Goal: Transaction & Acquisition: Book appointment/travel/reservation

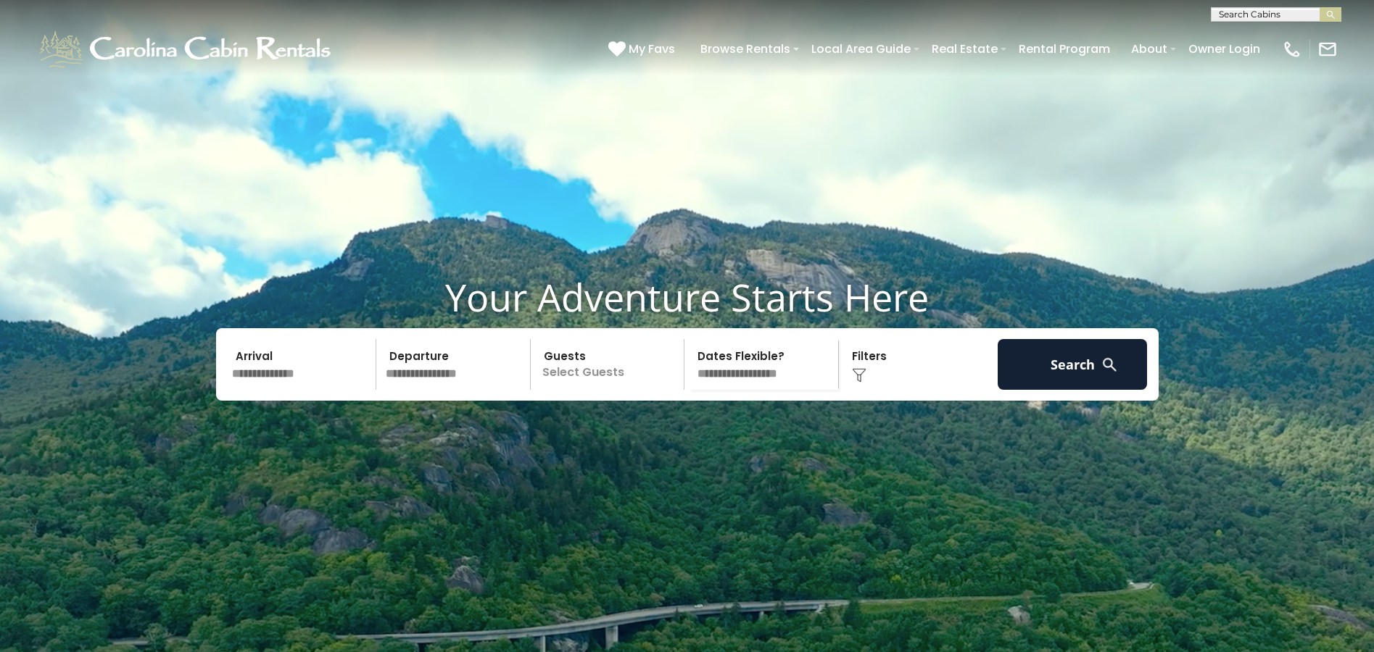
click at [293, 390] on input "text" at bounding box center [302, 364] width 150 height 51
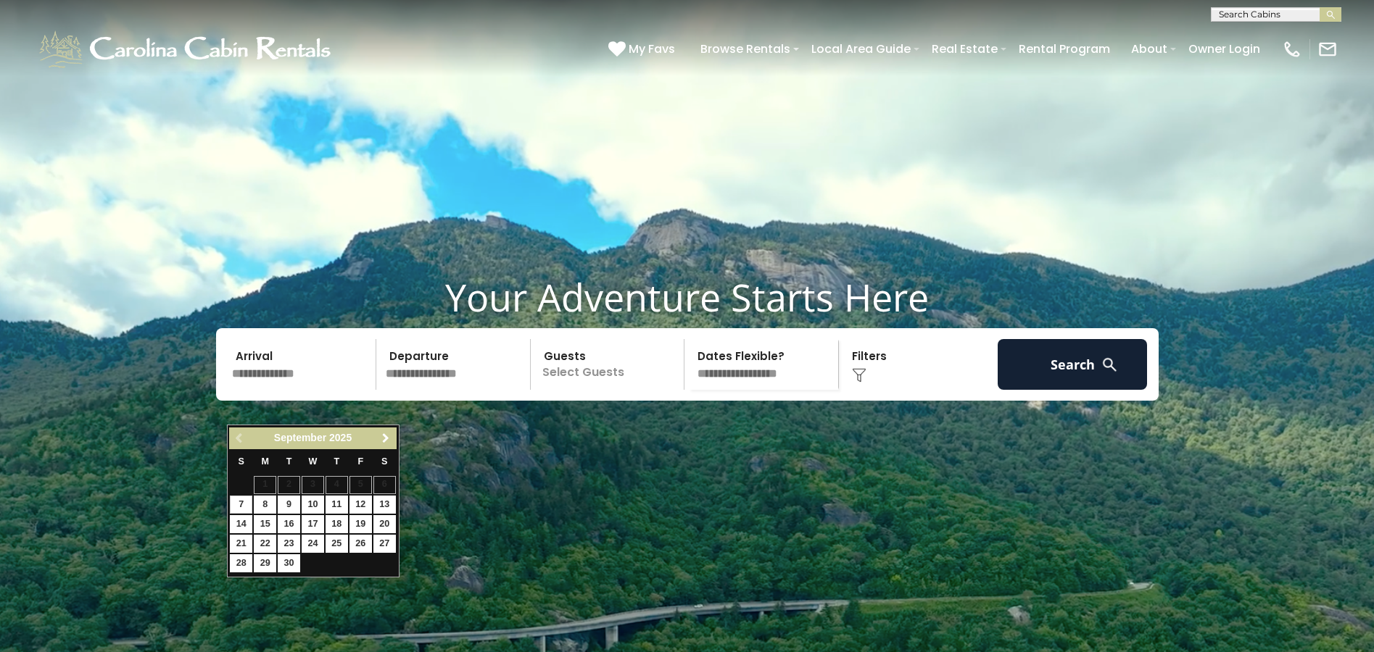
click at [386, 444] on span "Next" at bounding box center [386, 439] width 12 height 12
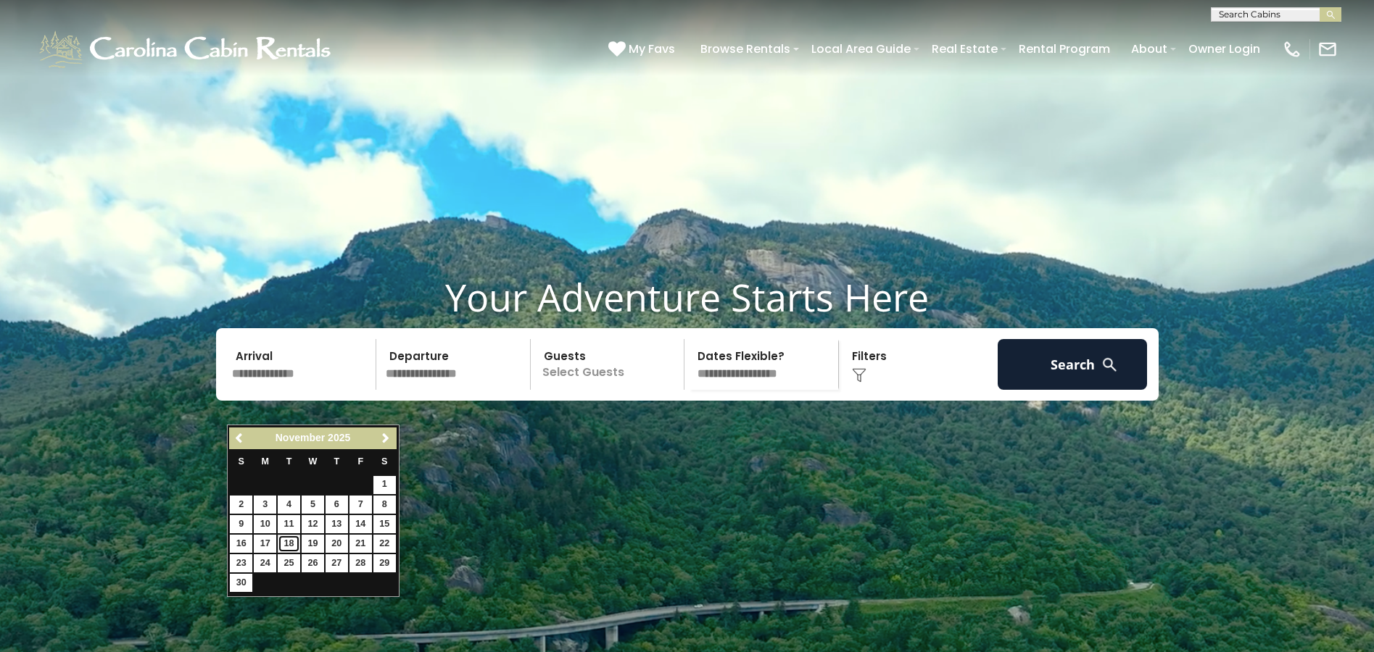
click at [286, 541] on link "18" at bounding box center [289, 544] width 22 height 18
type input "********"
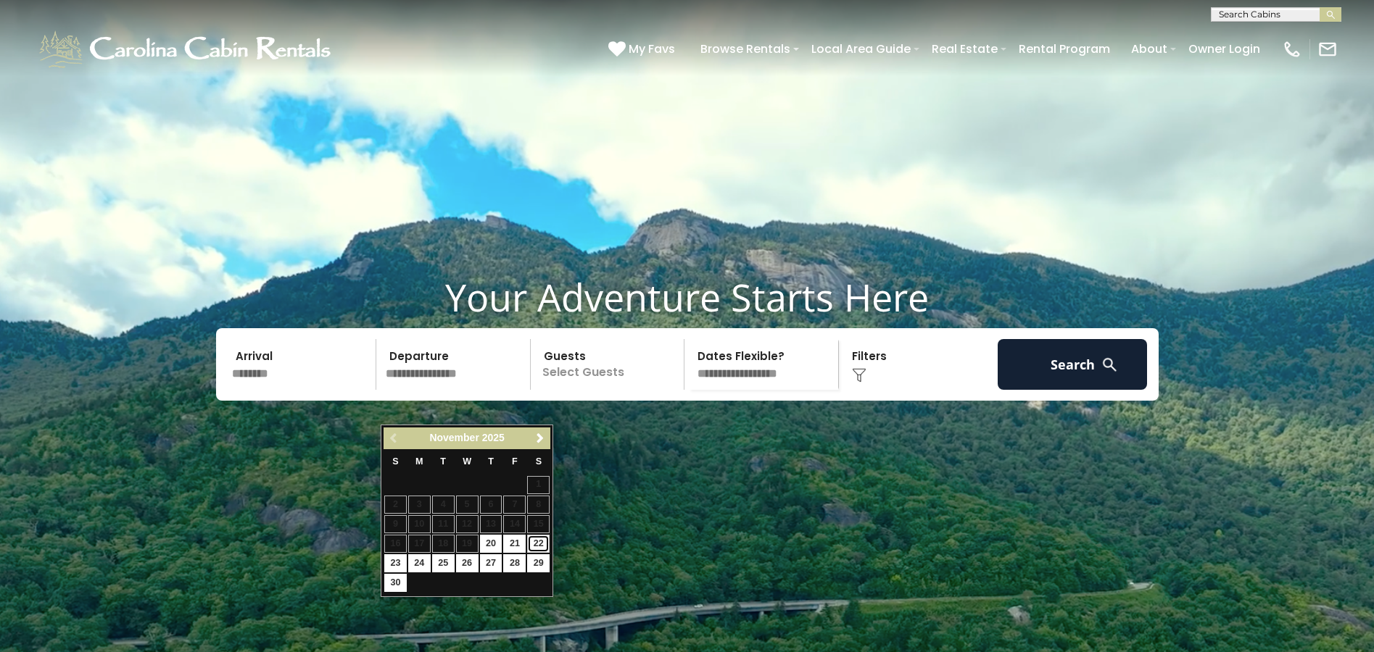
click at [541, 541] on link "22" at bounding box center [538, 544] width 22 height 18
type input "********"
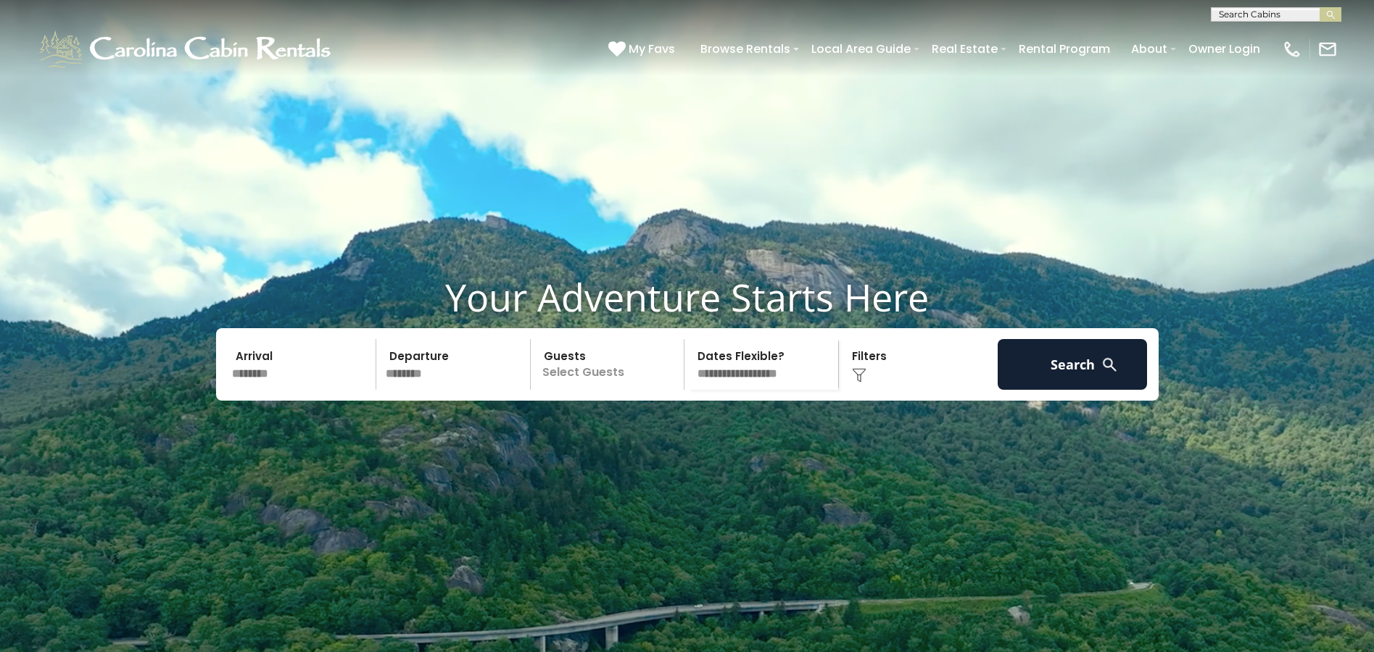
click at [559, 390] on p "Select Guests" at bounding box center [609, 364] width 149 height 51
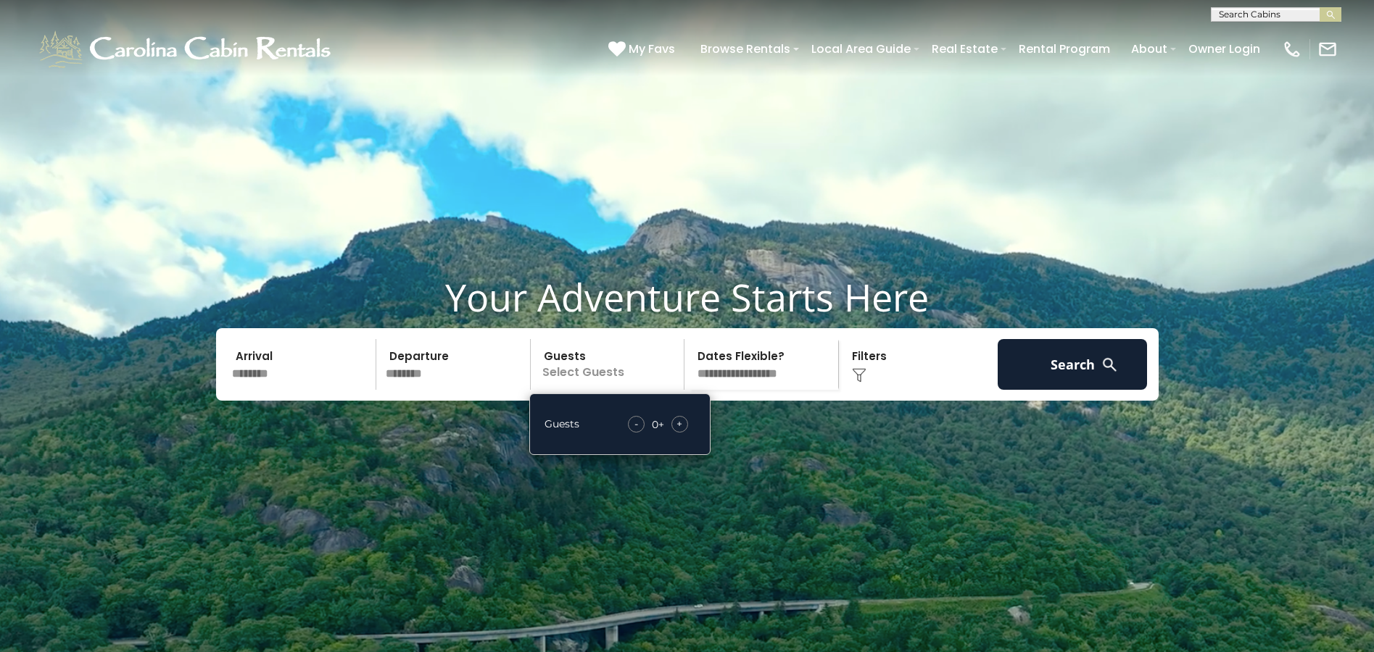
click at [683, 433] on div "+" at bounding box center [679, 424] width 17 height 17
click at [1102, 374] on img at bounding box center [1109, 365] width 18 height 18
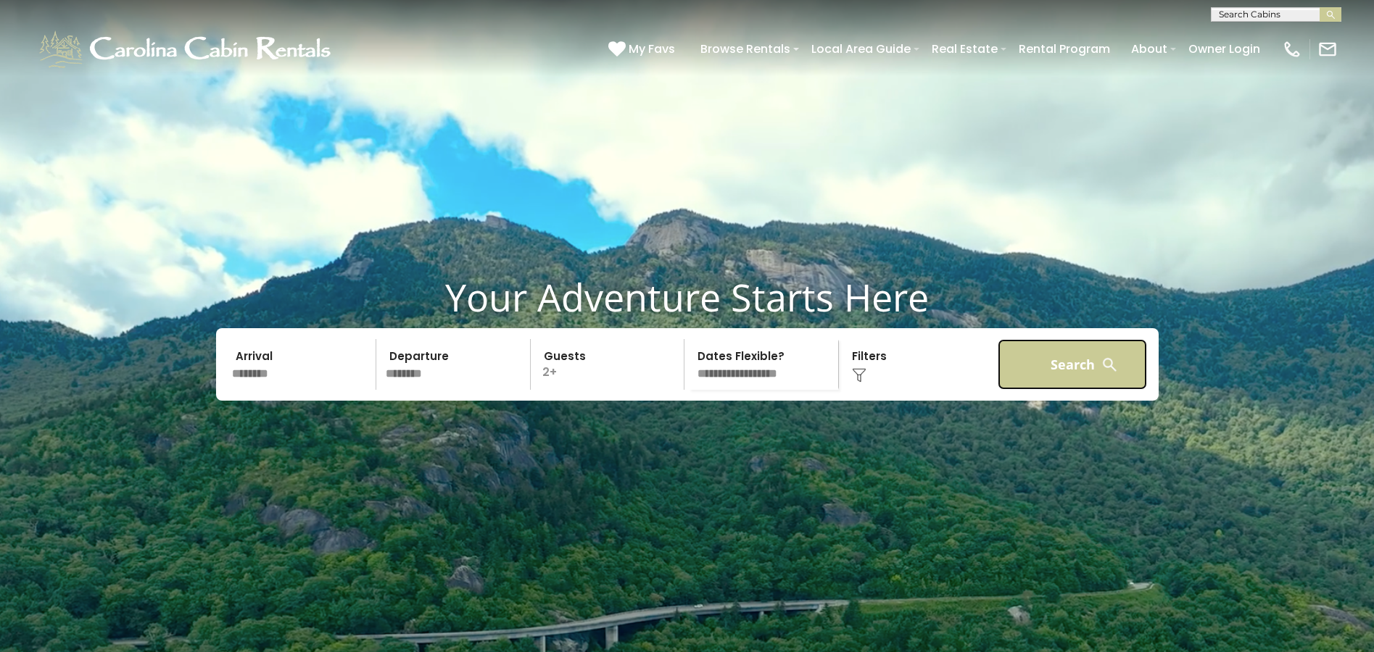
click at [1072, 390] on button "Search" at bounding box center [1072, 364] width 150 height 51
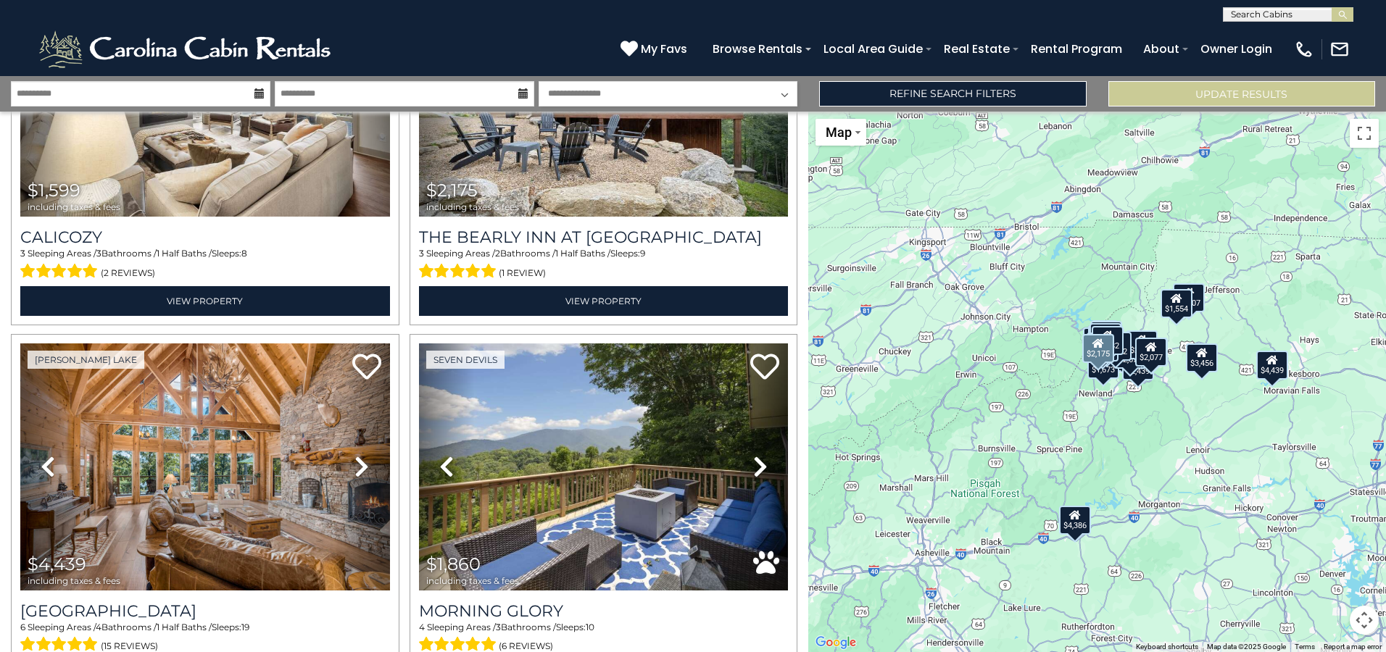
scroll to position [1740, 0]
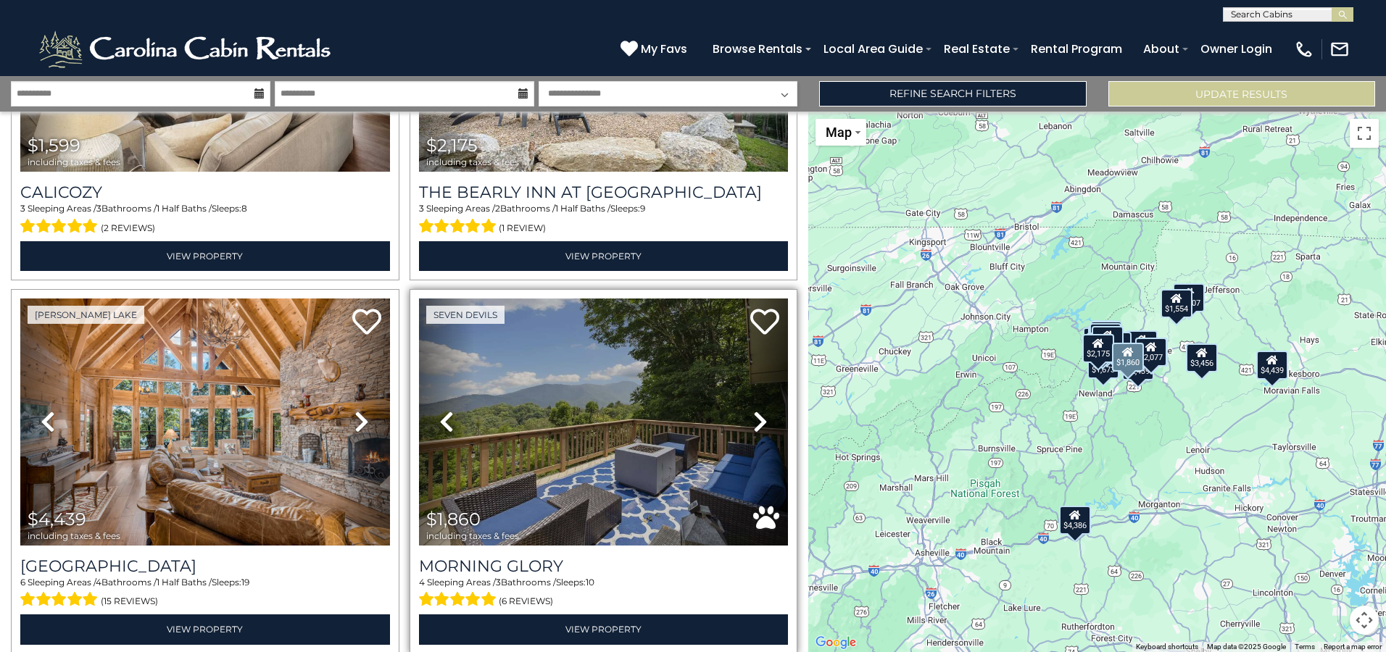
click at [753, 410] on icon at bounding box center [760, 421] width 14 height 23
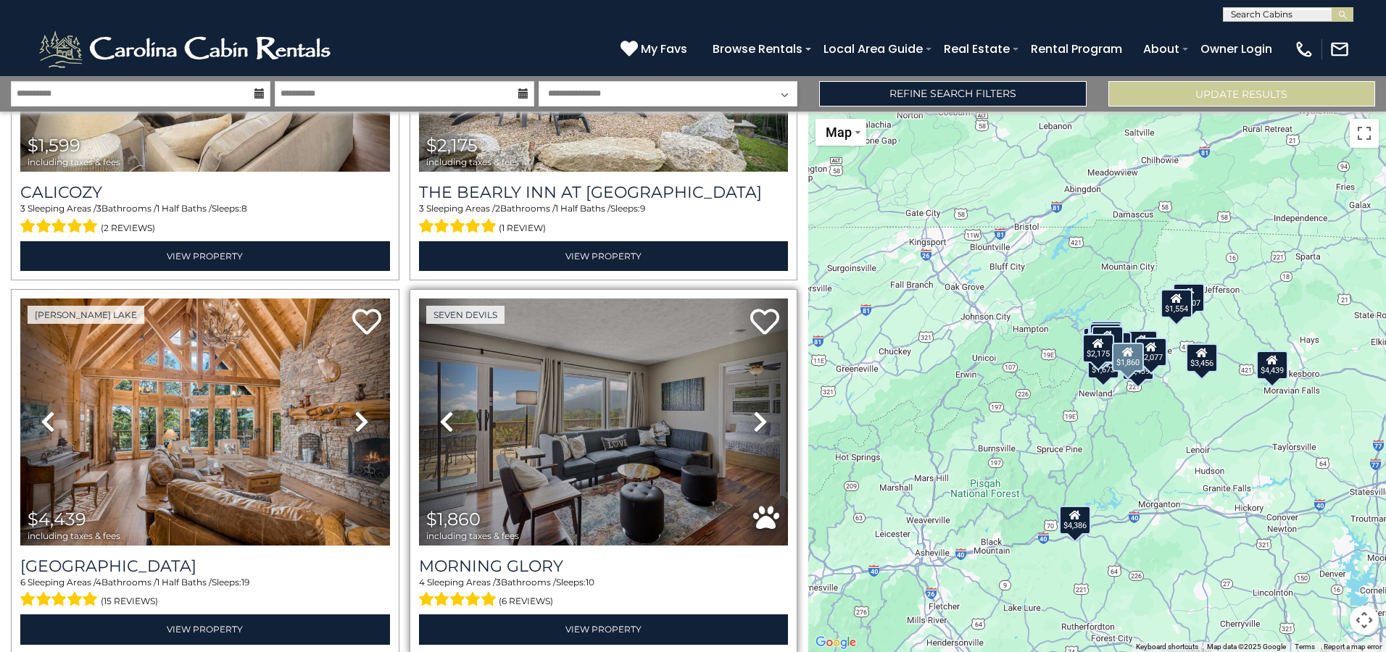
click at [753, 410] on icon at bounding box center [760, 421] width 14 height 23
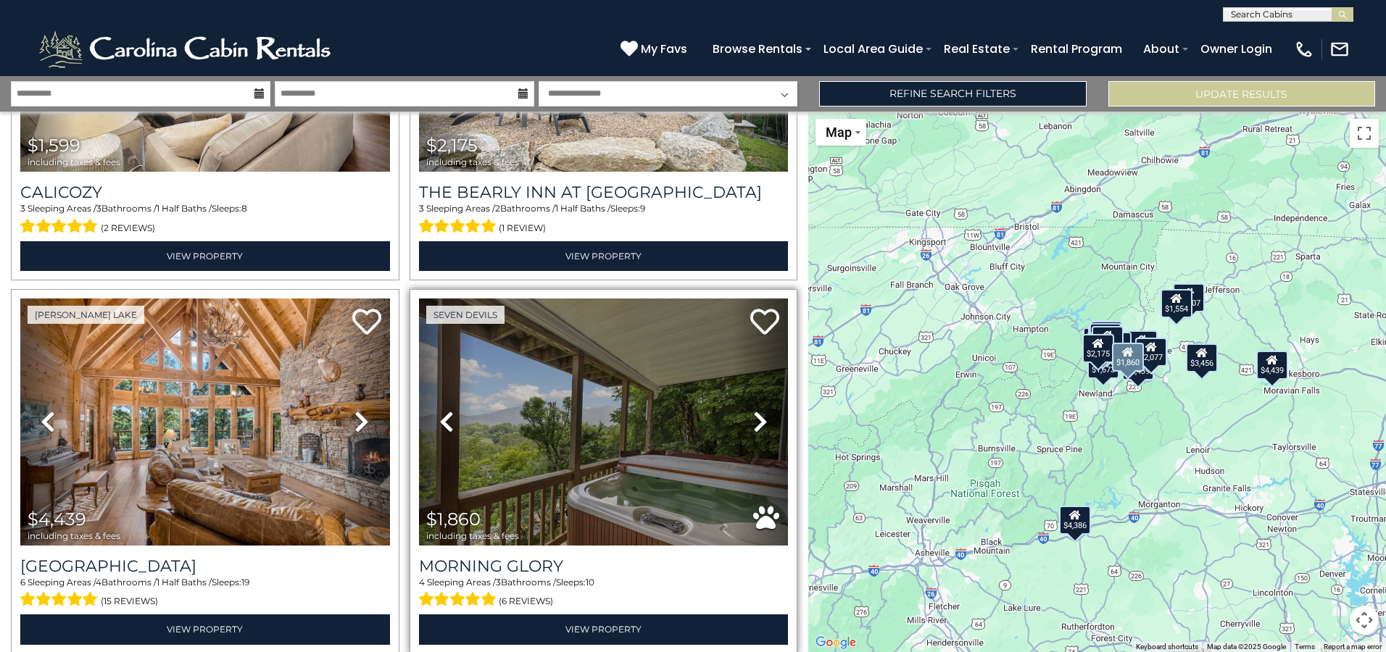
click at [753, 410] on icon at bounding box center [760, 421] width 14 height 23
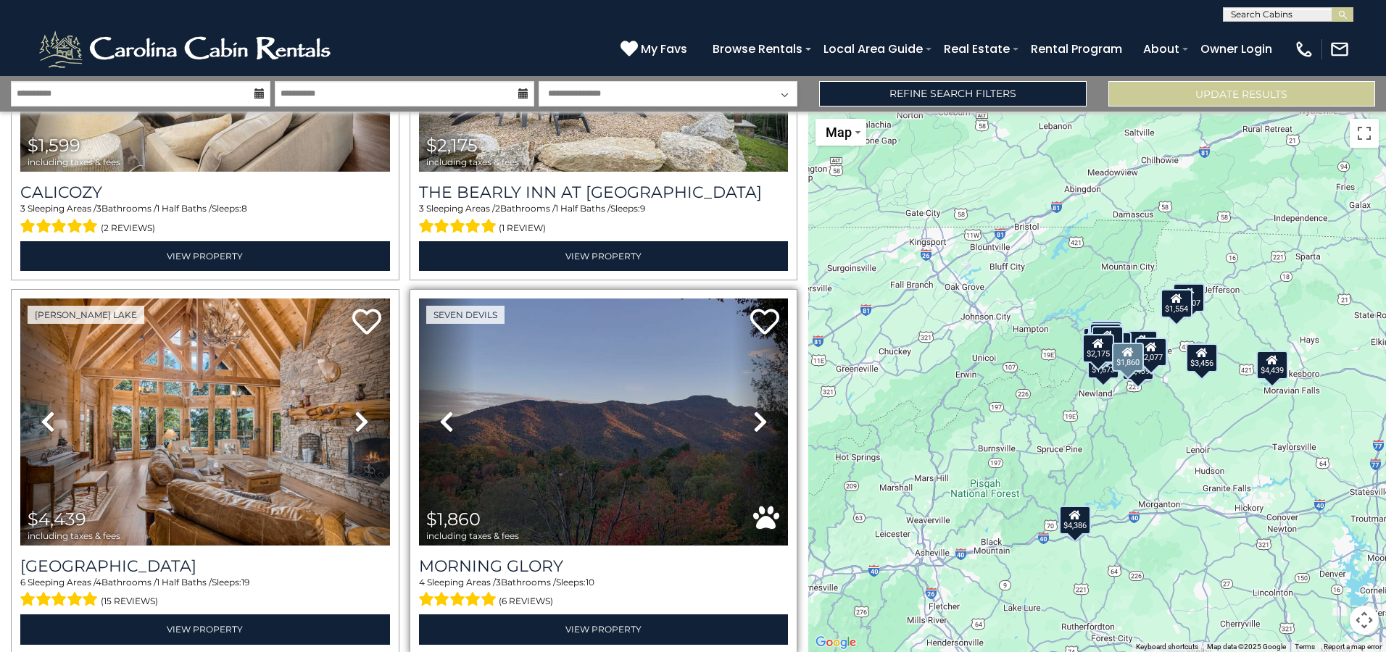
click at [753, 410] on icon at bounding box center [760, 421] width 14 height 23
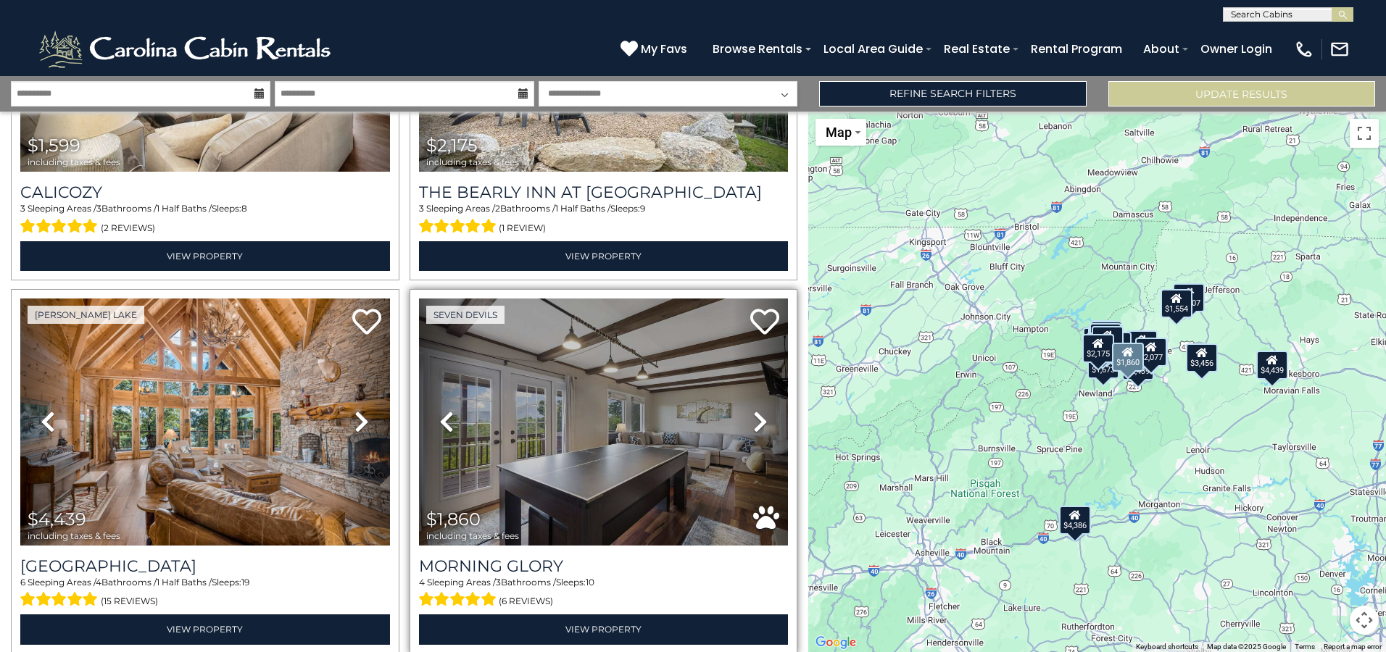
click at [753, 410] on icon at bounding box center [760, 421] width 14 height 23
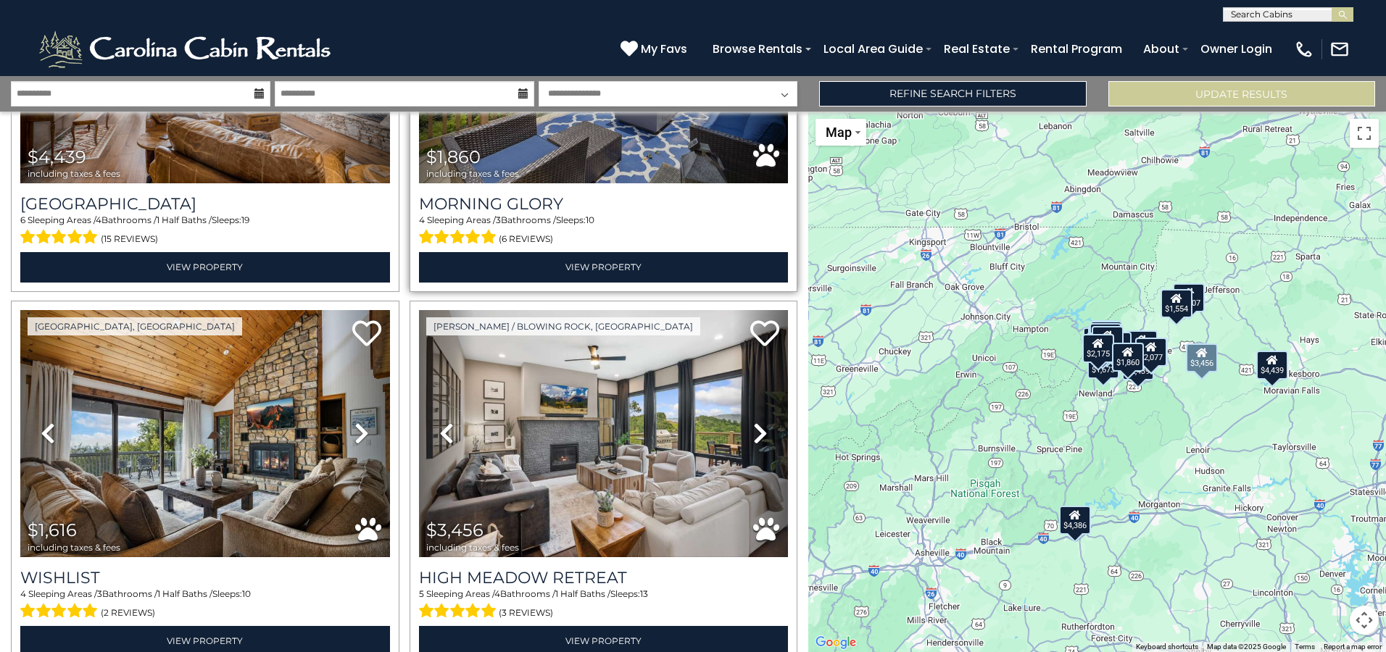
scroll to position [2537, 0]
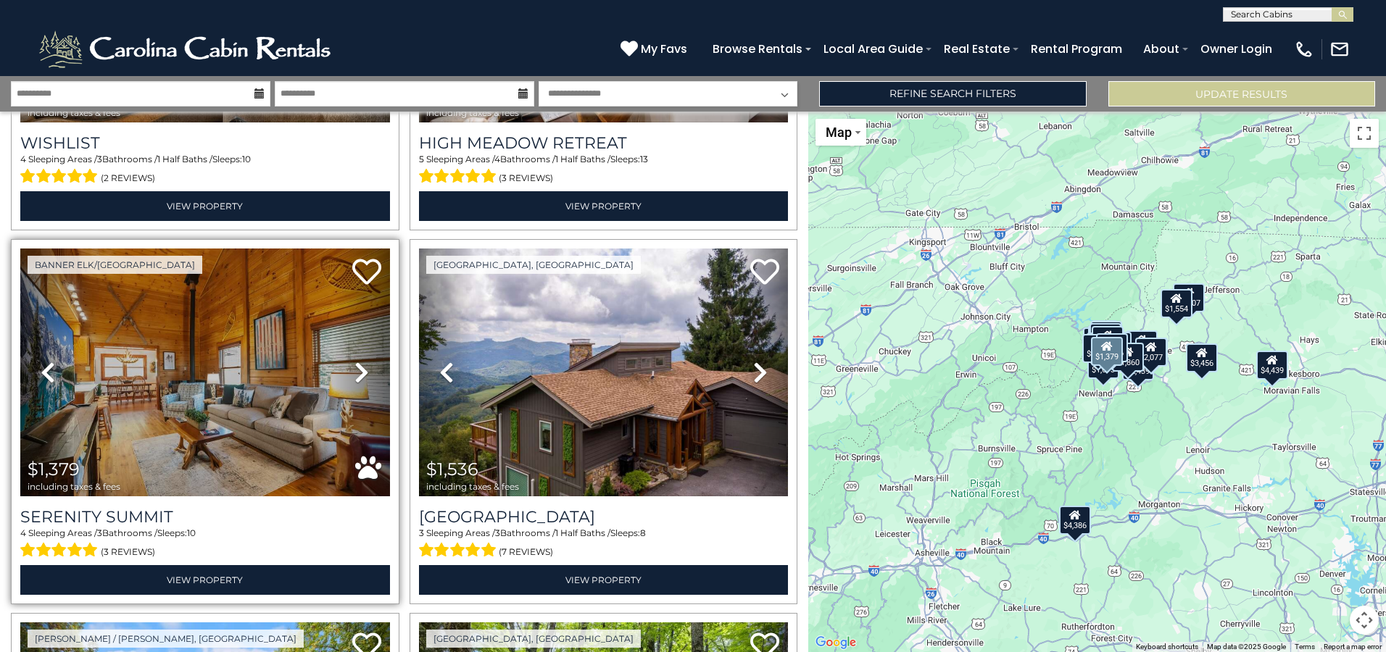
click at [360, 361] on icon at bounding box center [361, 372] width 14 height 23
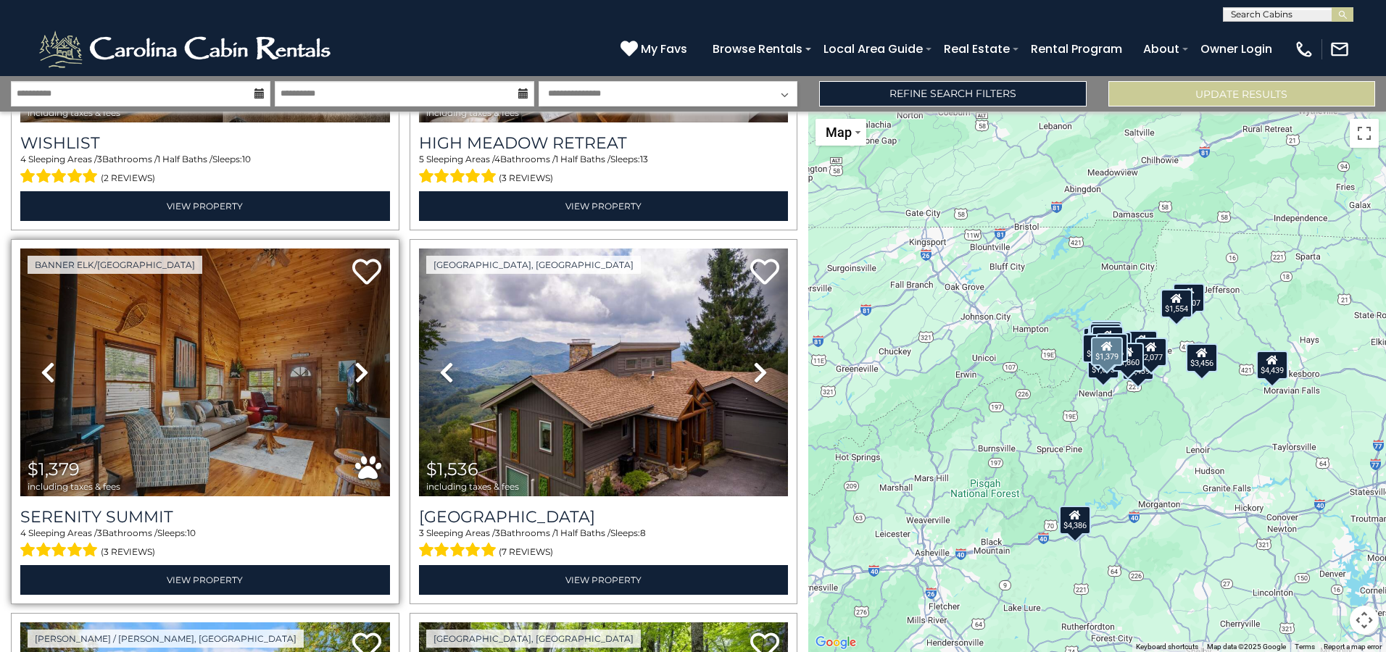
click at [360, 361] on icon at bounding box center [361, 372] width 14 height 23
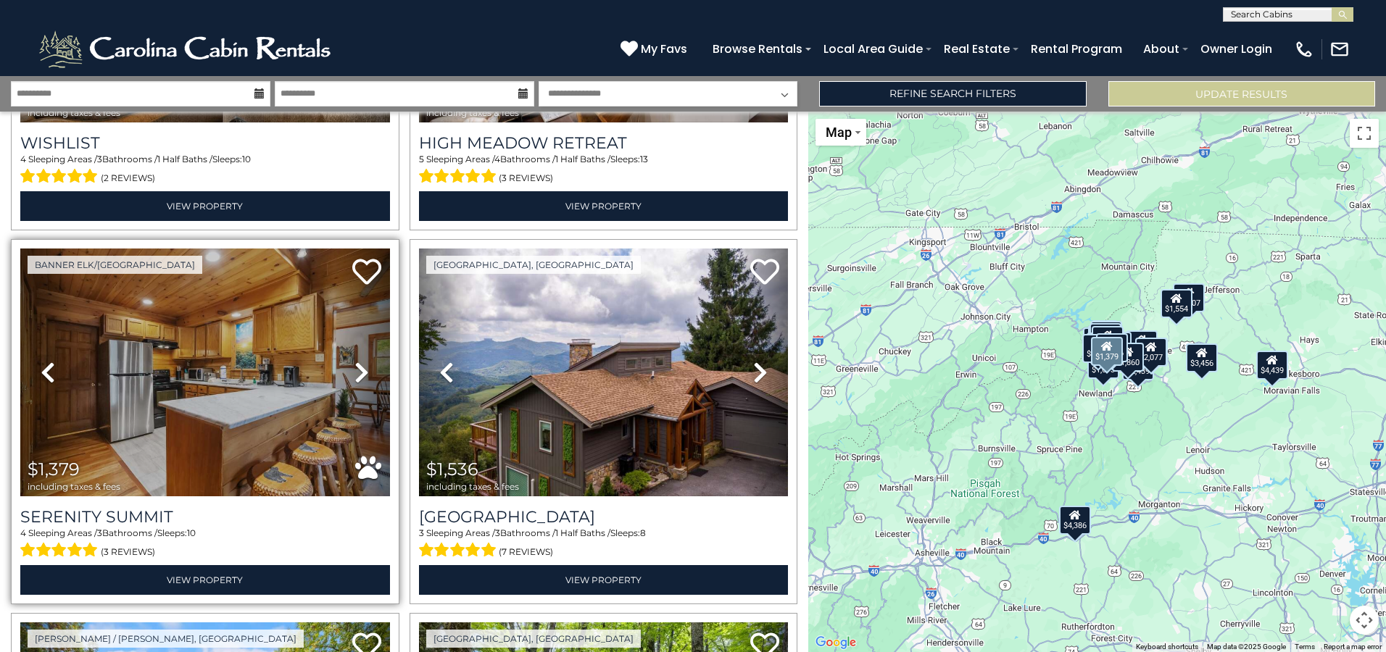
click at [360, 361] on icon at bounding box center [361, 372] width 14 height 23
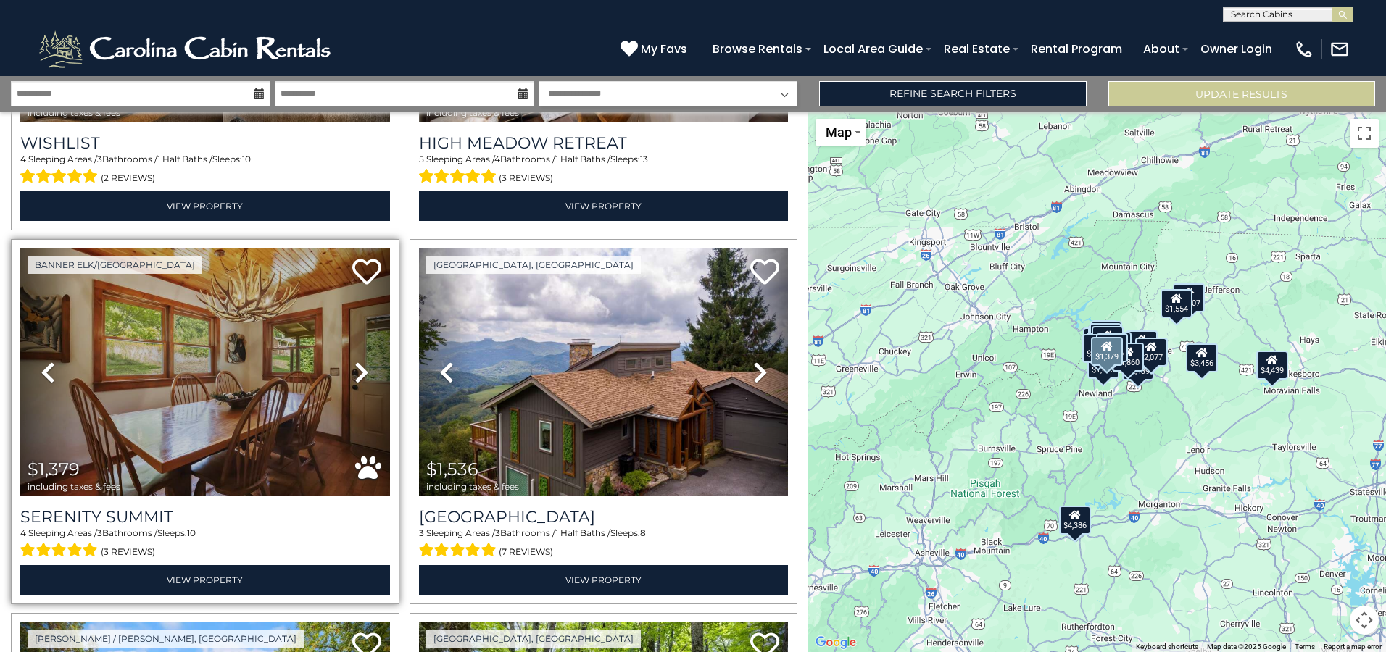
click at [360, 361] on icon at bounding box center [361, 372] width 14 height 23
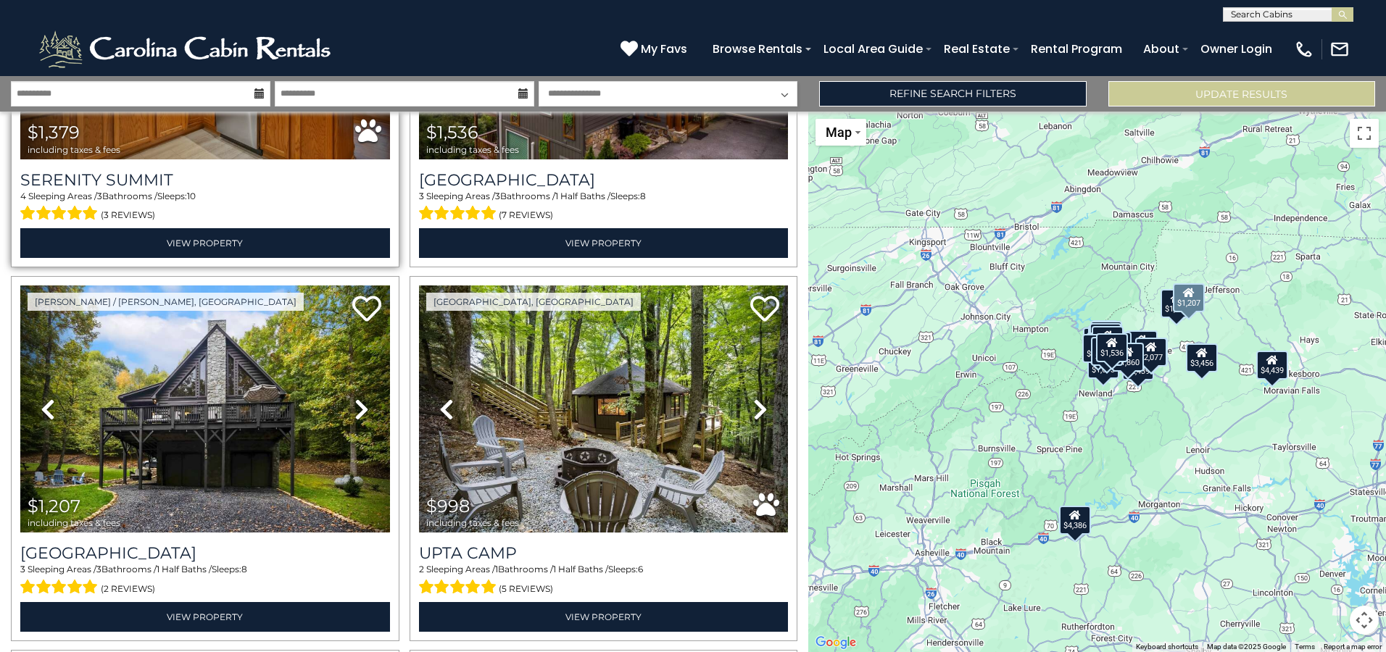
scroll to position [2899, 0]
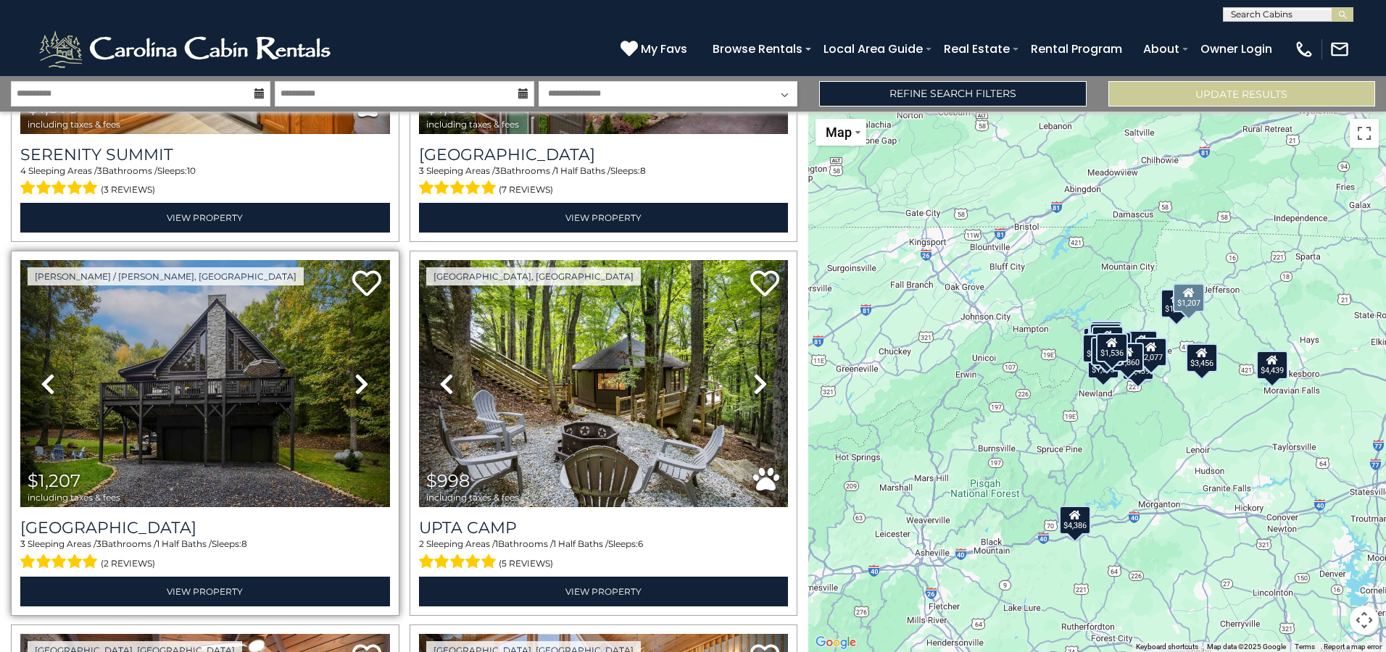
click at [354, 373] on icon at bounding box center [361, 384] width 14 height 23
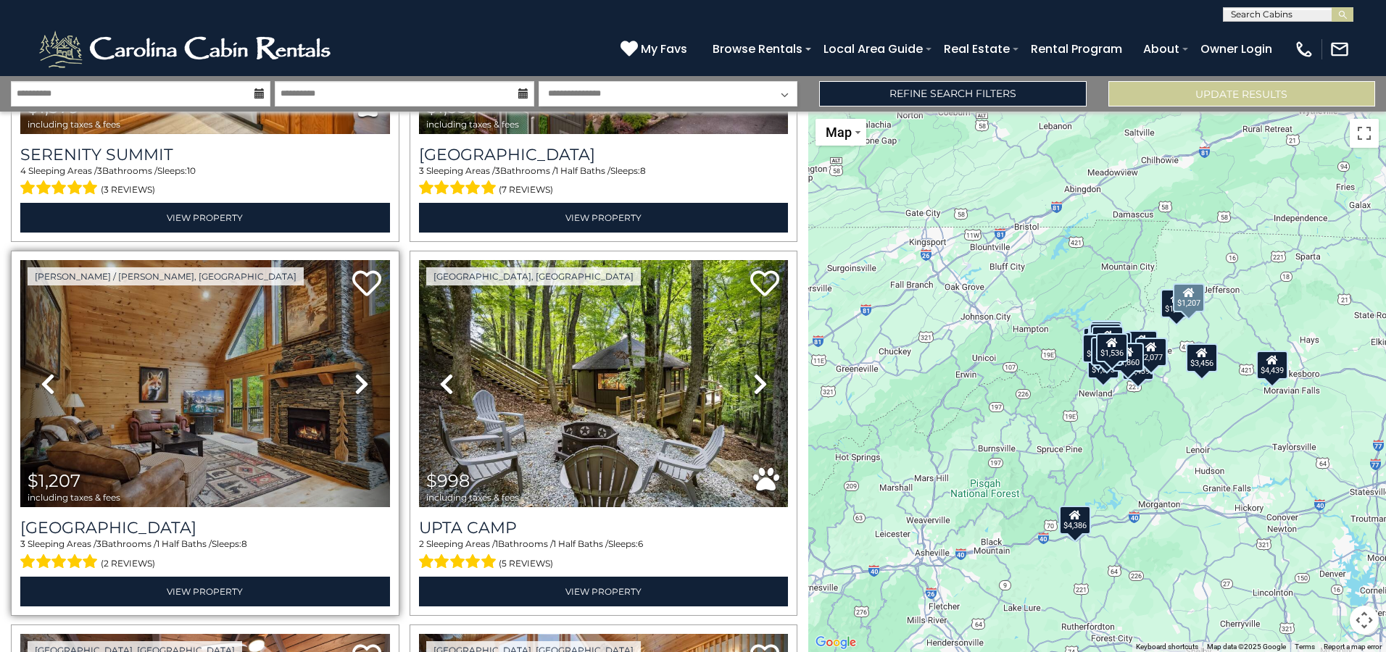
click at [357, 373] on icon at bounding box center [361, 384] width 14 height 23
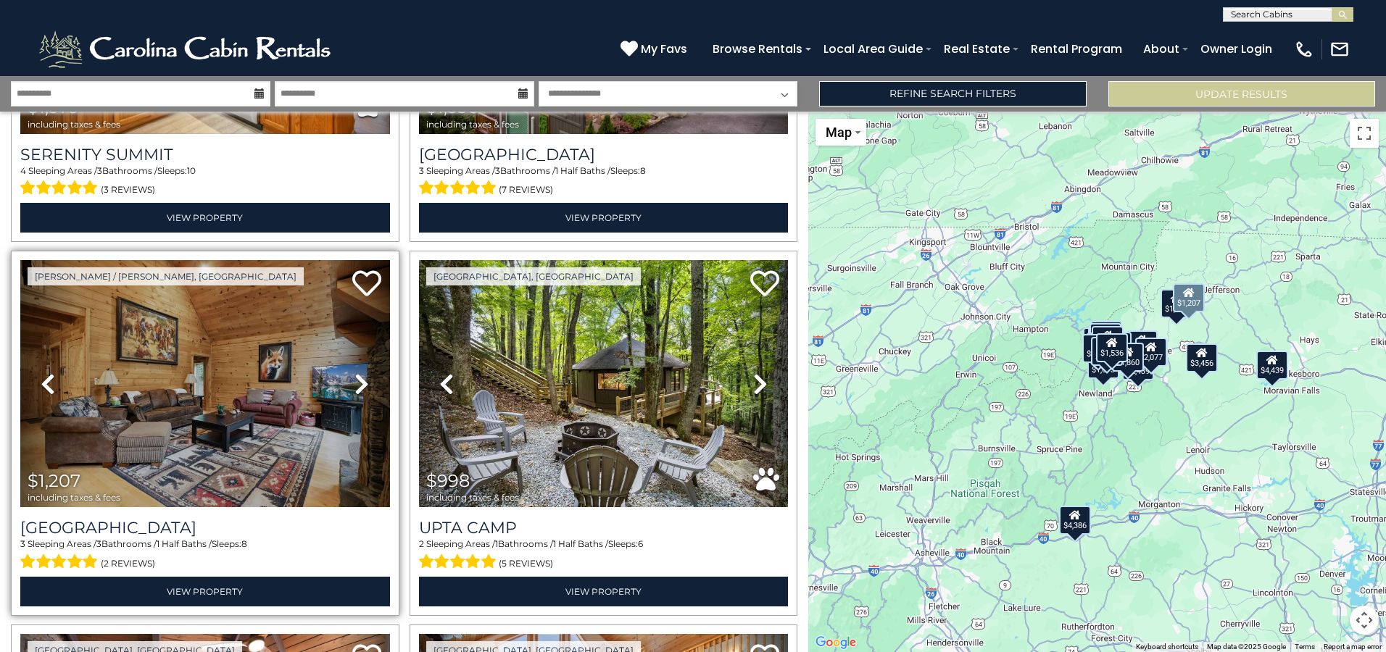
click at [357, 373] on icon at bounding box center [361, 384] width 14 height 23
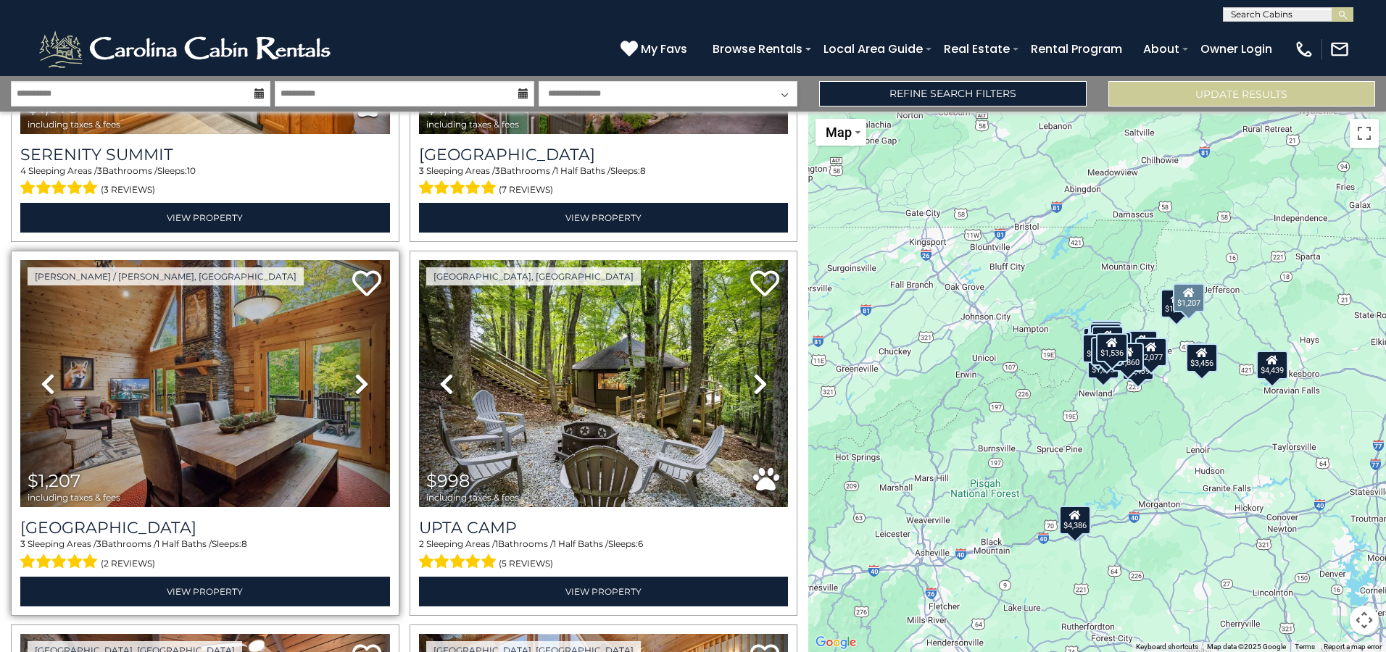
click at [357, 373] on icon at bounding box center [361, 384] width 14 height 23
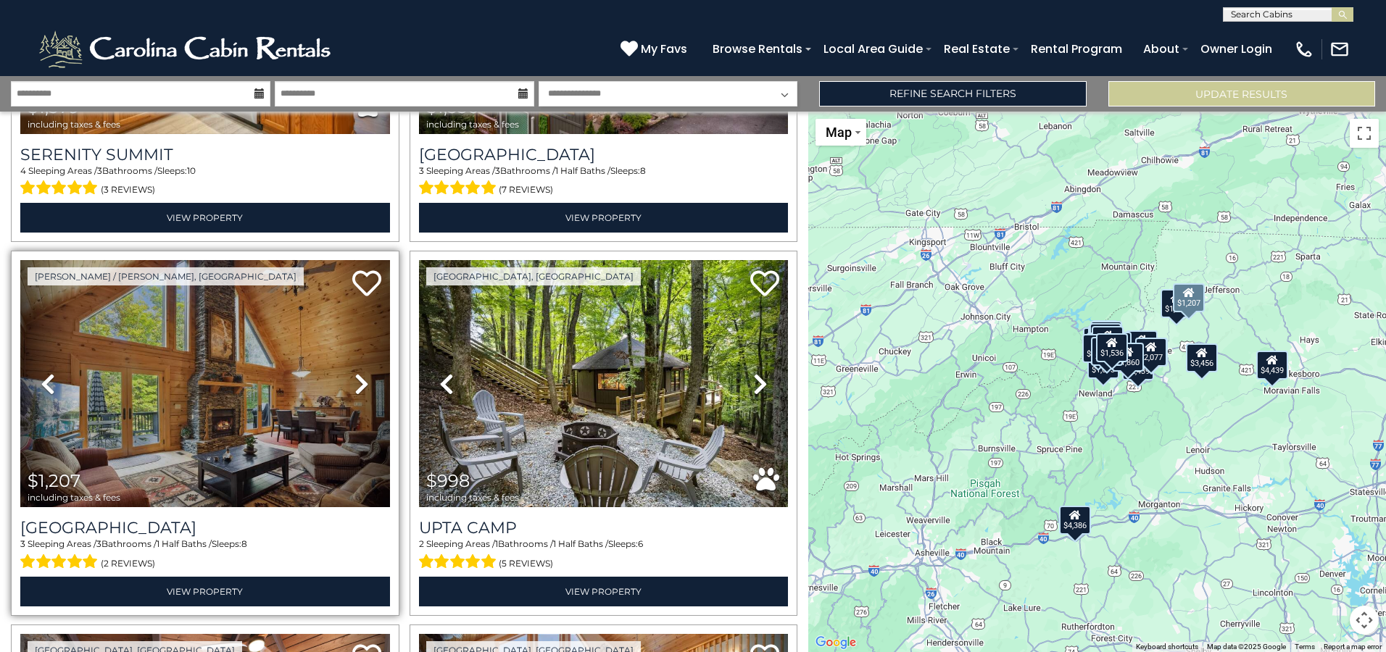
click at [357, 373] on icon at bounding box center [361, 384] width 14 height 23
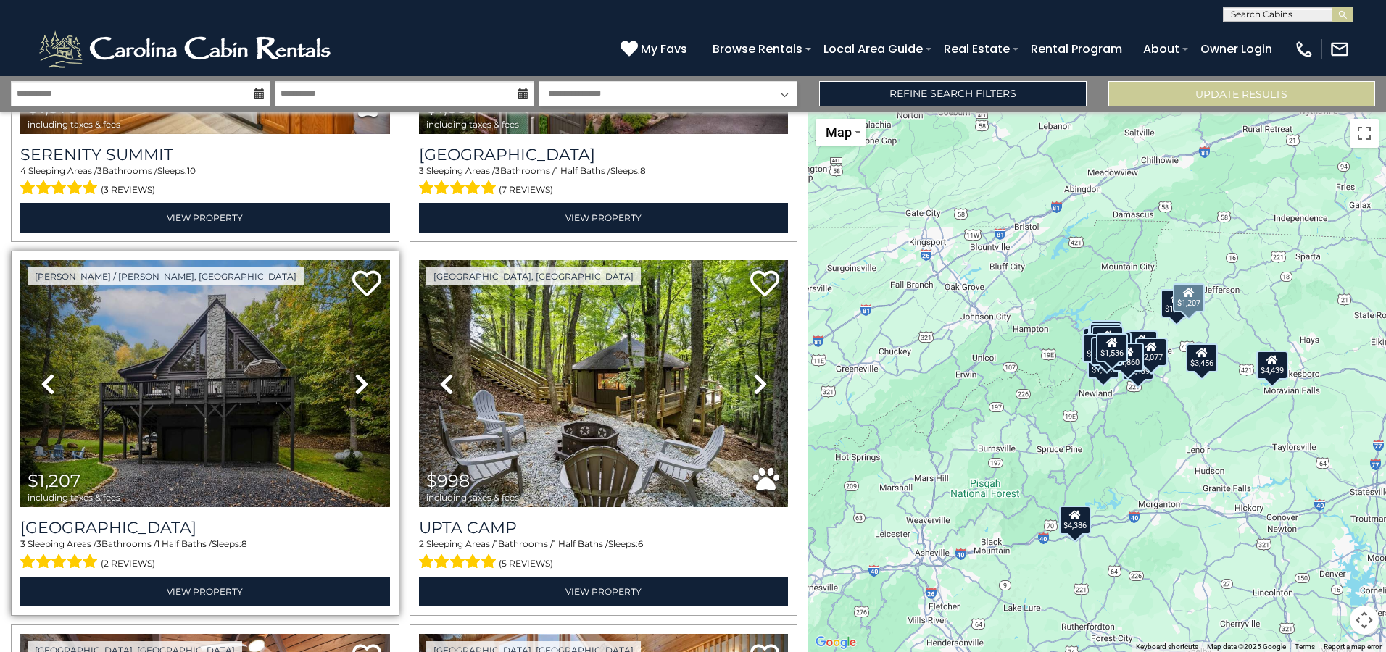
click at [357, 373] on icon at bounding box center [361, 384] width 14 height 23
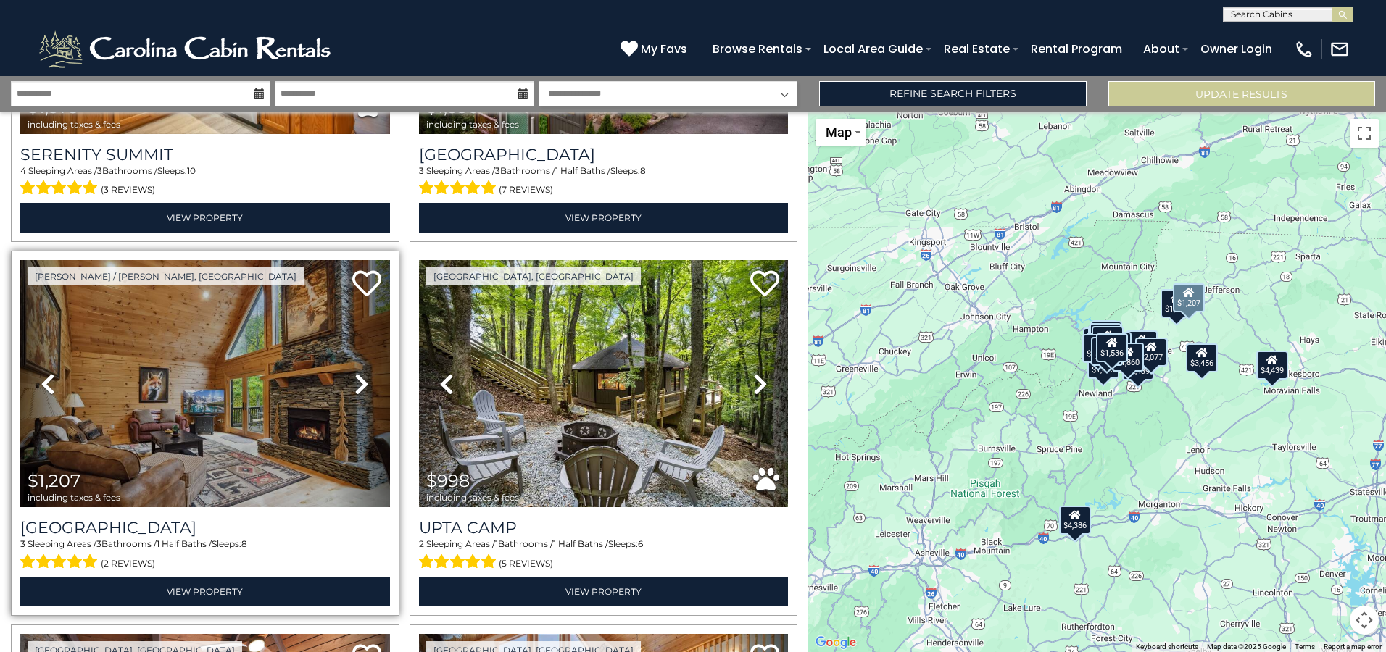
click at [357, 373] on icon at bounding box center [361, 384] width 14 height 23
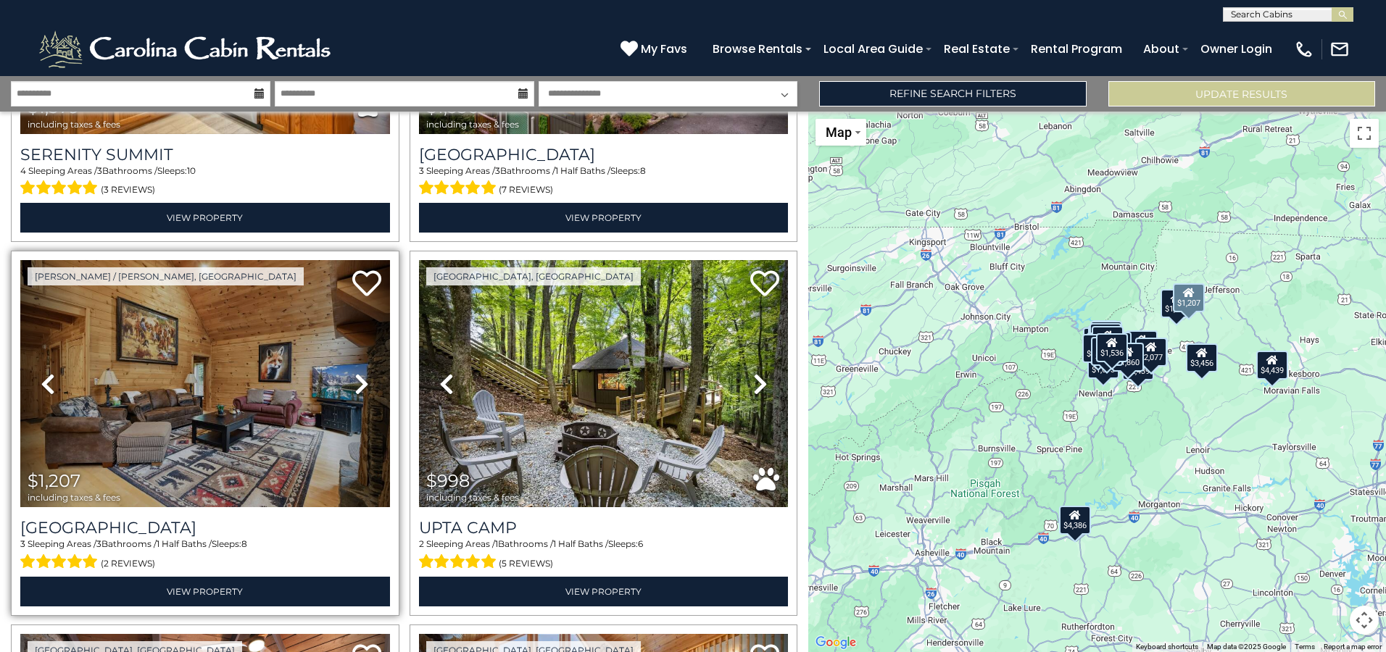
scroll to position [2972, 0]
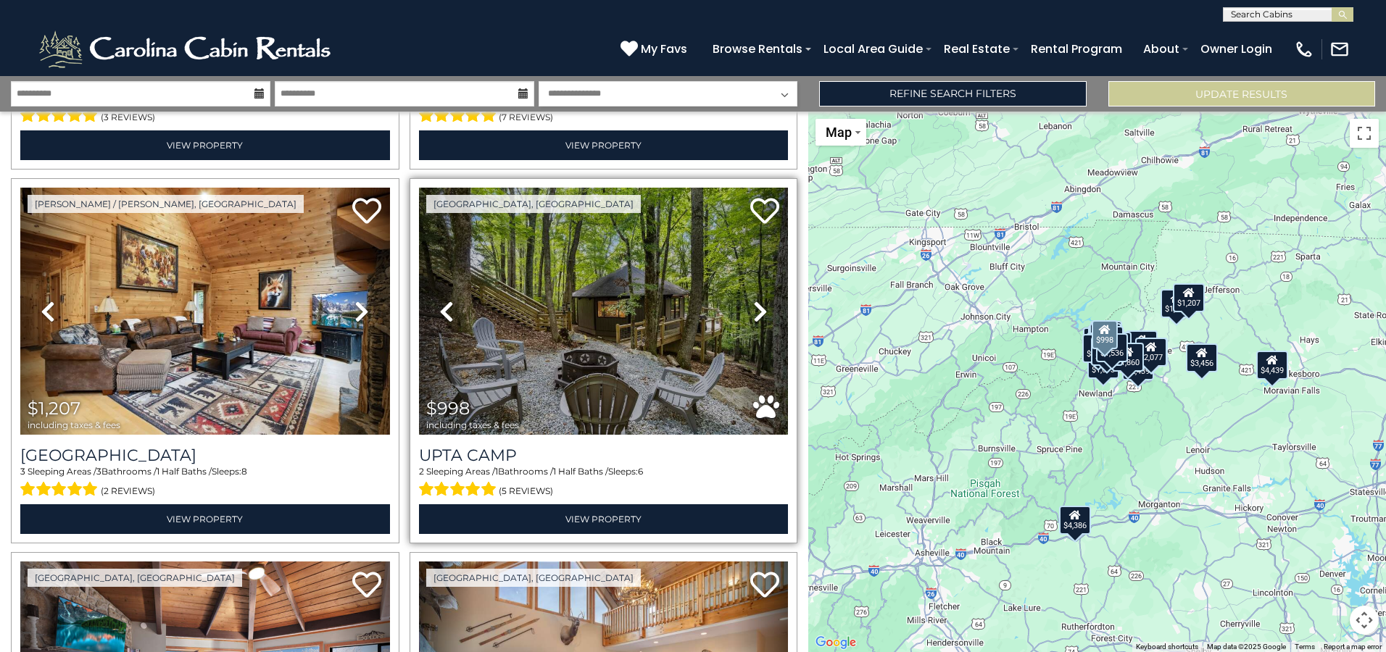
click at [757, 300] on icon at bounding box center [760, 311] width 14 height 23
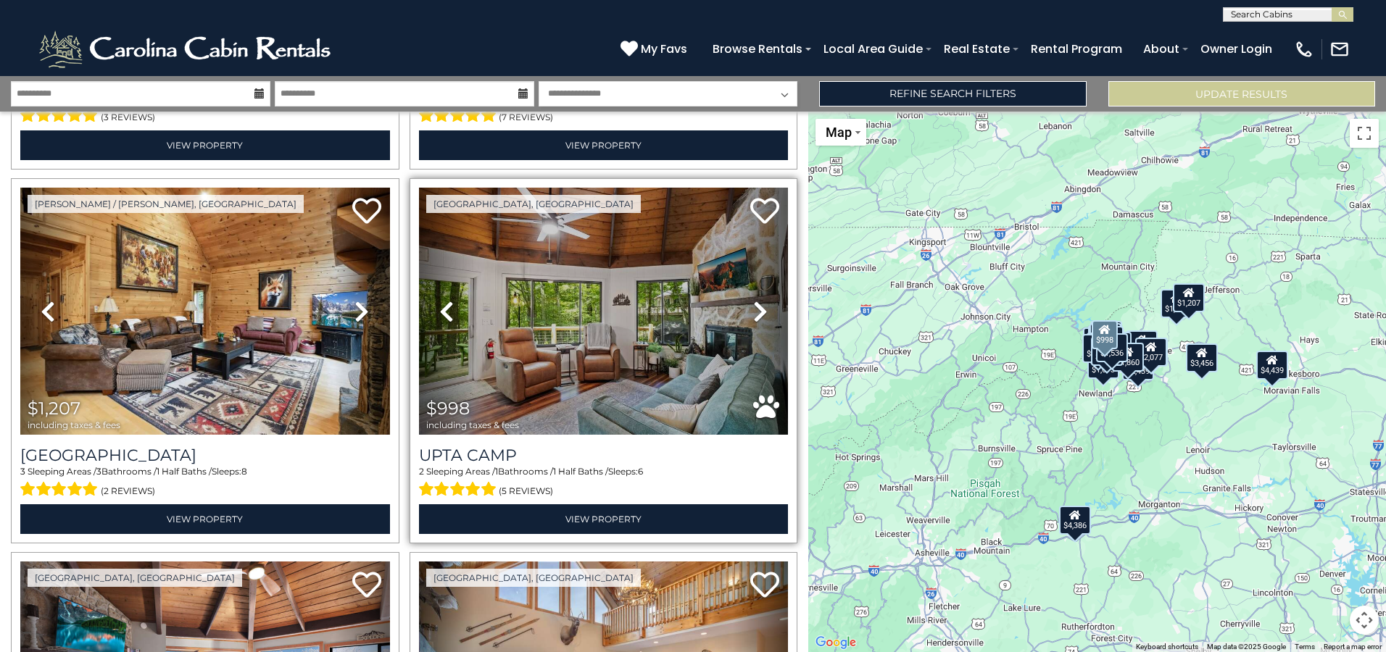
click at [755, 300] on icon at bounding box center [760, 311] width 14 height 23
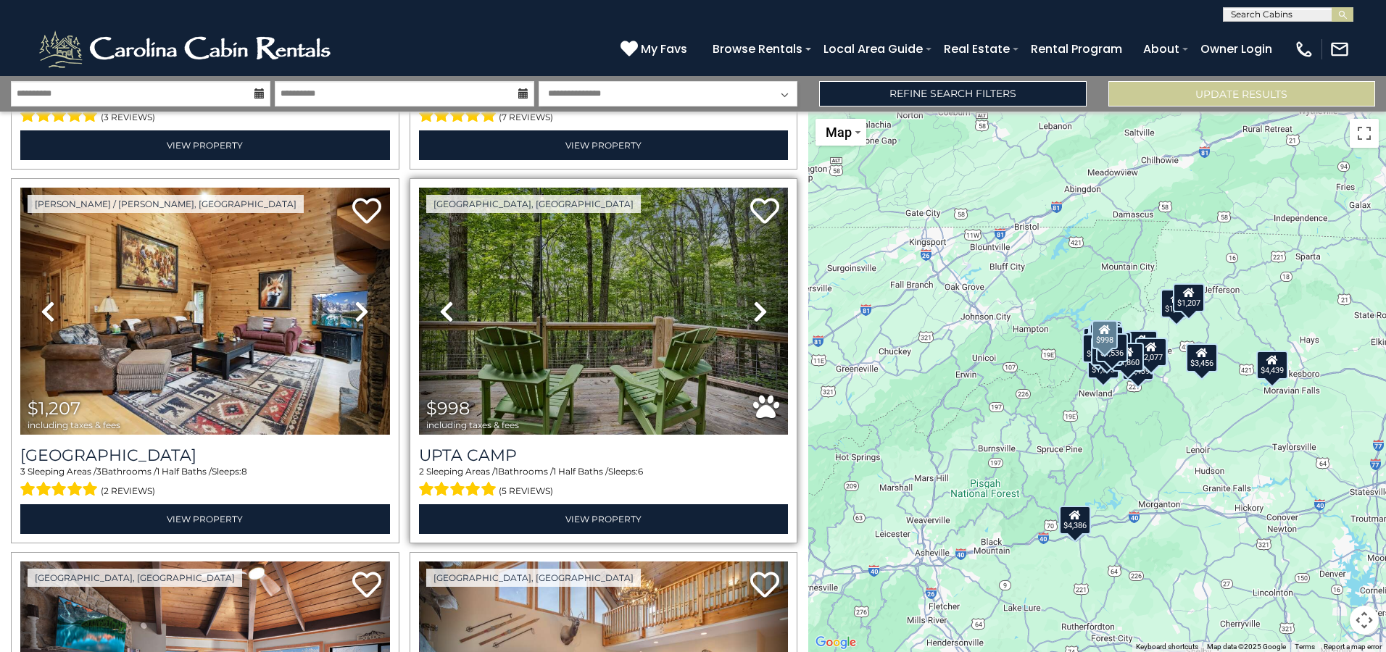
click at [755, 300] on icon at bounding box center [760, 311] width 14 height 23
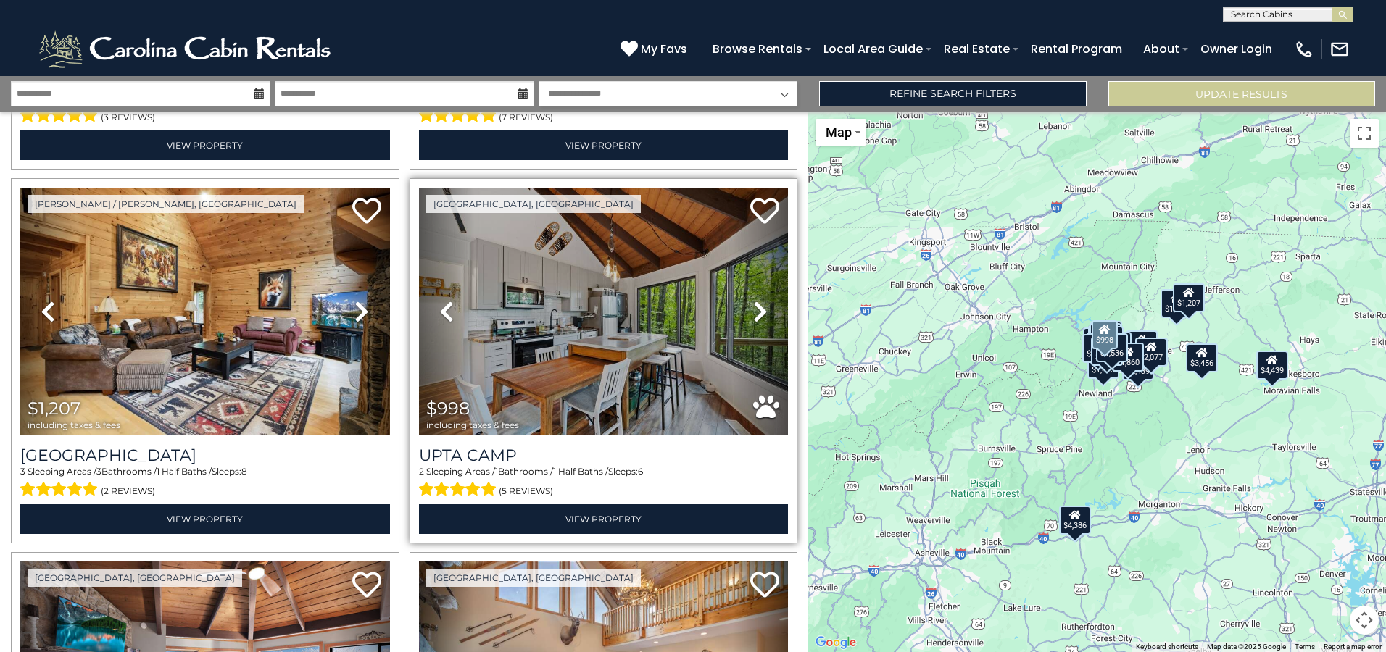
click at [755, 300] on icon at bounding box center [760, 311] width 14 height 23
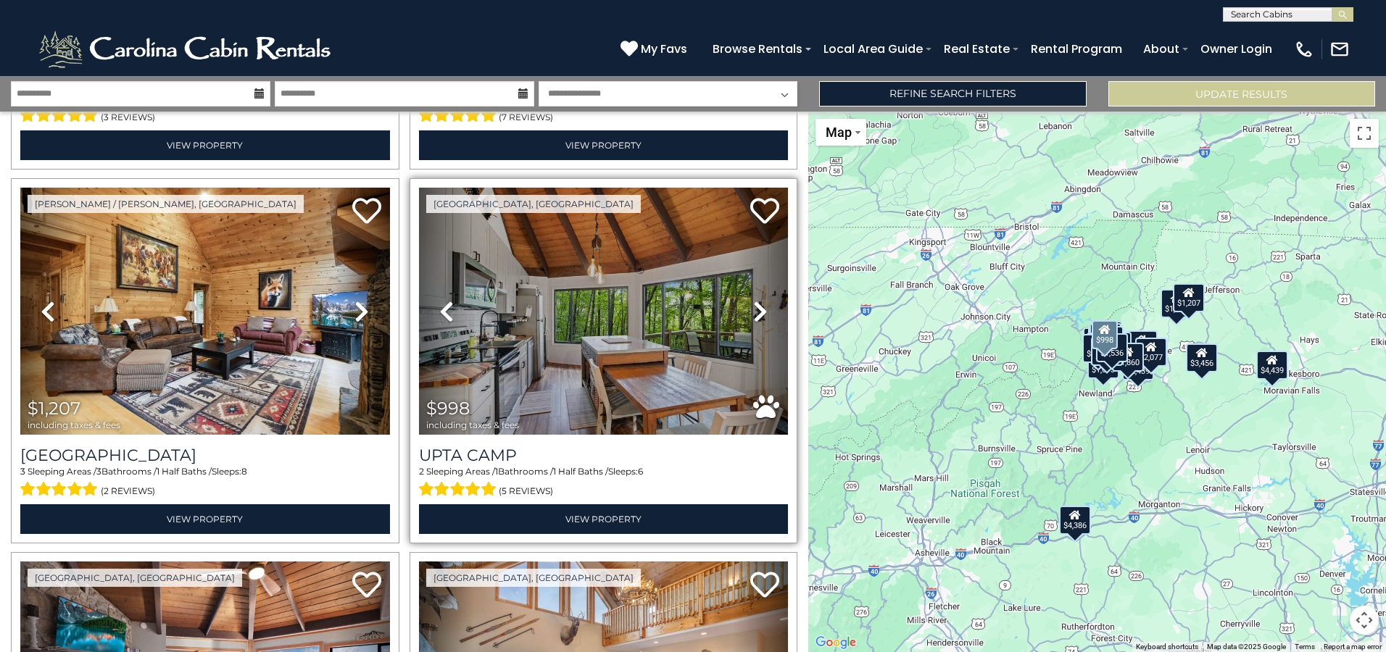
click at [755, 300] on icon at bounding box center [760, 311] width 14 height 23
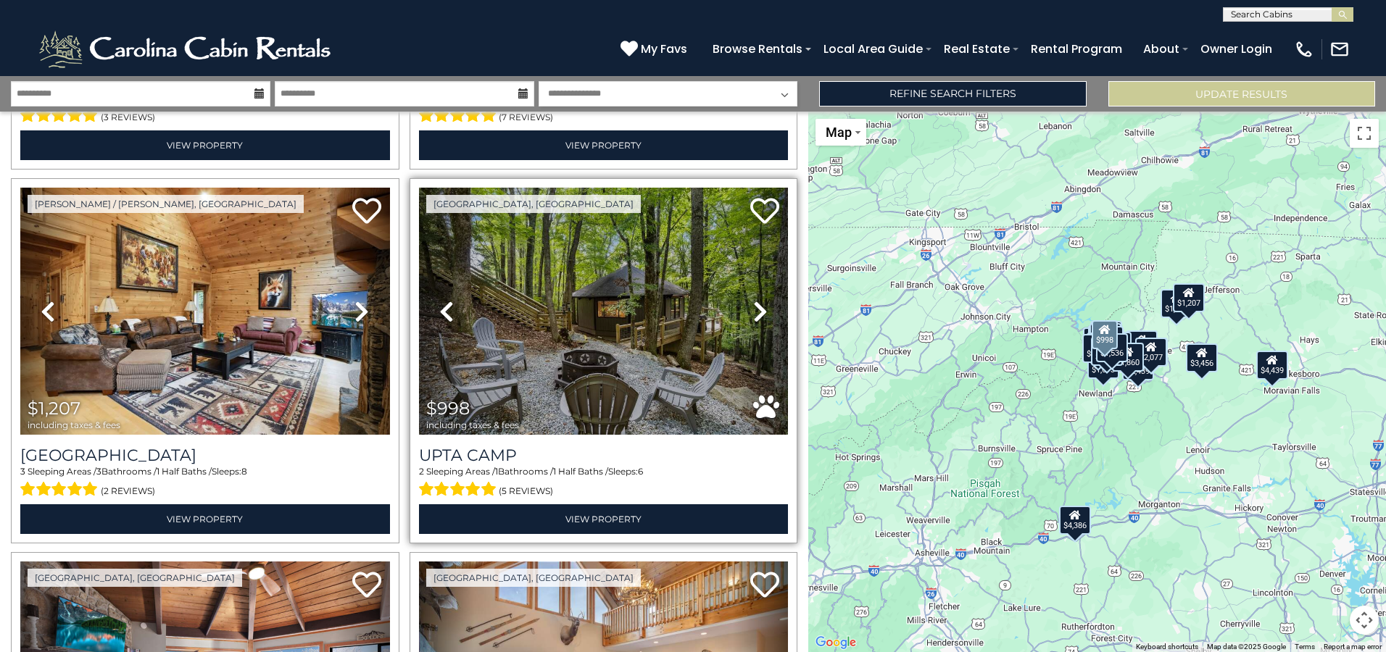
click at [755, 300] on icon at bounding box center [760, 311] width 14 height 23
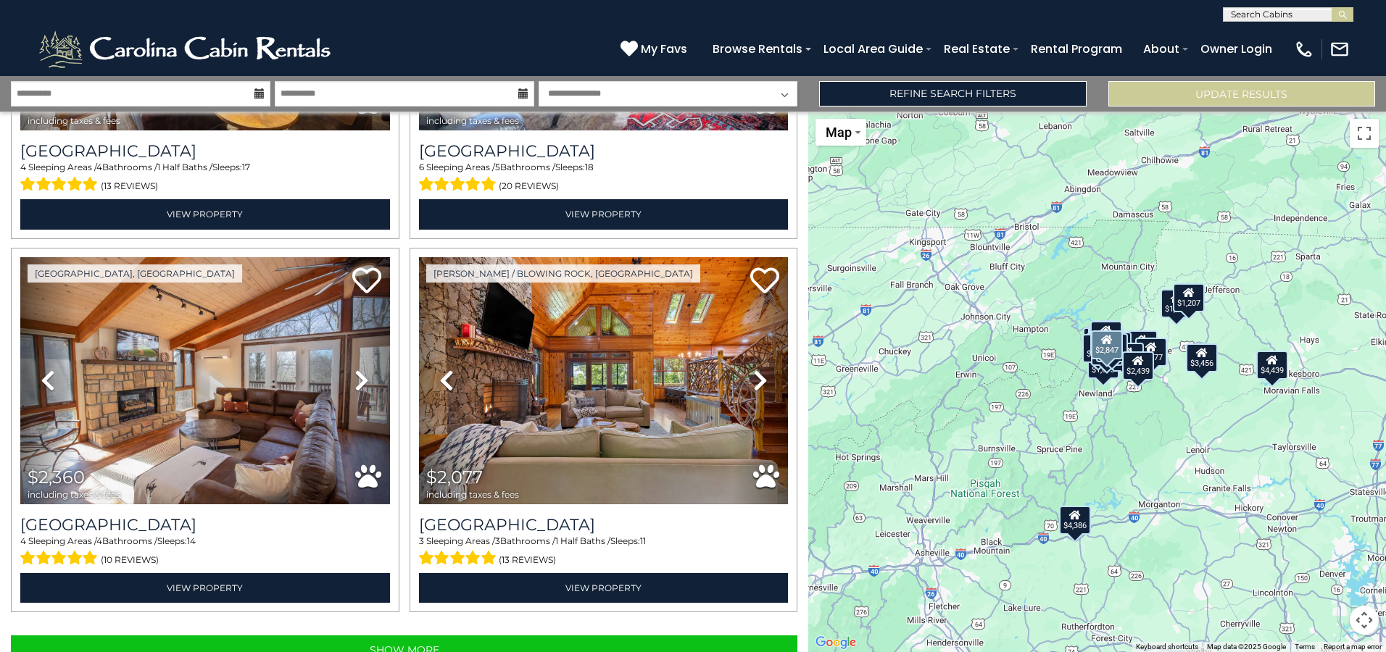
scroll to position [5154, 0]
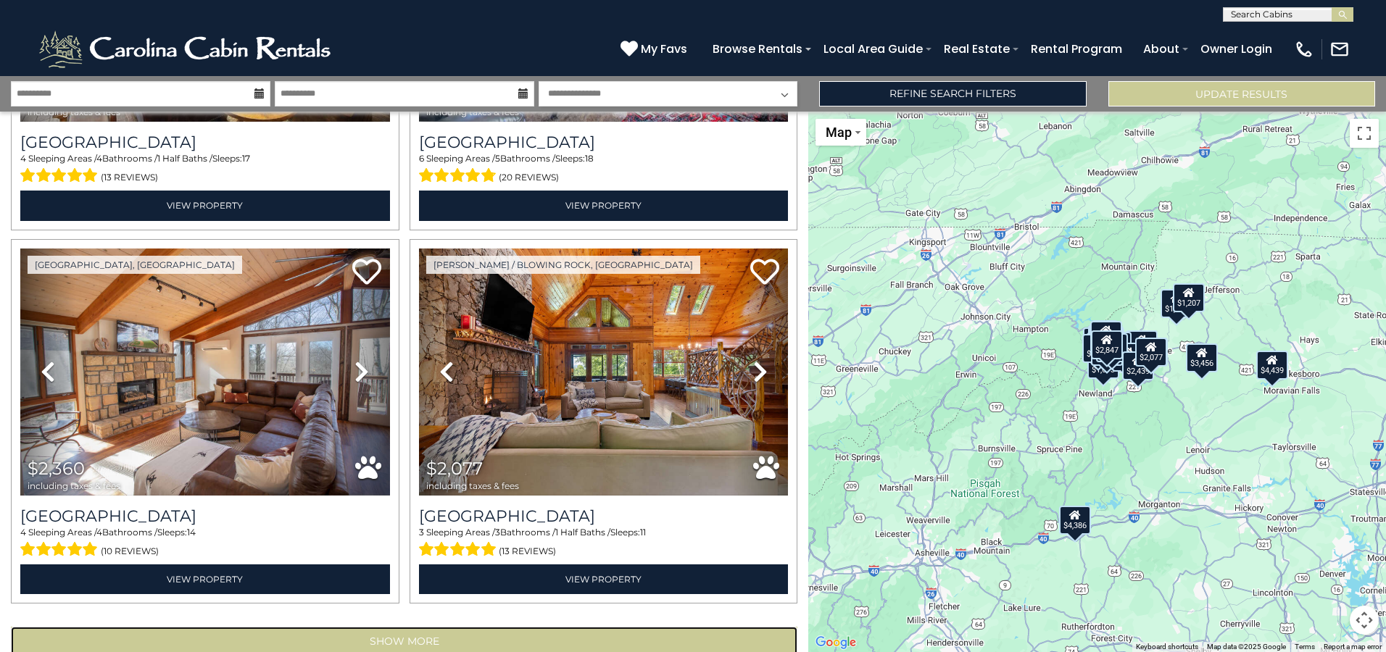
click at [414, 627] on button "Show More" at bounding box center [404, 641] width 786 height 29
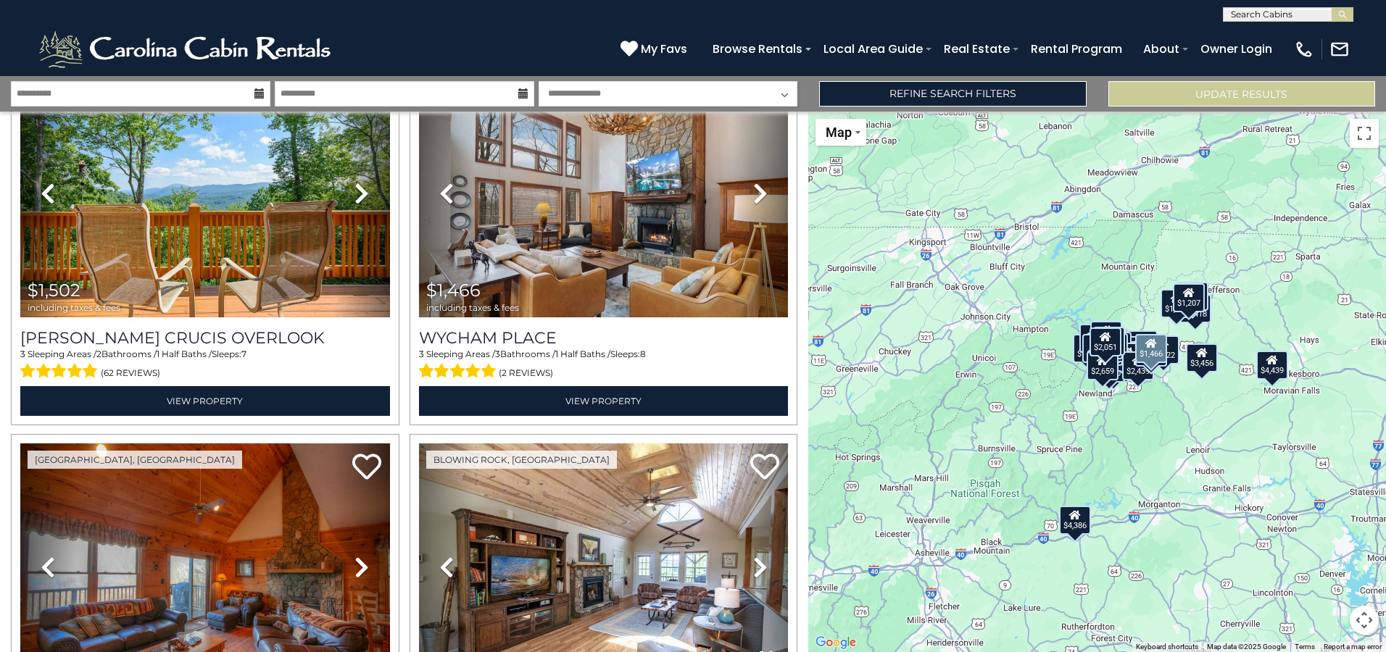
scroll to position [7039, 0]
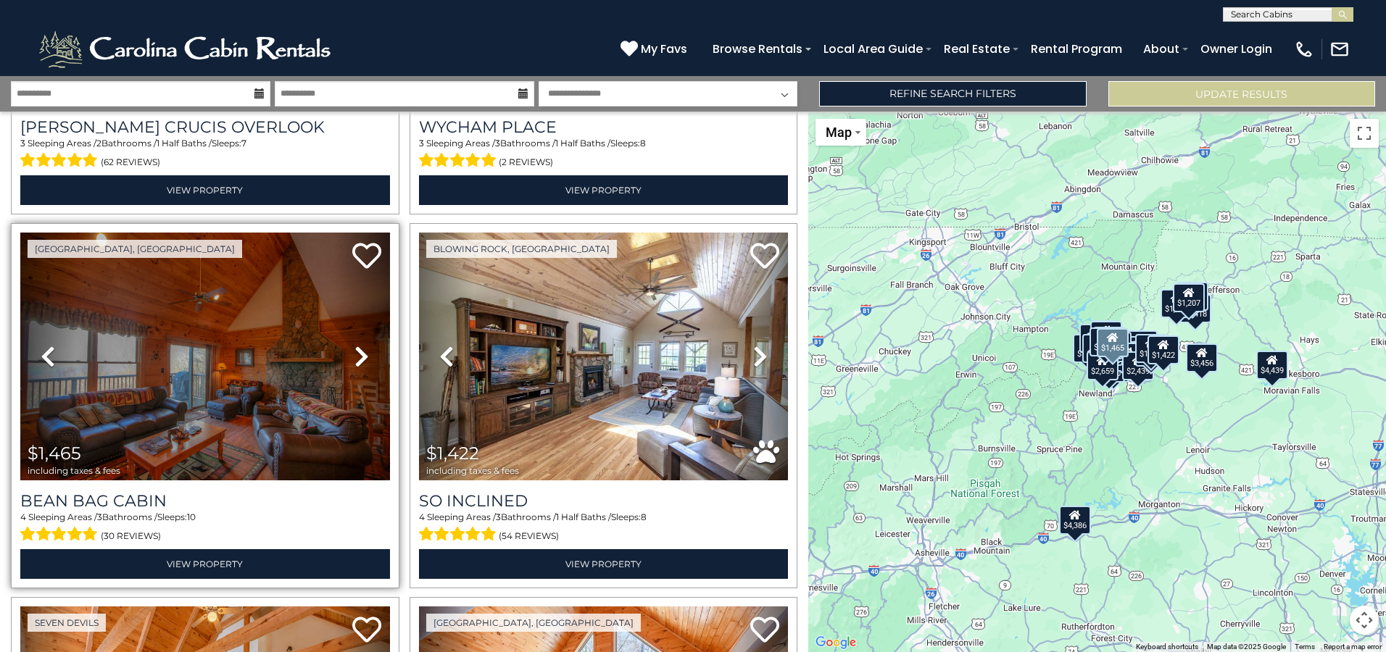
click at [361, 345] on icon at bounding box center [361, 356] width 14 height 23
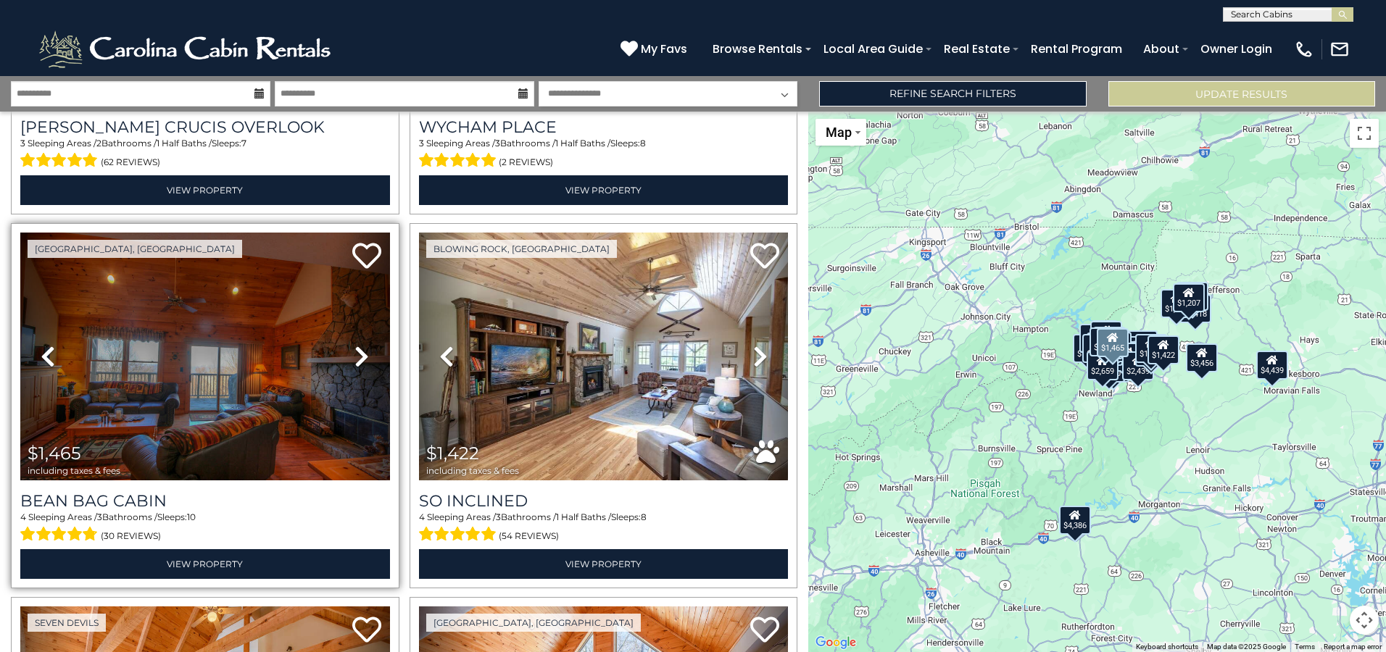
click at [361, 345] on icon at bounding box center [361, 356] width 14 height 23
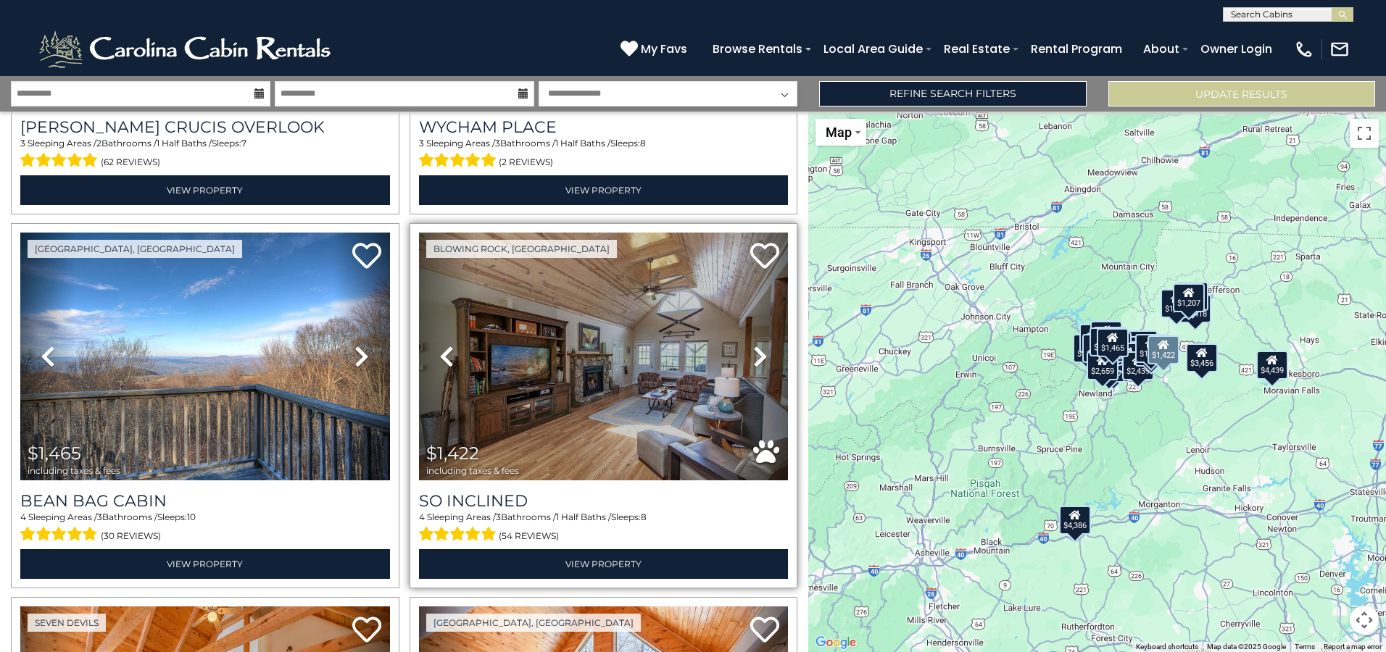
click at [753, 345] on icon at bounding box center [760, 356] width 14 height 23
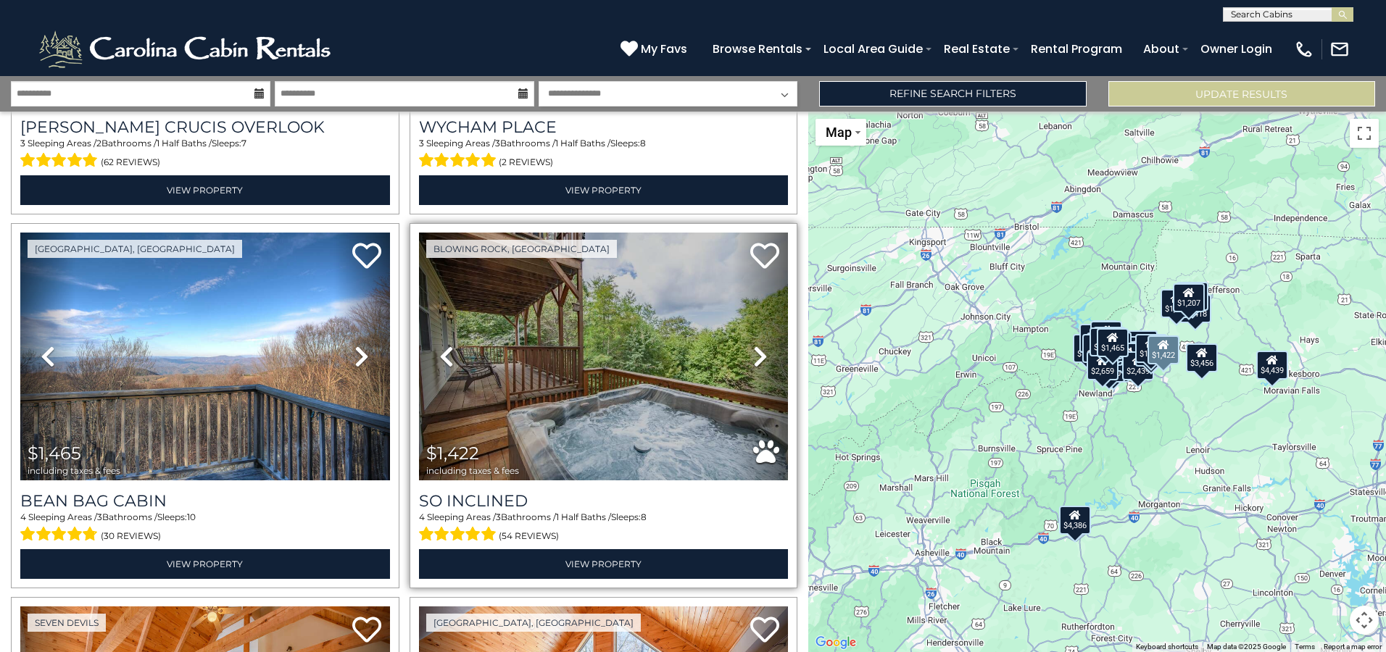
click at [753, 345] on icon at bounding box center [760, 356] width 14 height 23
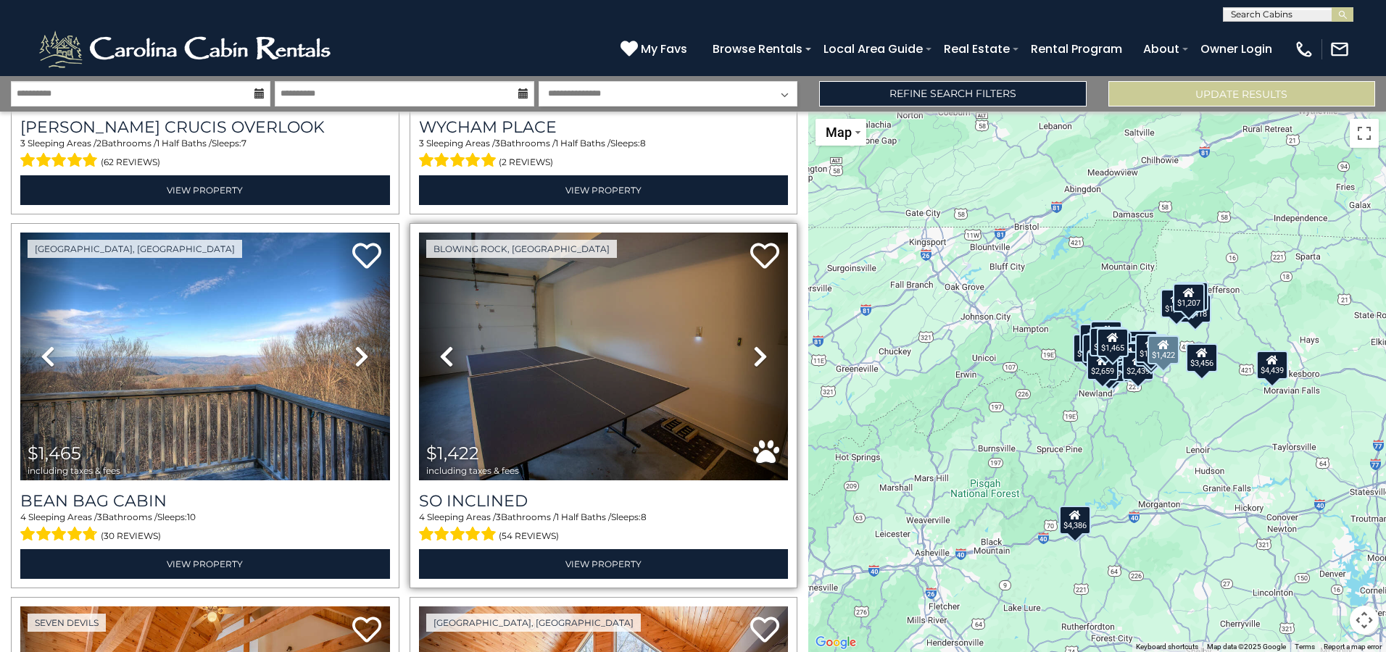
click at [753, 345] on icon at bounding box center [760, 356] width 14 height 23
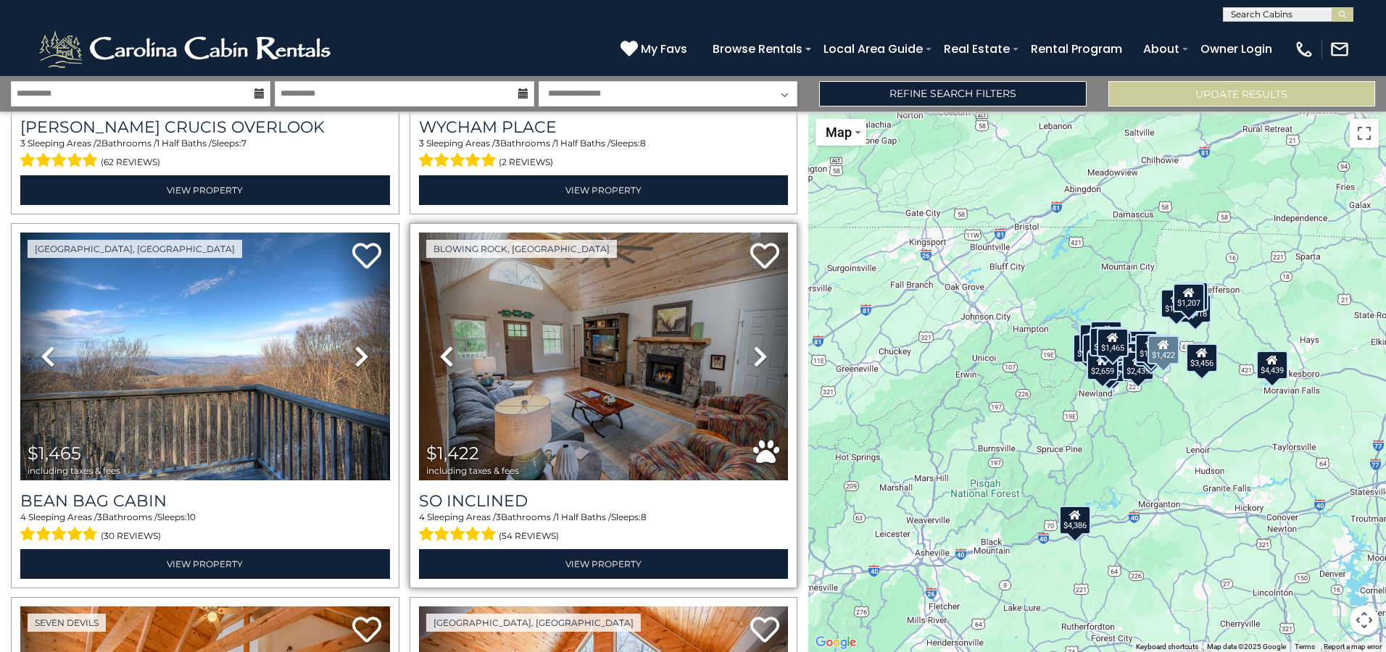
click at [753, 345] on icon at bounding box center [760, 356] width 14 height 23
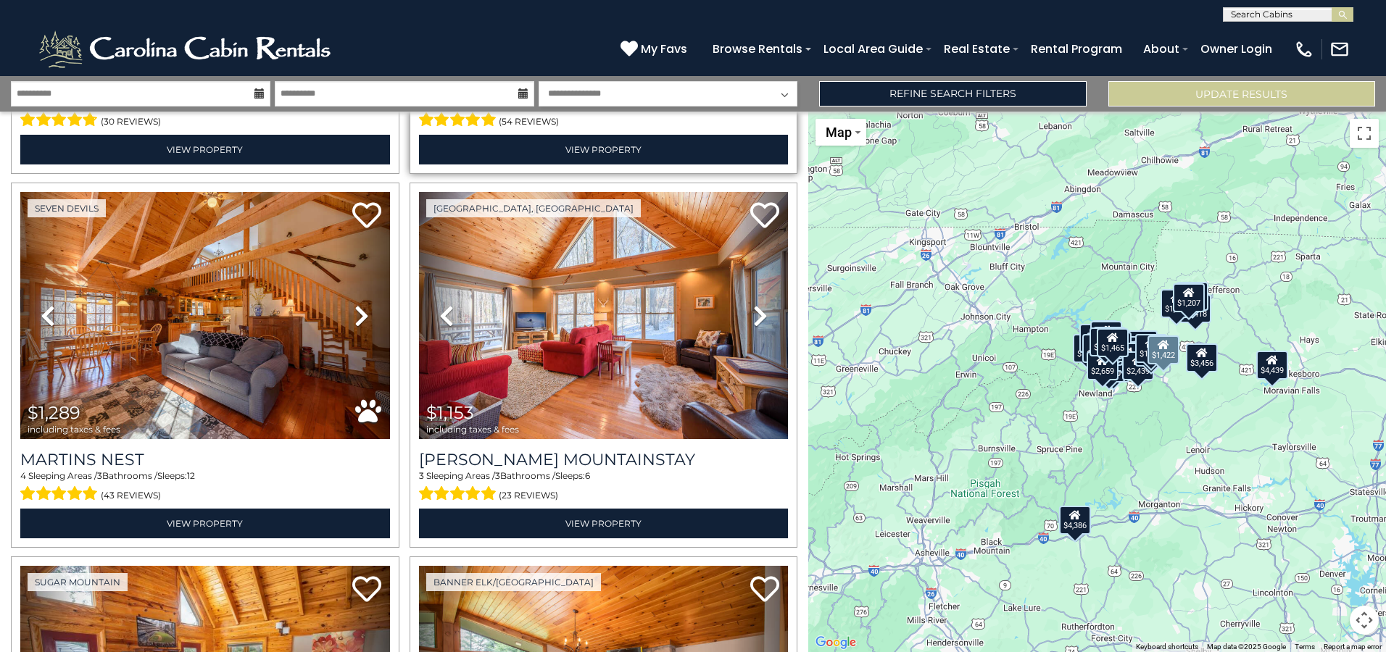
scroll to position [7474, 0]
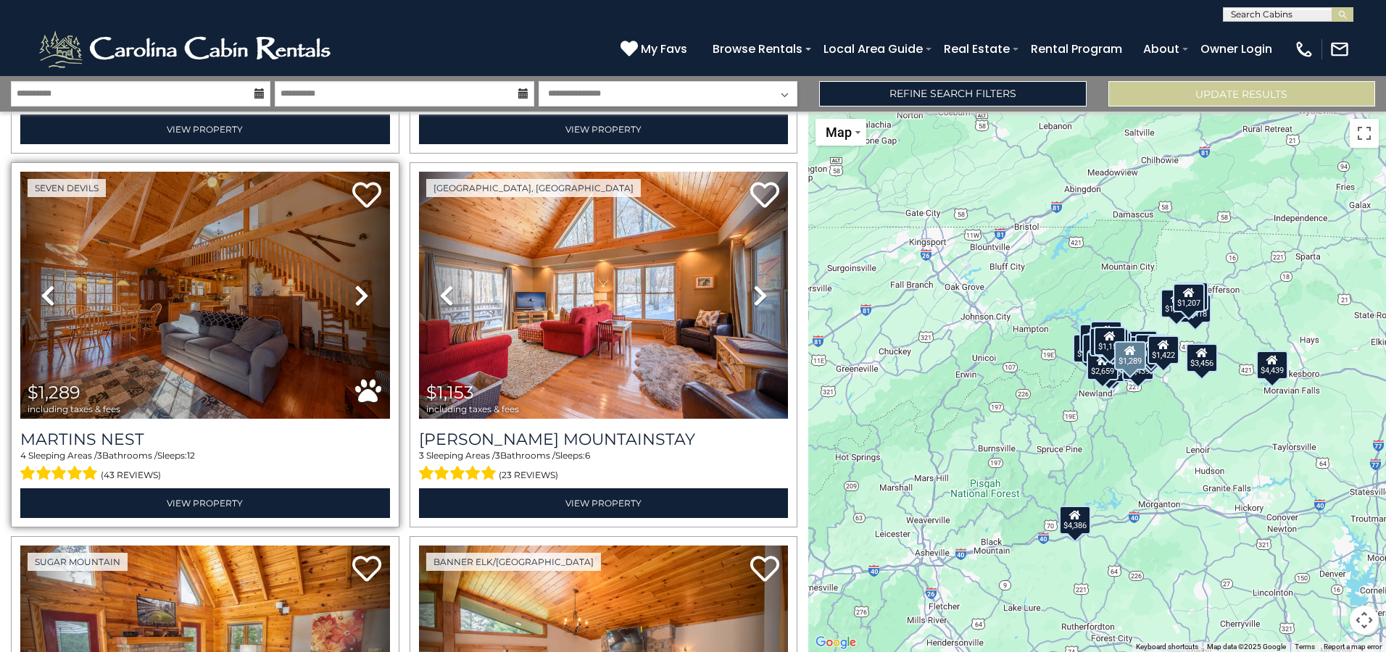
click at [362, 284] on icon at bounding box center [361, 295] width 14 height 23
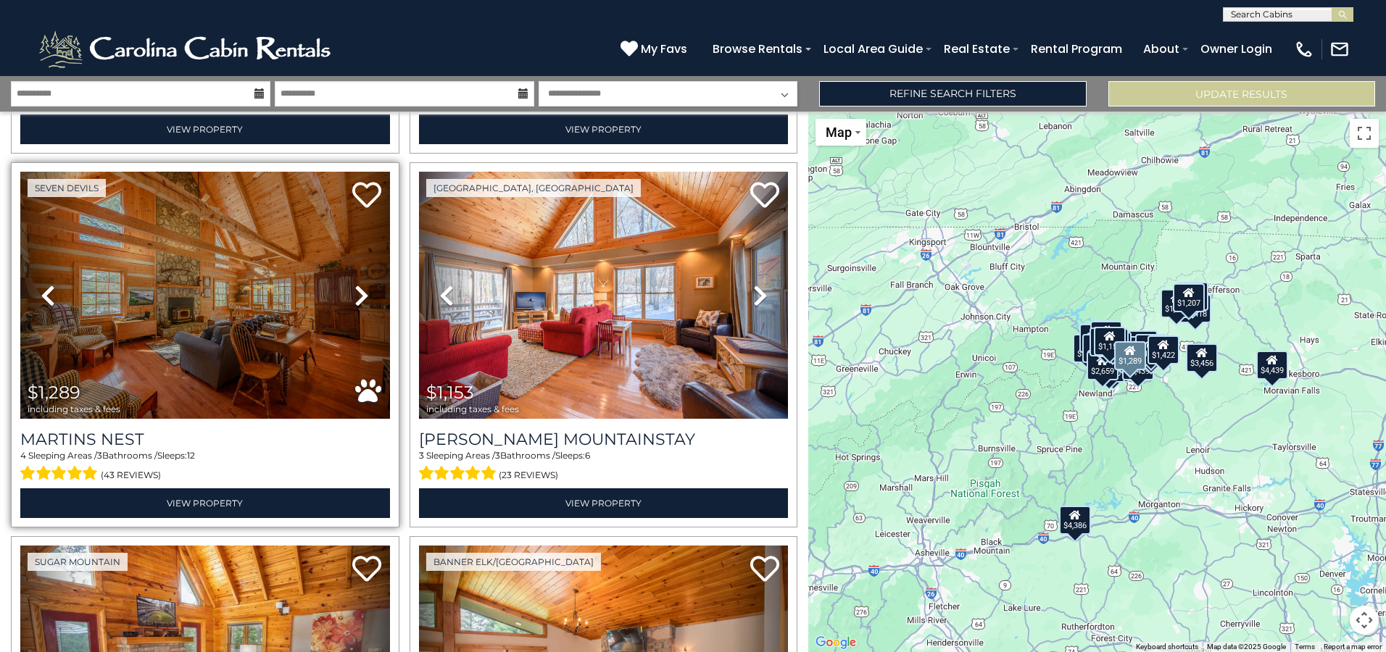
click at [362, 284] on icon at bounding box center [361, 295] width 14 height 23
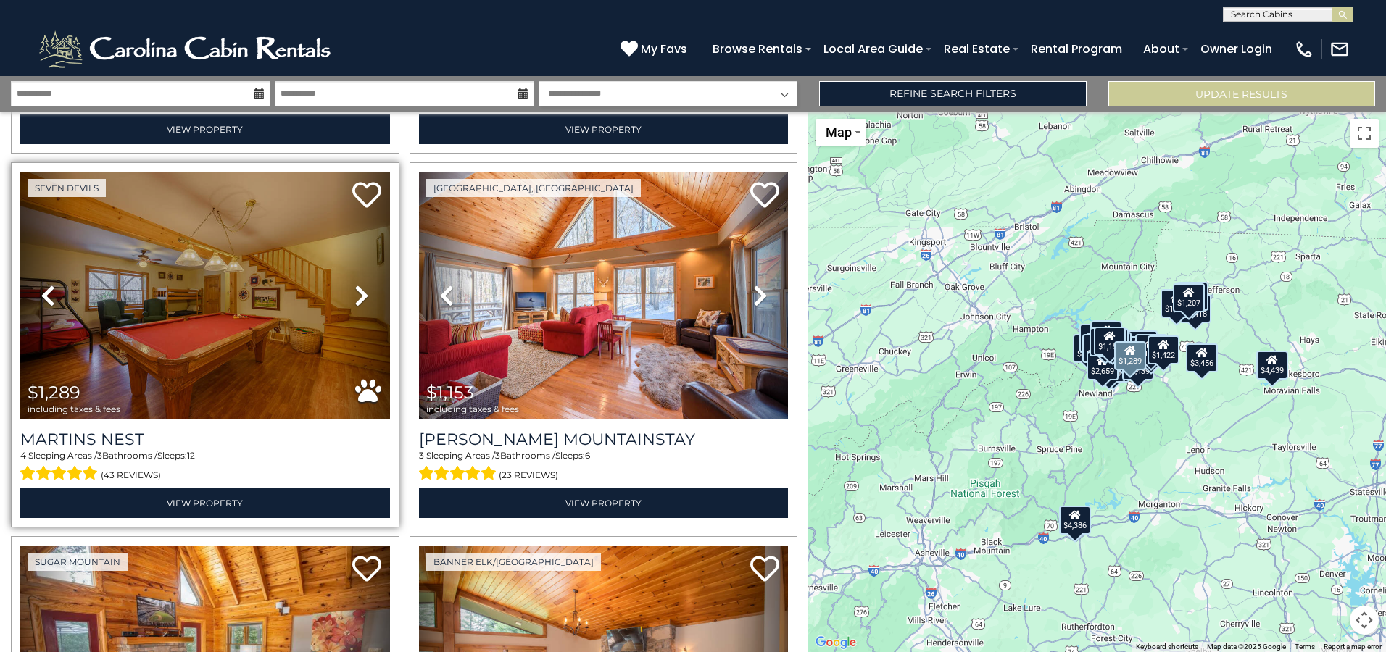
click at [362, 284] on icon at bounding box center [361, 295] width 14 height 23
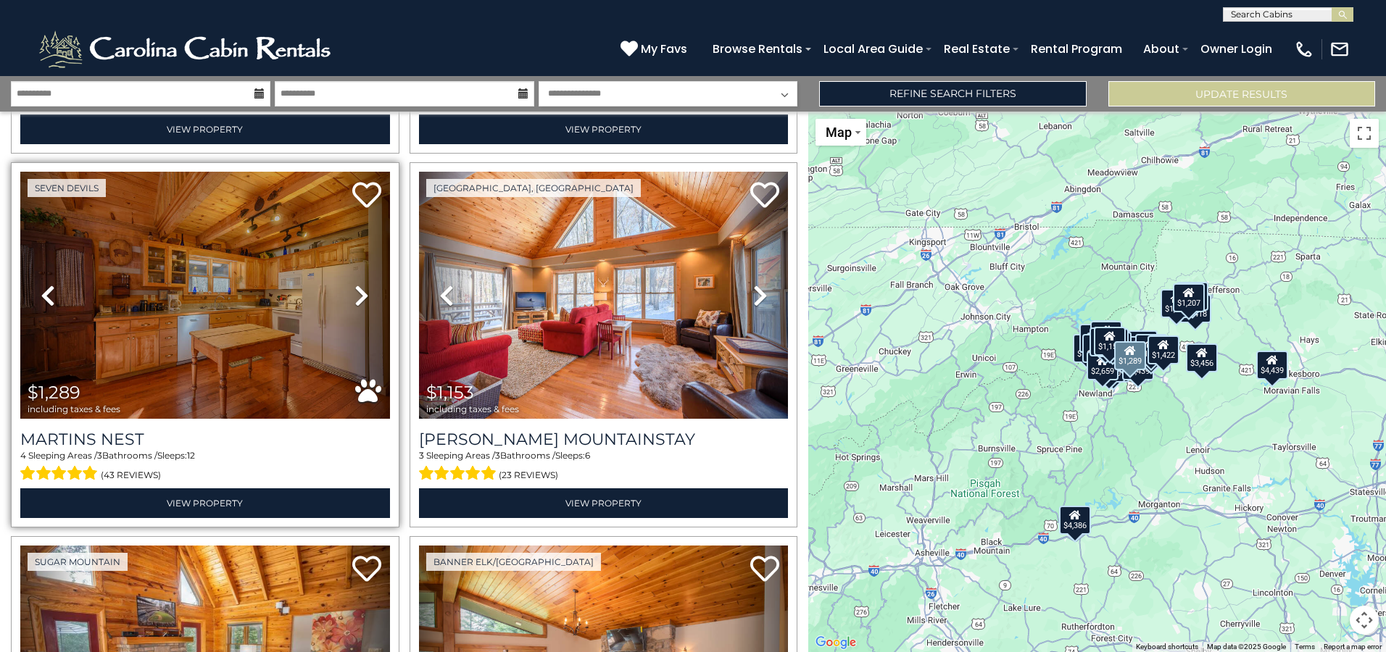
click at [362, 284] on icon at bounding box center [361, 295] width 14 height 23
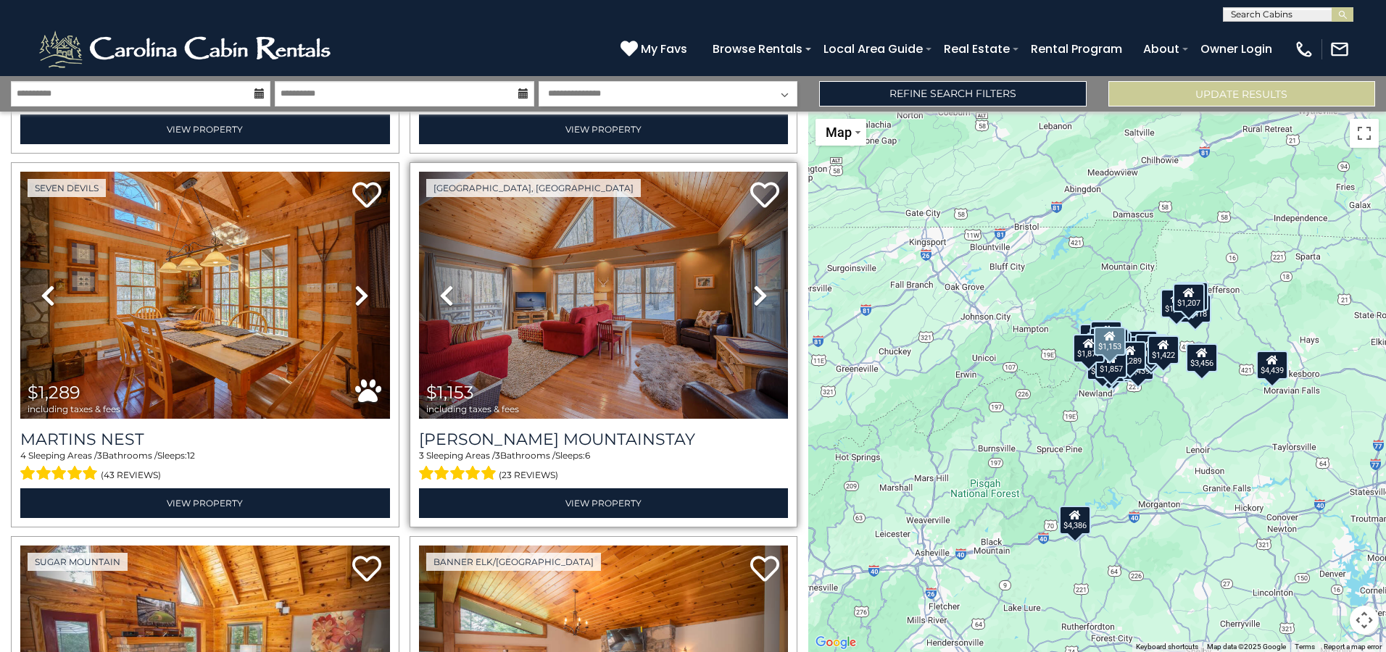
click at [753, 284] on icon at bounding box center [760, 295] width 14 height 23
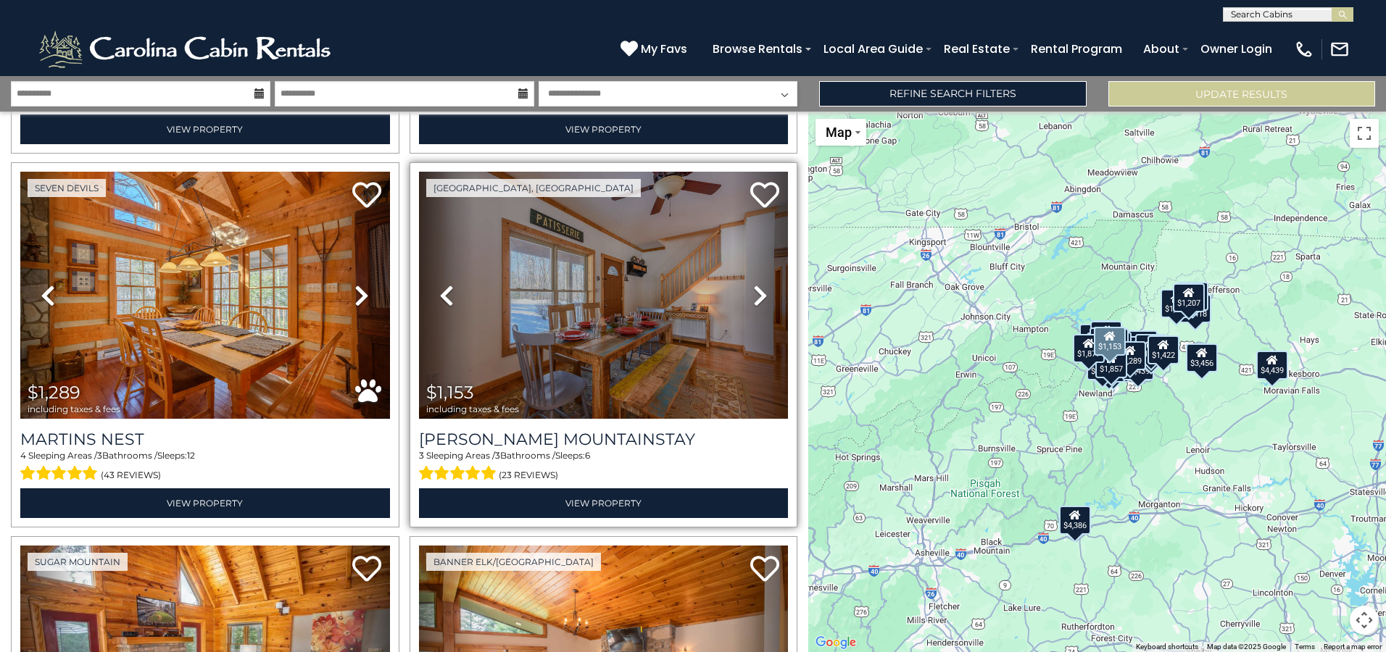
click at [753, 284] on icon at bounding box center [760, 295] width 14 height 23
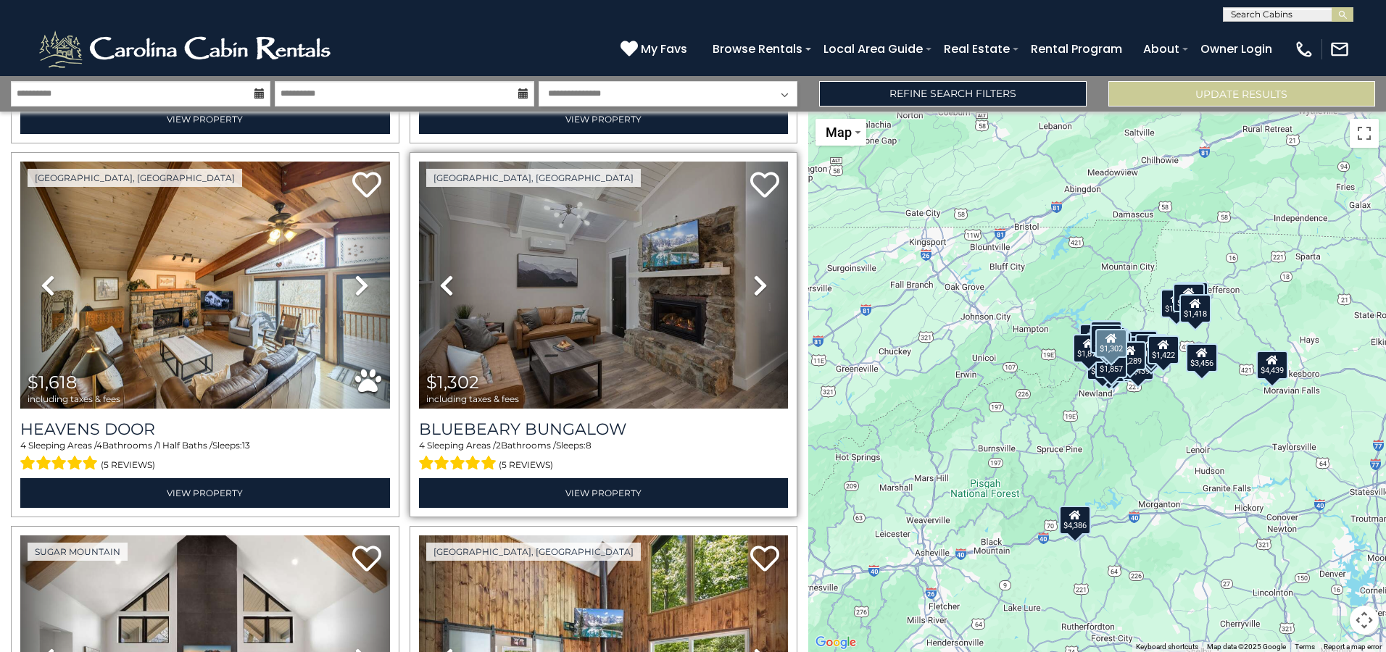
scroll to position [8996, 0]
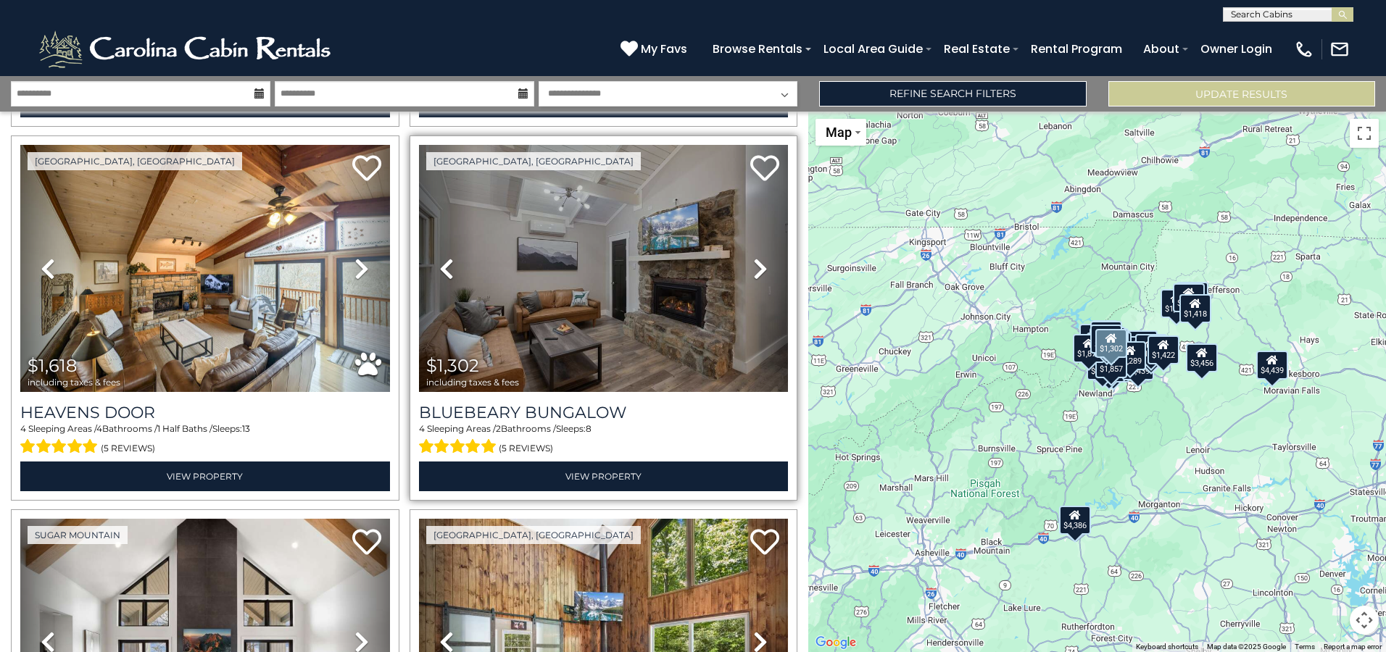
click at [753, 257] on icon at bounding box center [760, 268] width 14 height 23
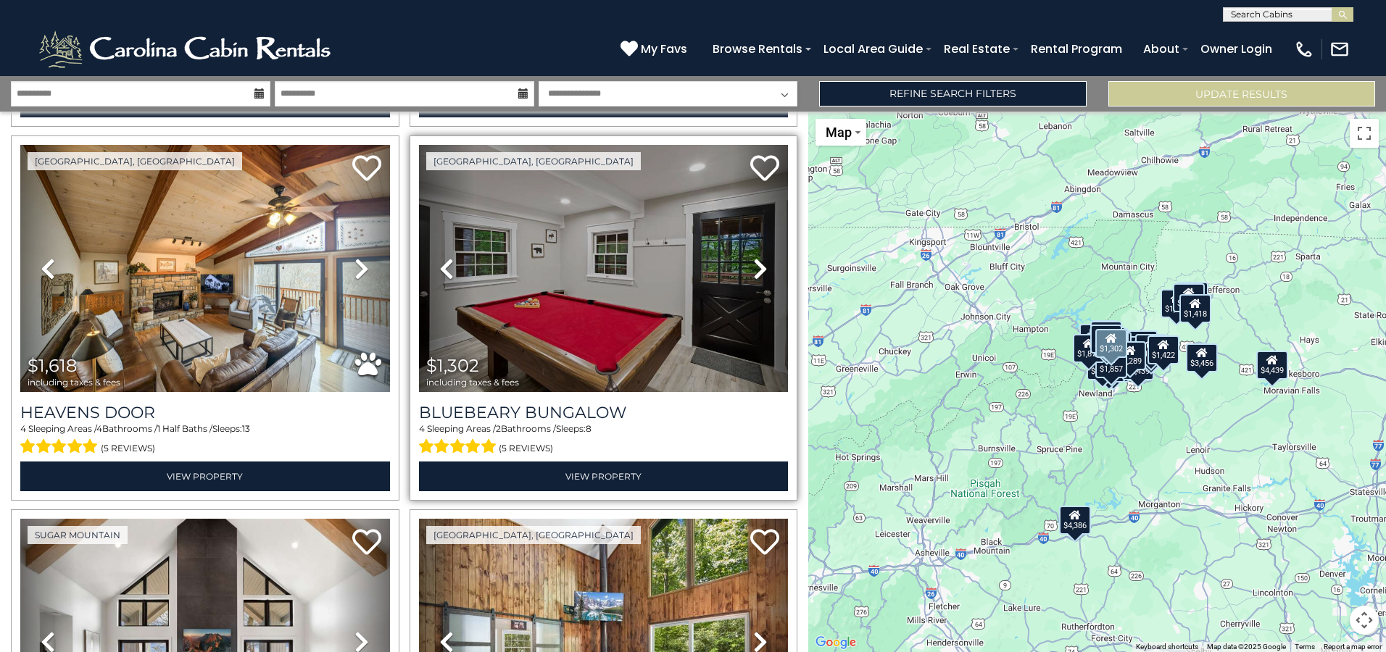
click at [753, 257] on icon at bounding box center [760, 268] width 14 height 23
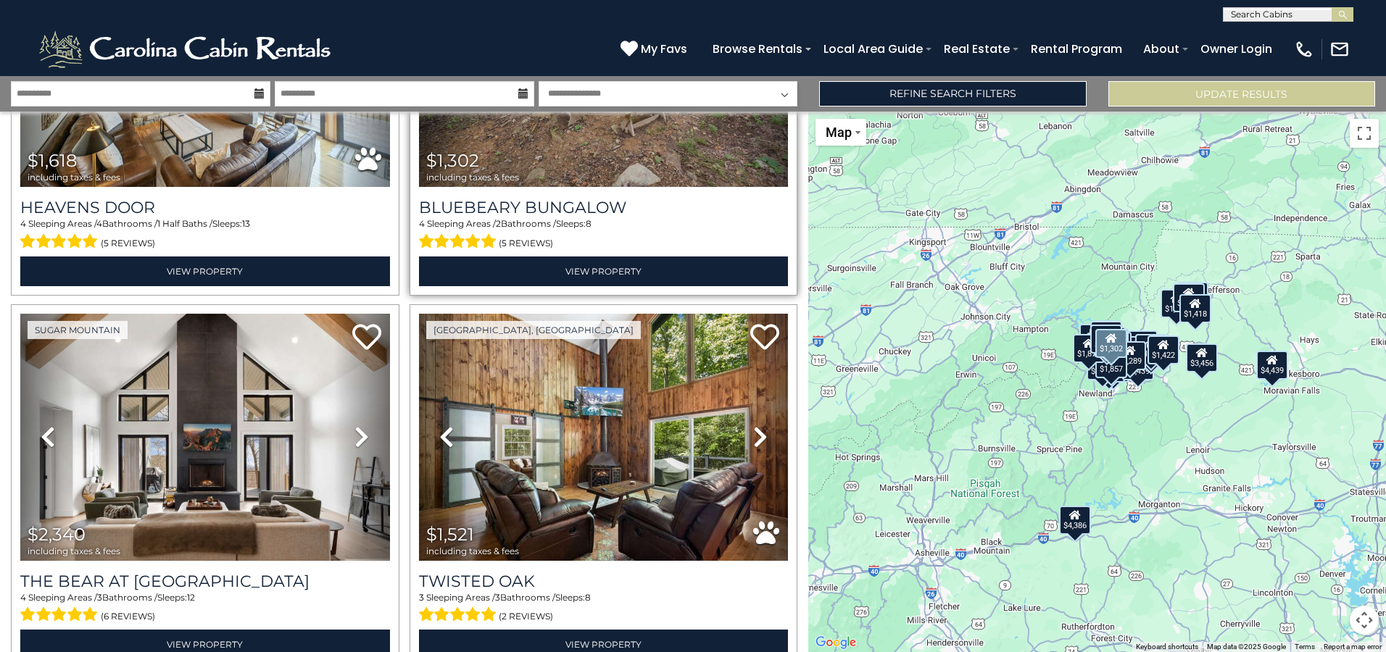
scroll to position [9213, 0]
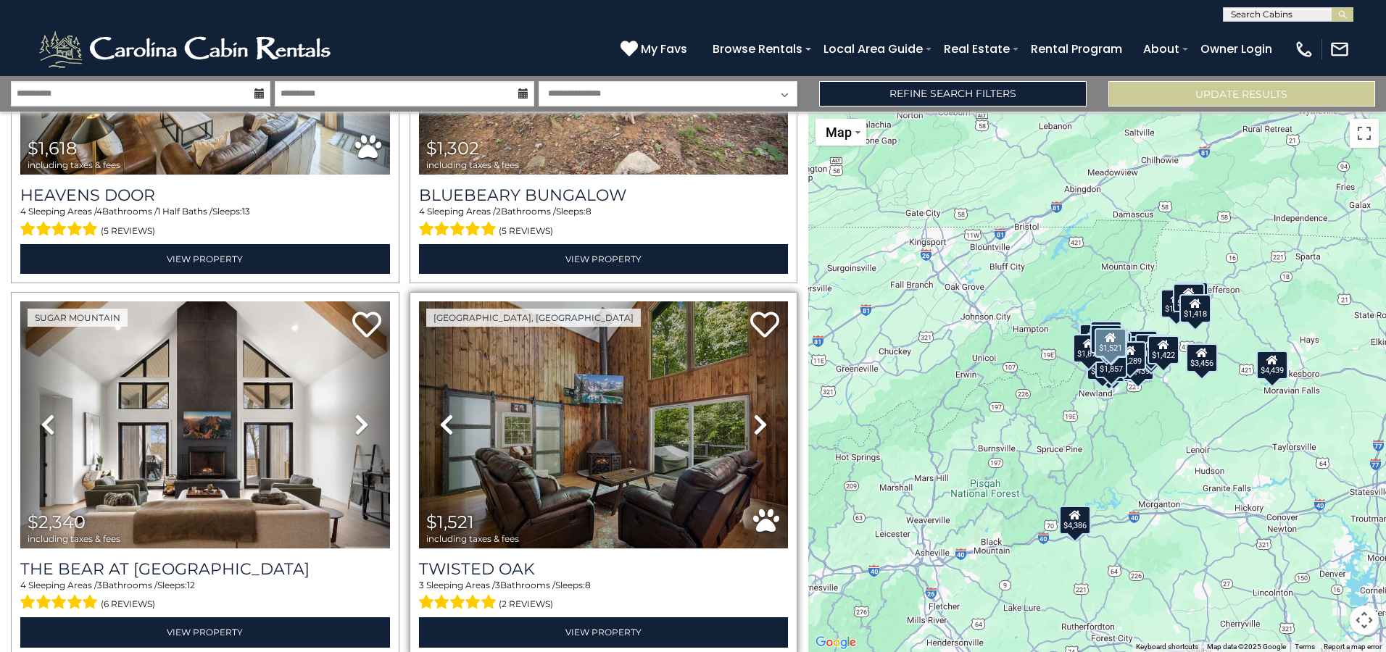
click at [753, 413] on icon at bounding box center [760, 424] width 14 height 23
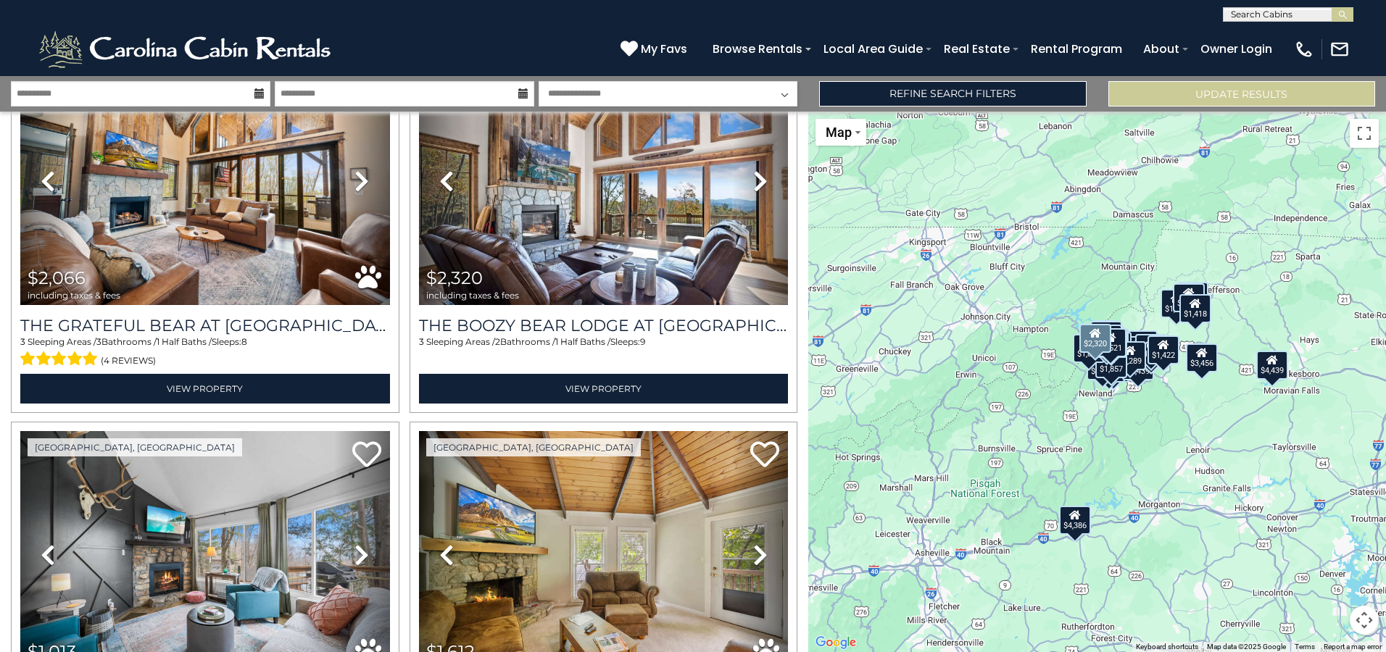
scroll to position [9938, 0]
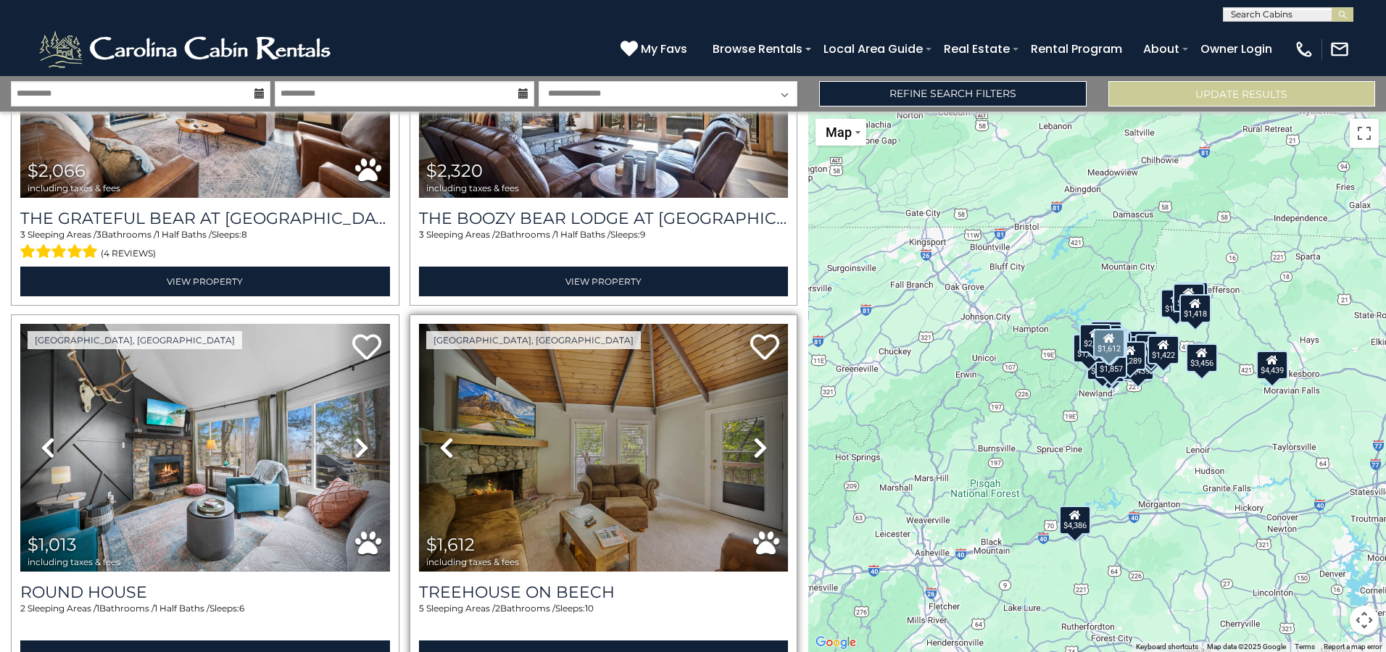
click at [753, 436] on icon at bounding box center [760, 447] width 14 height 23
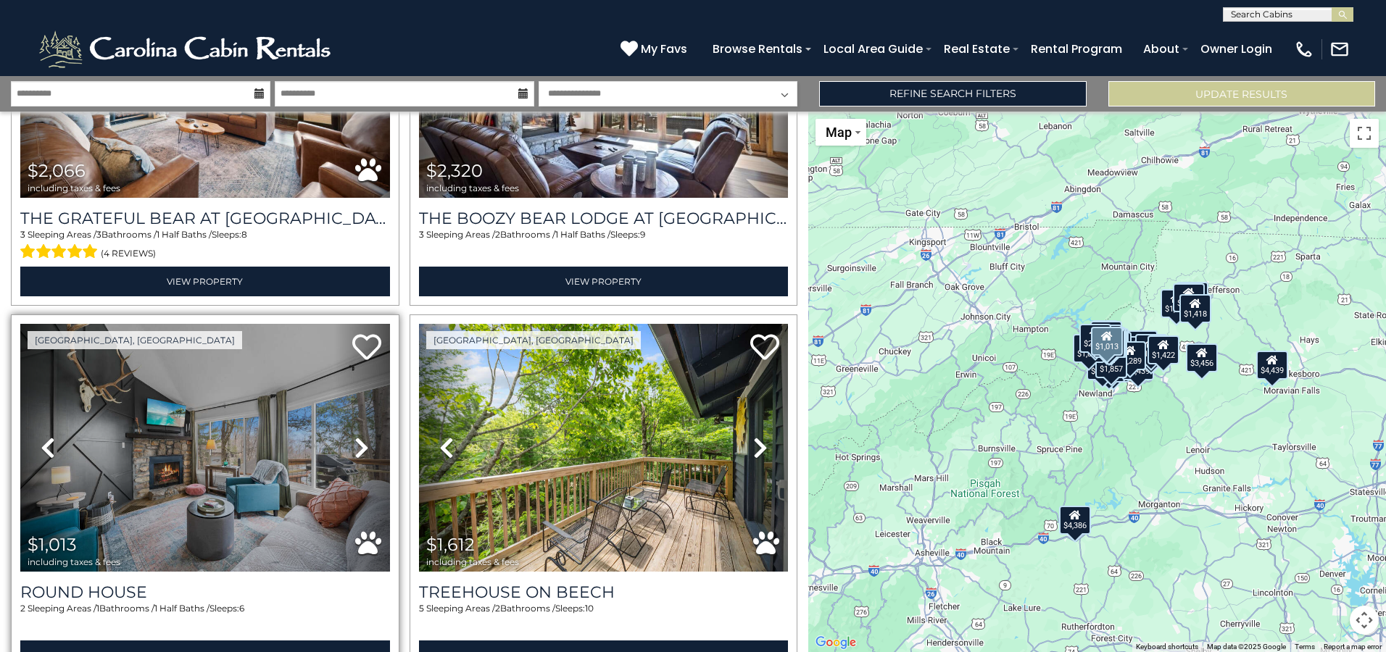
click at [363, 436] on icon at bounding box center [361, 447] width 14 height 23
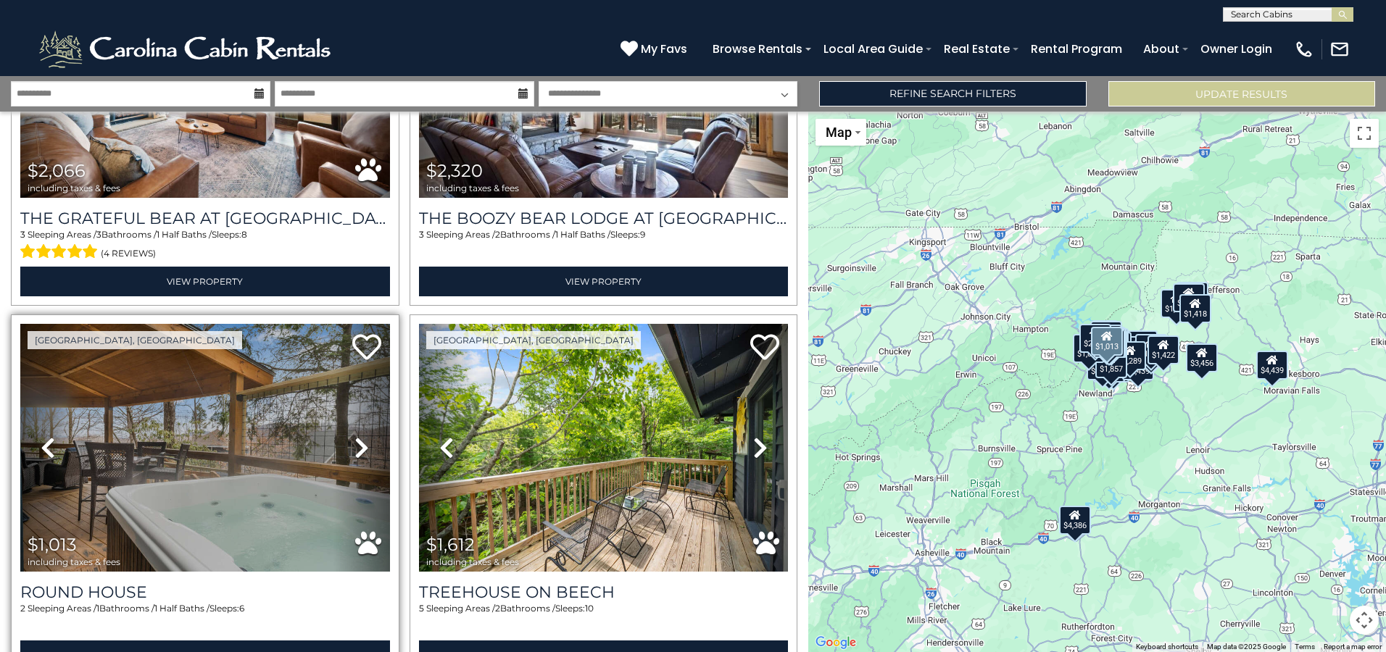
click at [363, 436] on icon at bounding box center [361, 447] width 14 height 23
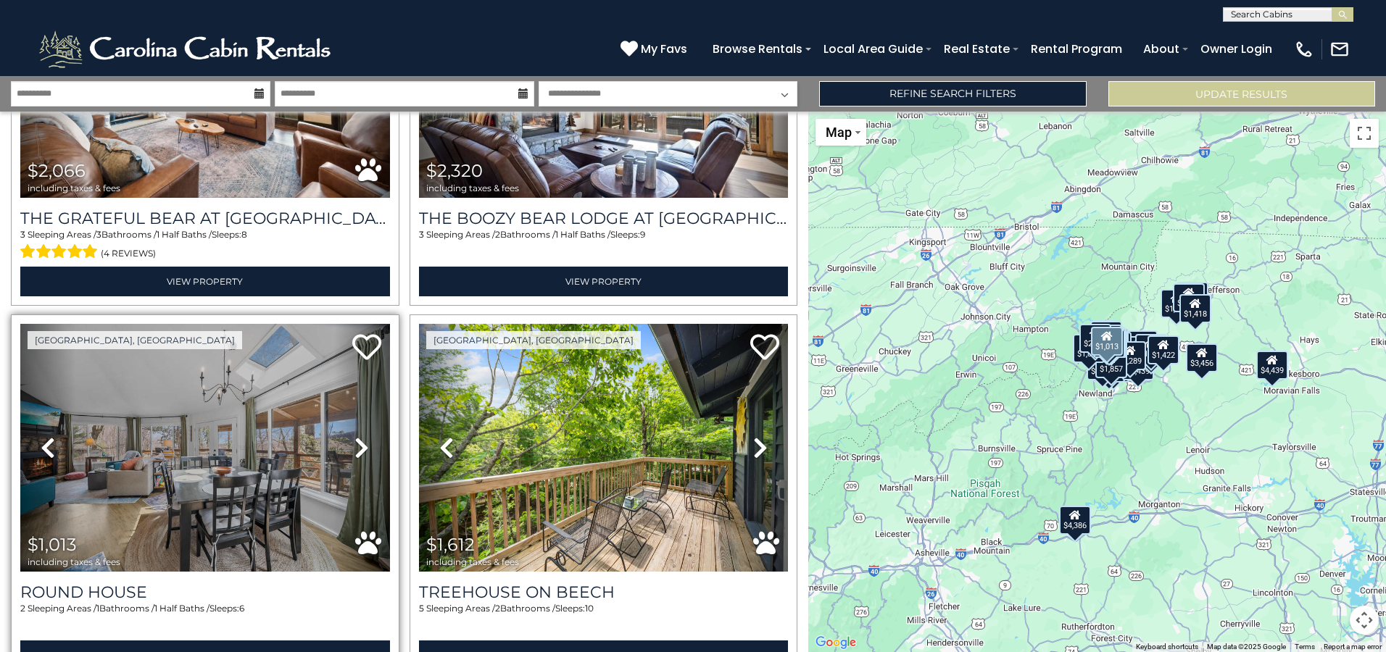
click at [363, 436] on icon at bounding box center [361, 447] width 14 height 23
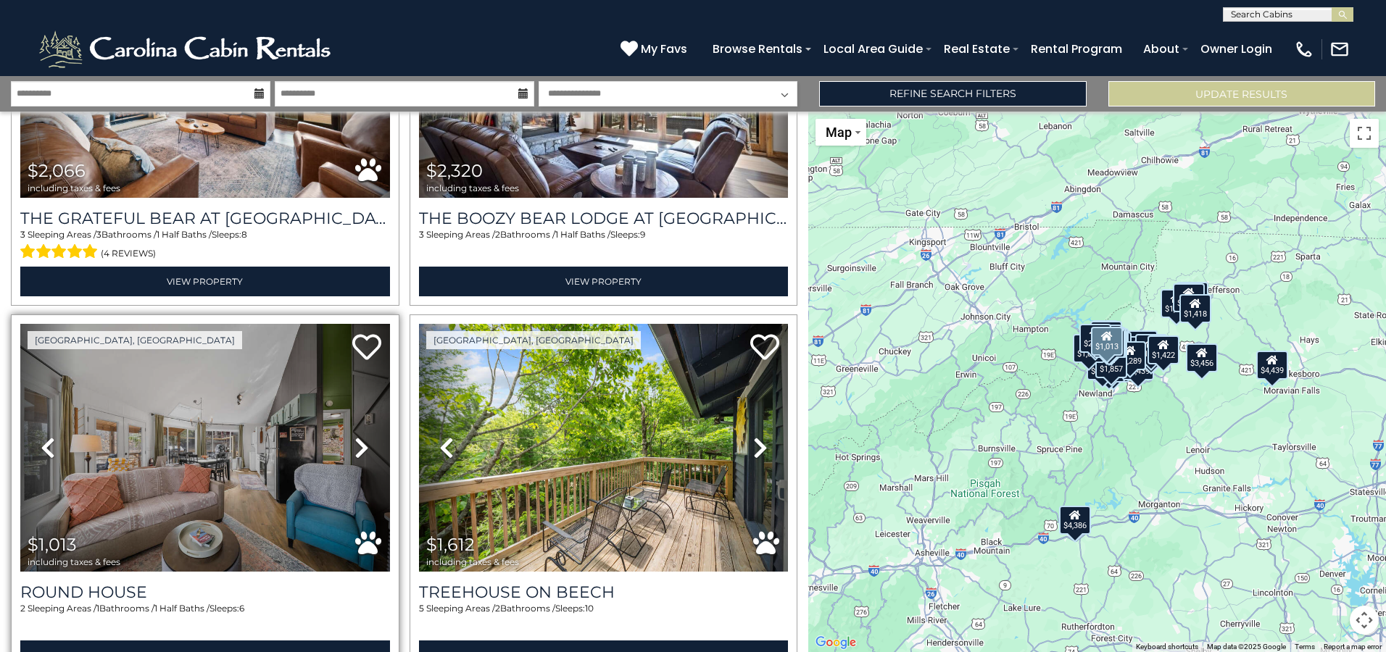
click at [363, 436] on icon at bounding box center [361, 447] width 14 height 23
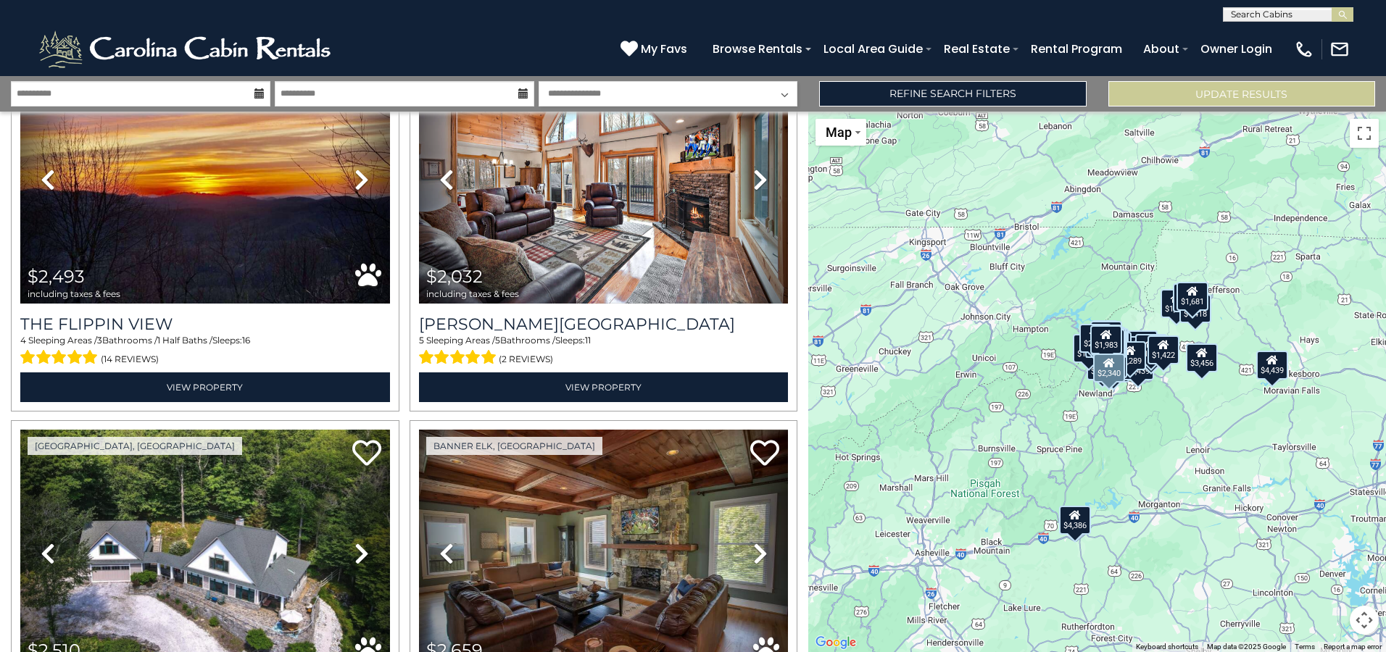
scroll to position [5140, 0]
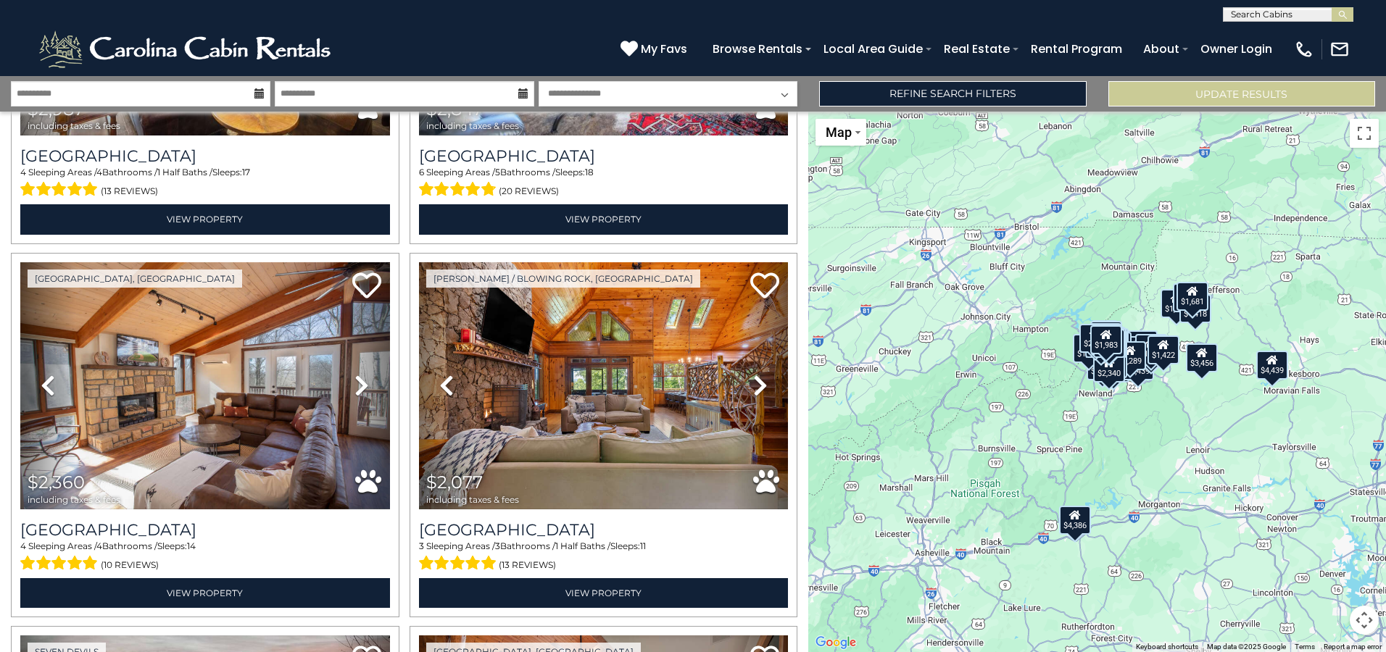
click at [1289, 11] on input "text" at bounding box center [1286, 17] width 127 height 14
type input "*********"
click at [1279, 38] on em "Whisperin" at bounding box center [1257, 34] width 52 height 13
click at [1343, 14] on img "submit" at bounding box center [1342, 14] width 11 height 11
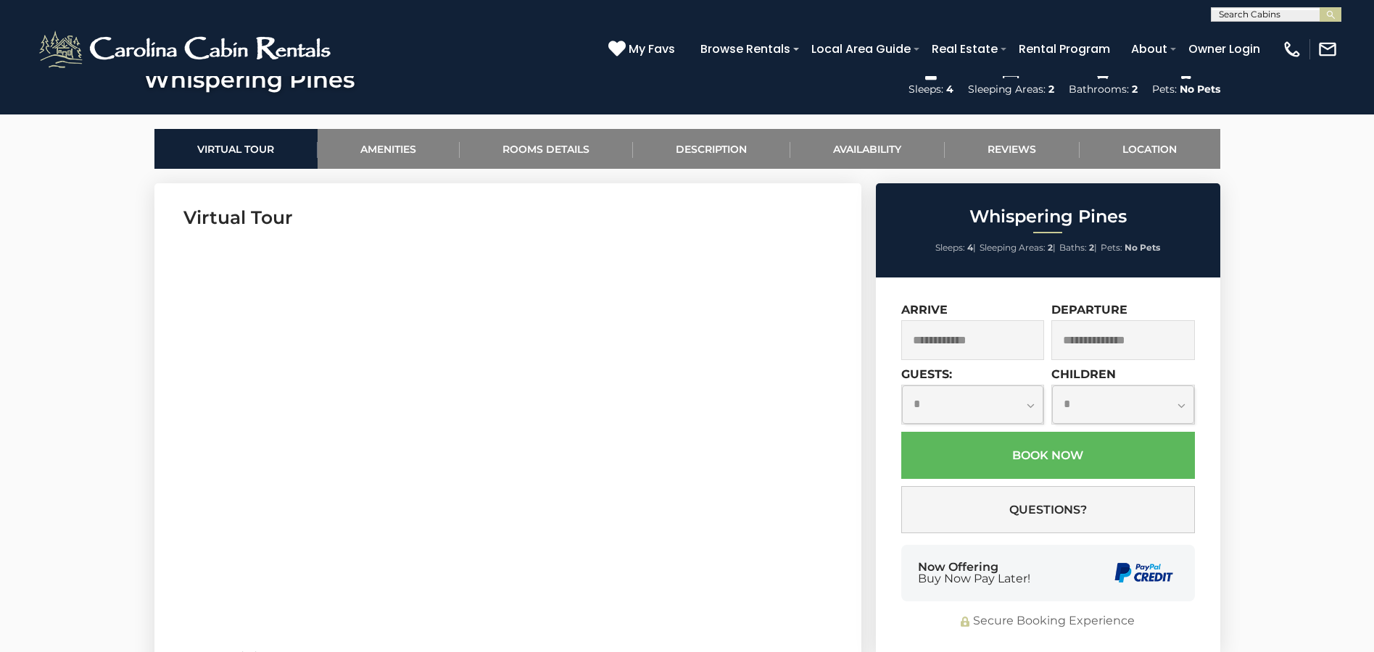
scroll to position [652, 0]
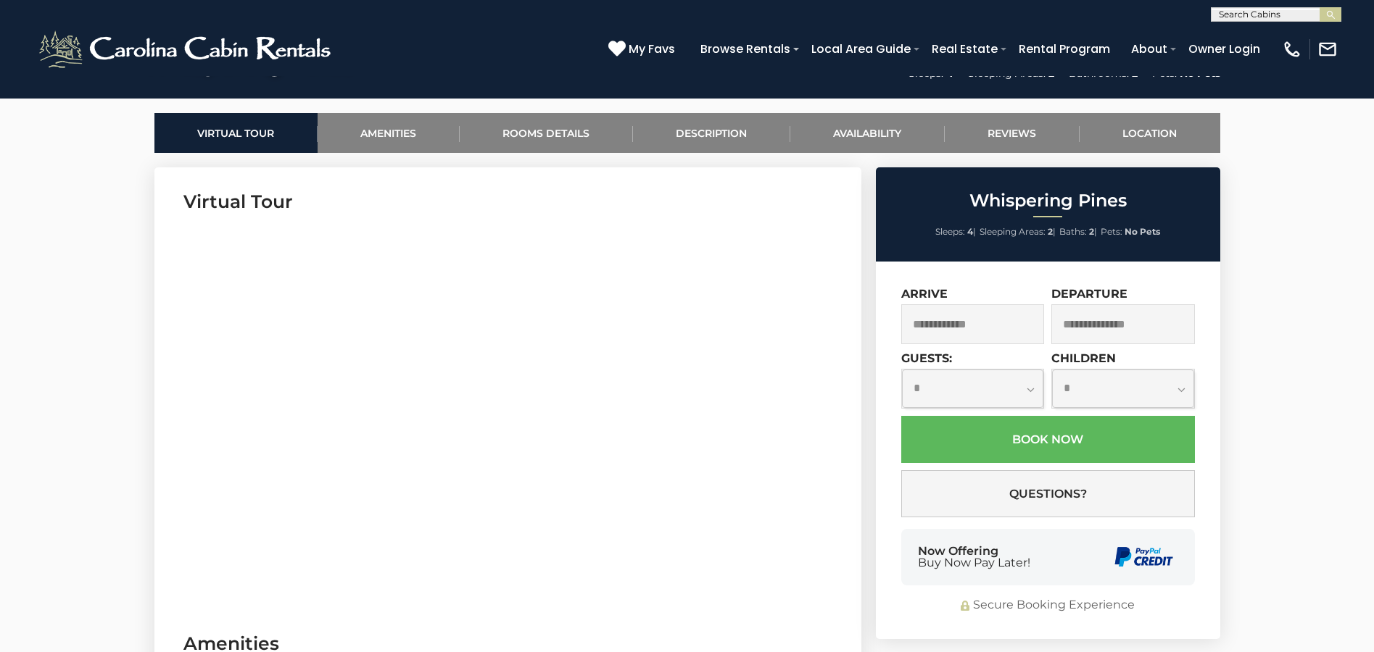
click at [953, 325] on input "text" at bounding box center [973, 324] width 144 height 40
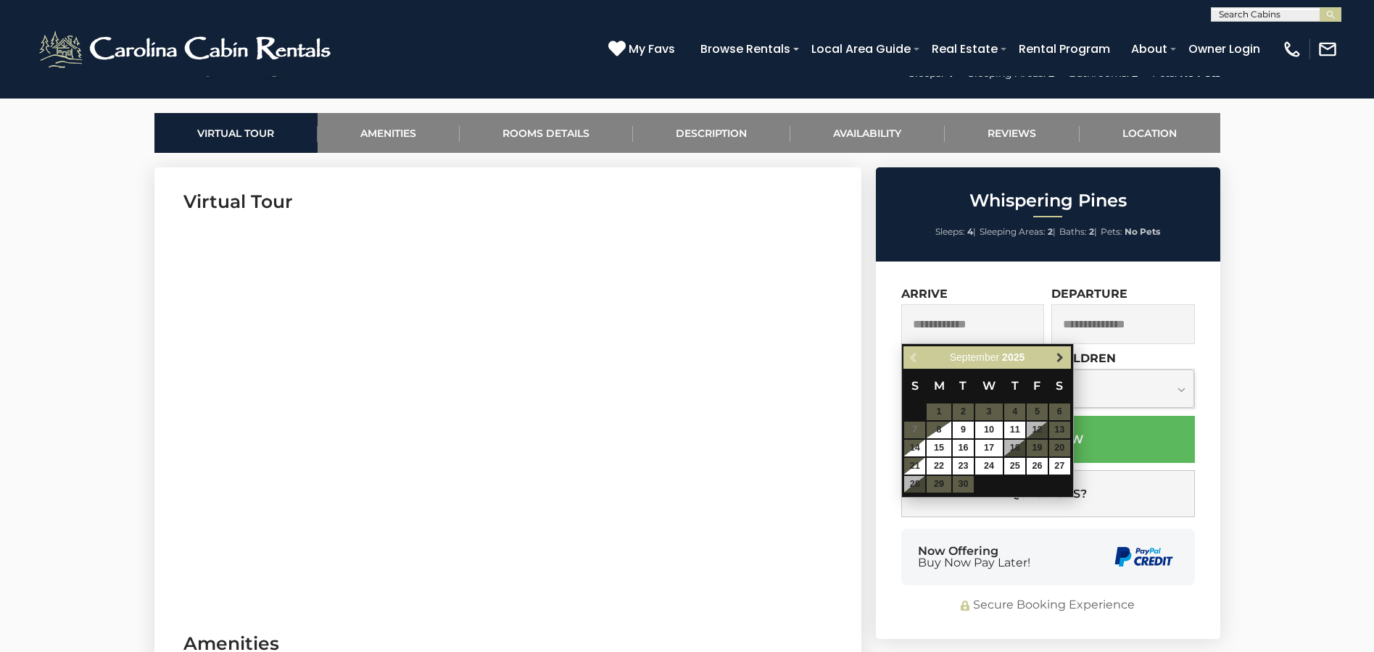
click at [1060, 356] on span "Next" at bounding box center [1060, 358] width 12 height 12
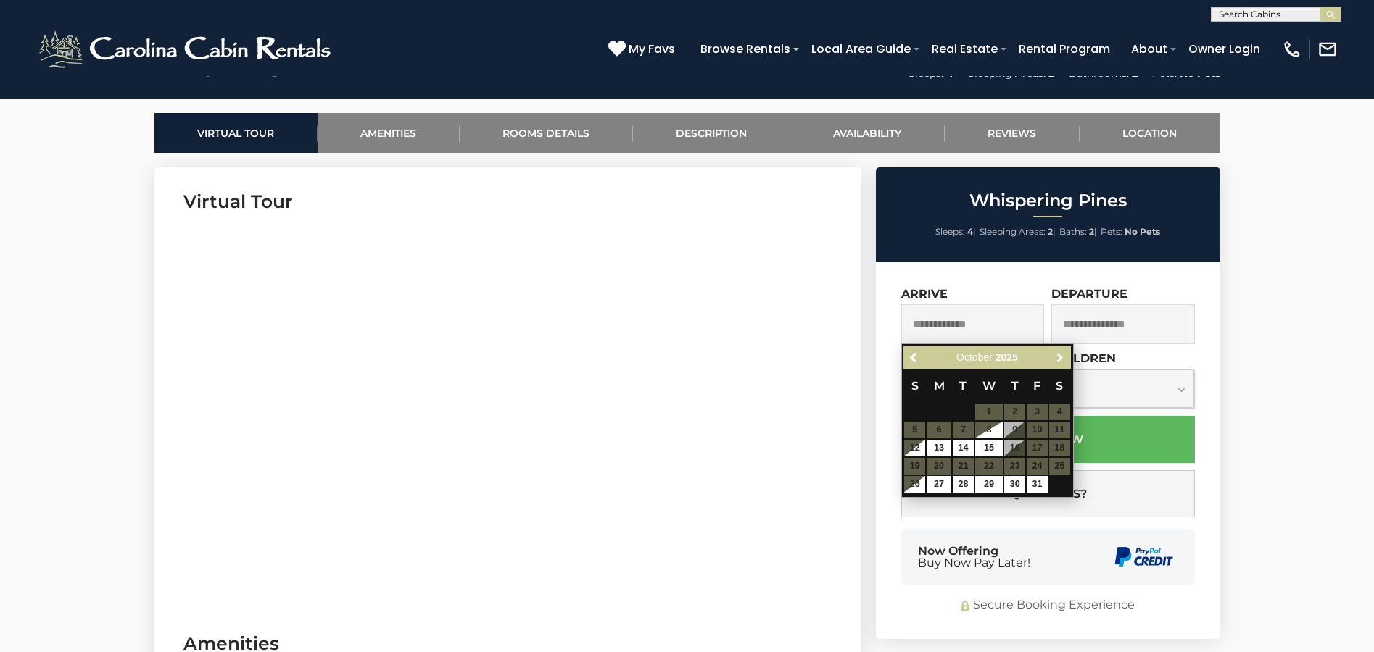
click at [1060, 356] on span "Next" at bounding box center [1060, 358] width 12 height 12
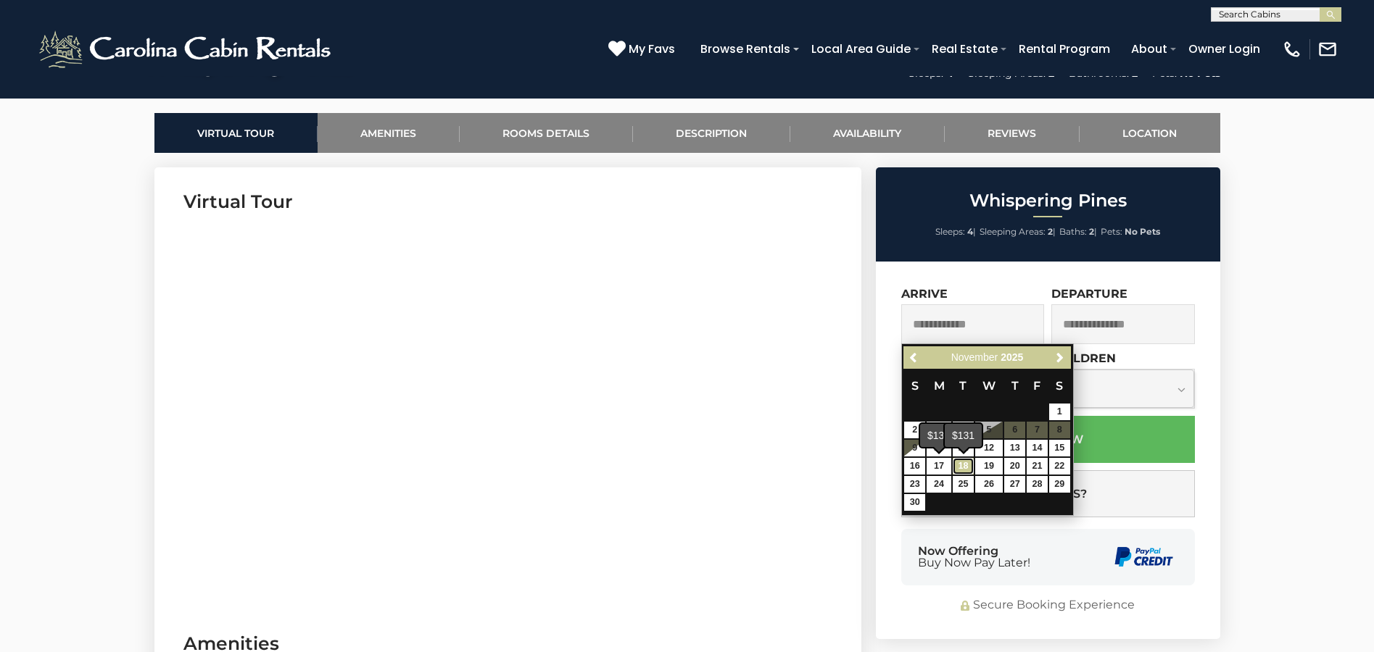
click at [956, 466] on link "18" at bounding box center [962, 466] width 21 height 17
type input "**********"
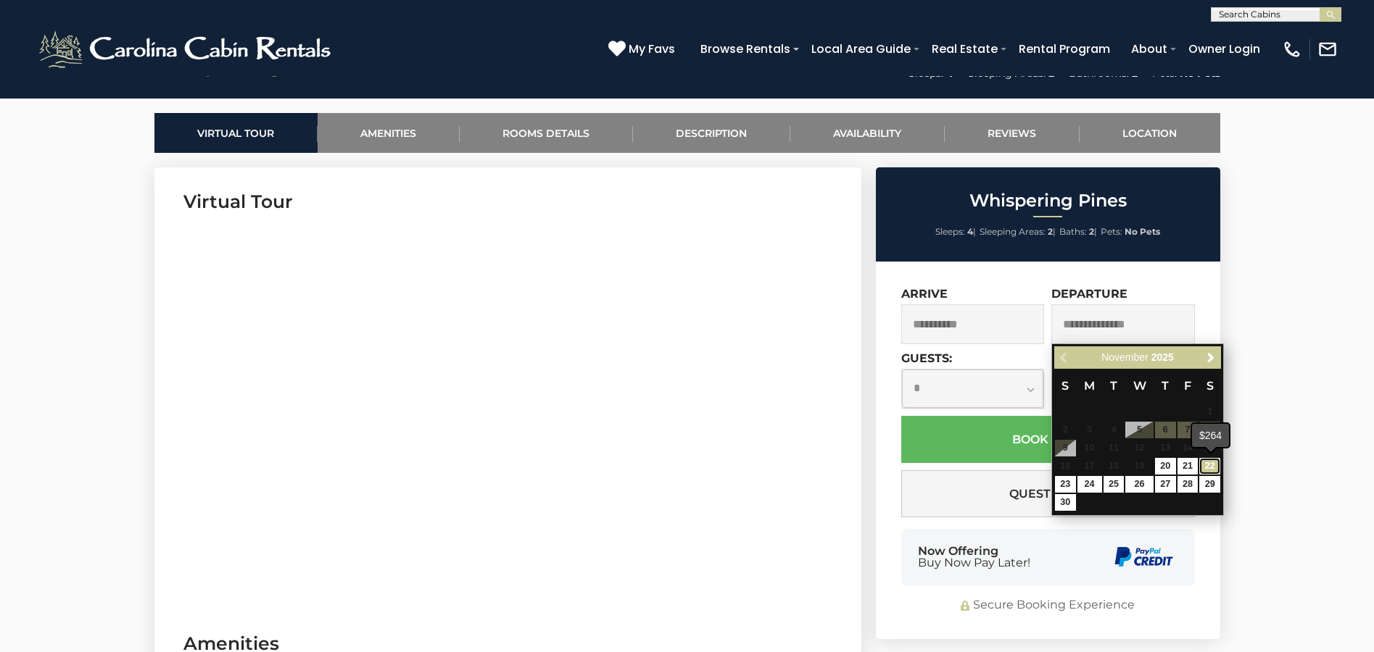
click at [1208, 465] on link "22" at bounding box center [1209, 466] width 21 height 17
type input "**********"
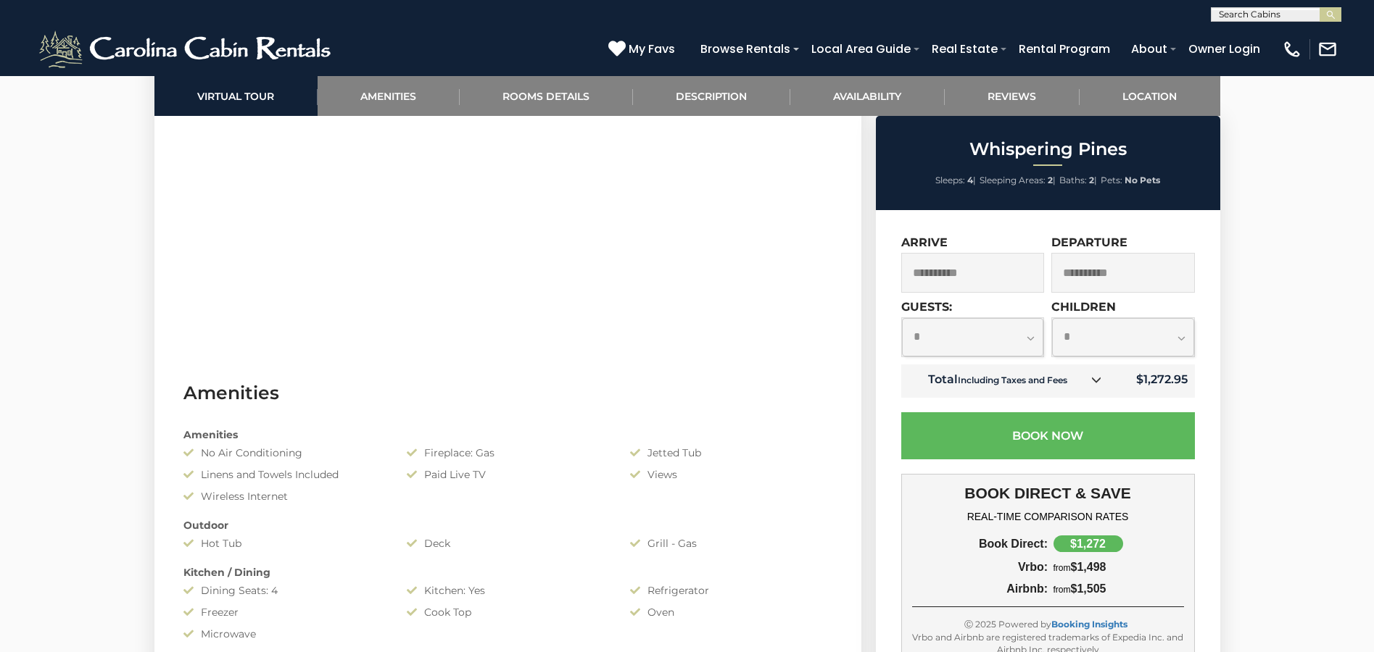
scroll to position [725, 0]
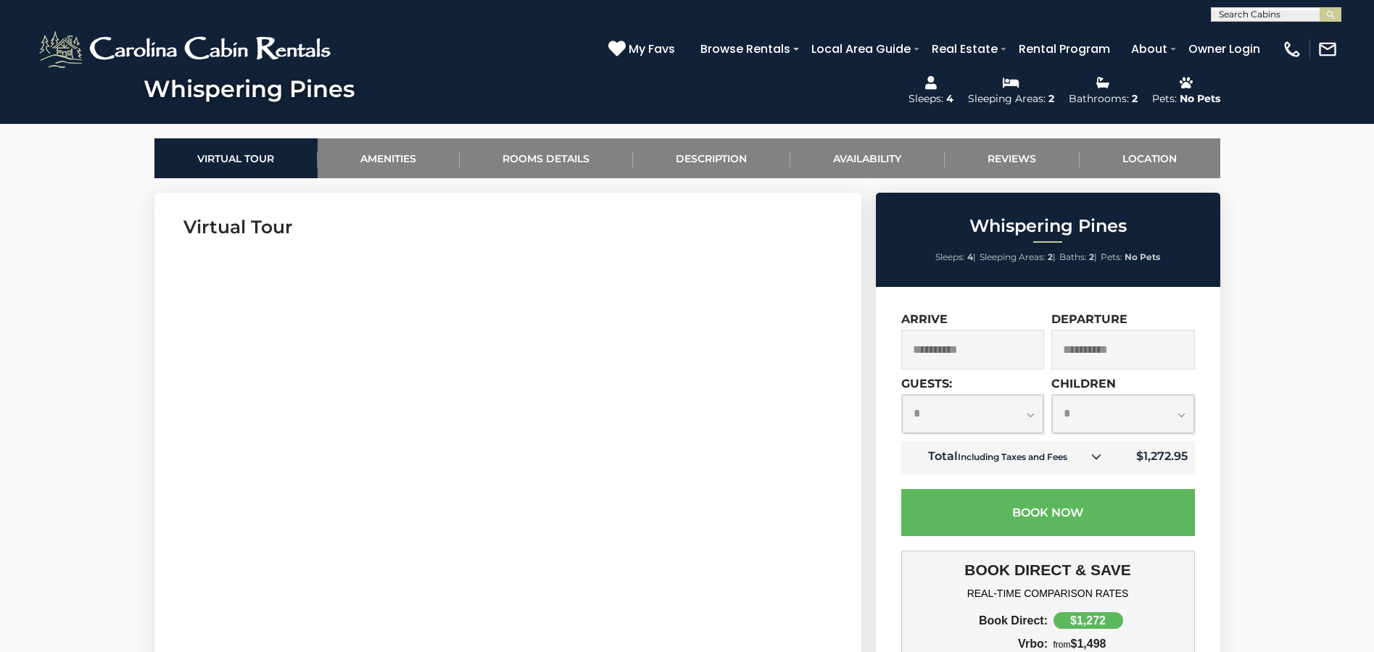
scroll to position [652, 0]
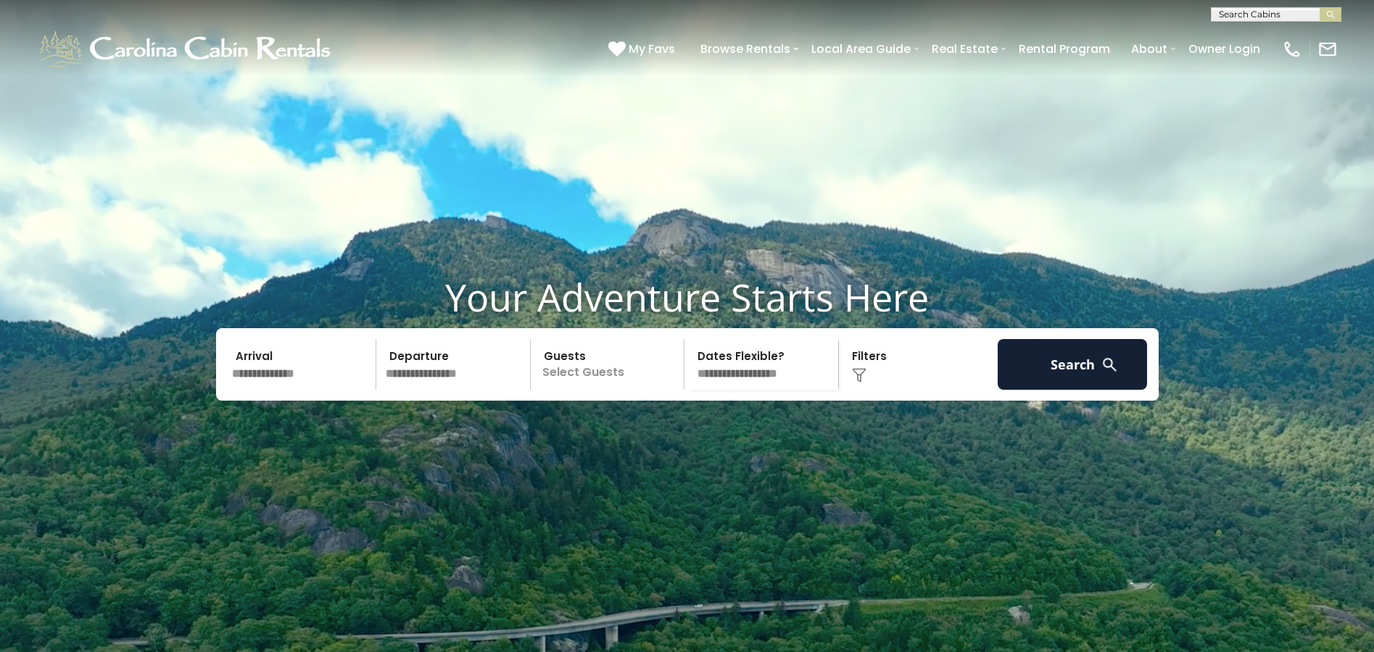
click at [1264, 20] on input "text" at bounding box center [1274, 17] width 127 height 14
type input "********"
click at [1268, 33] on li "Stairway to Heaven" at bounding box center [1275, 34] width 129 height 13
click at [1334, 13] on img "submit" at bounding box center [1330, 14] width 11 height 11
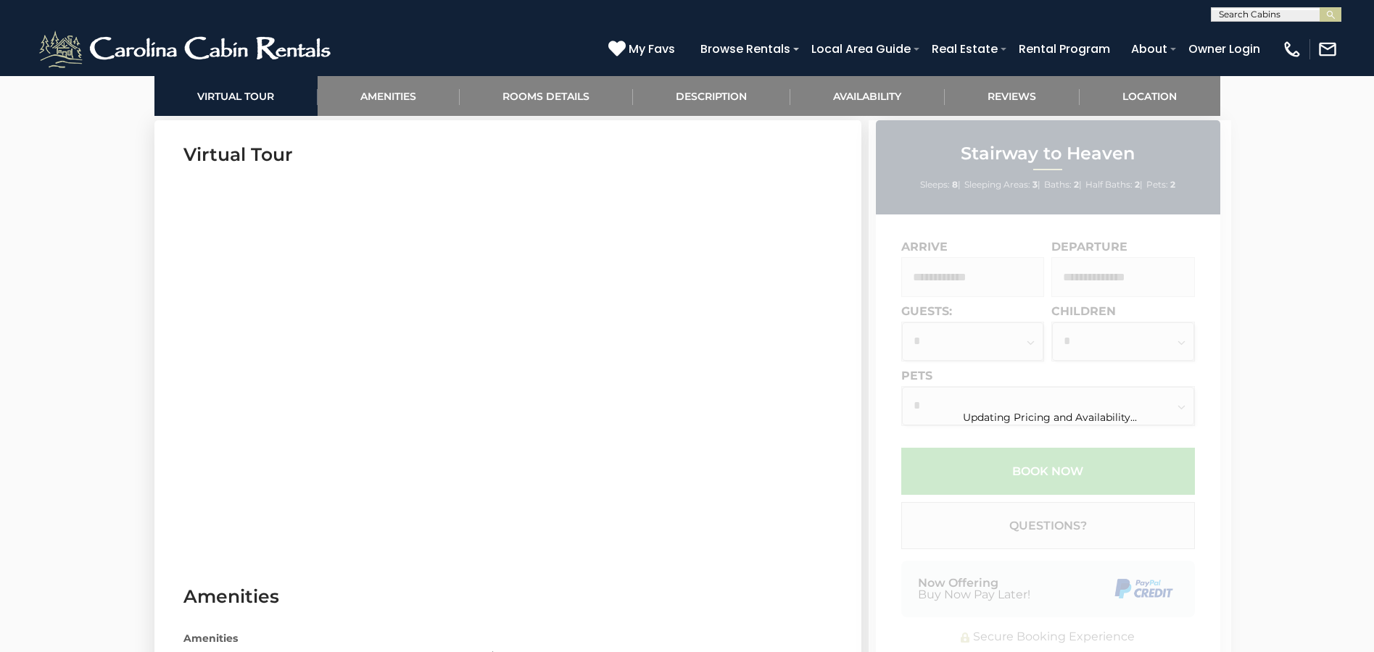
scroll to position [725, 0]
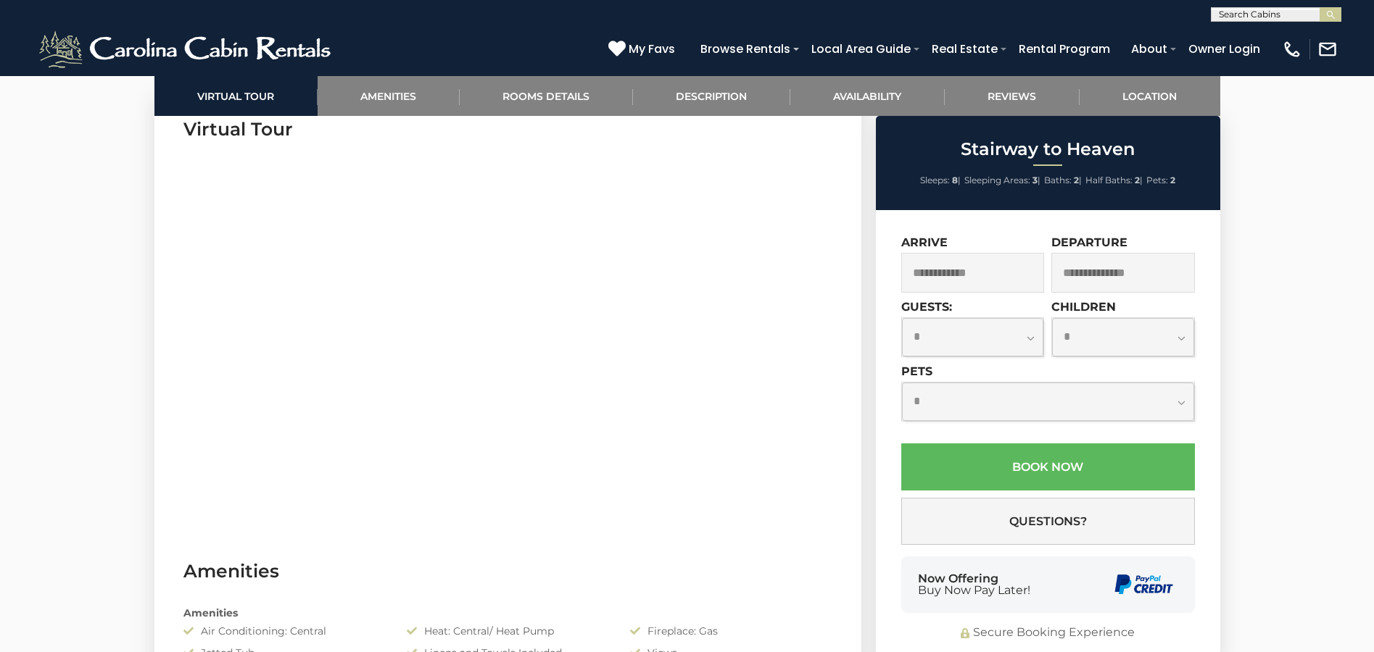
click at [1015, 273] on input "text" at bounding box center [973, 273] width 144 height 40
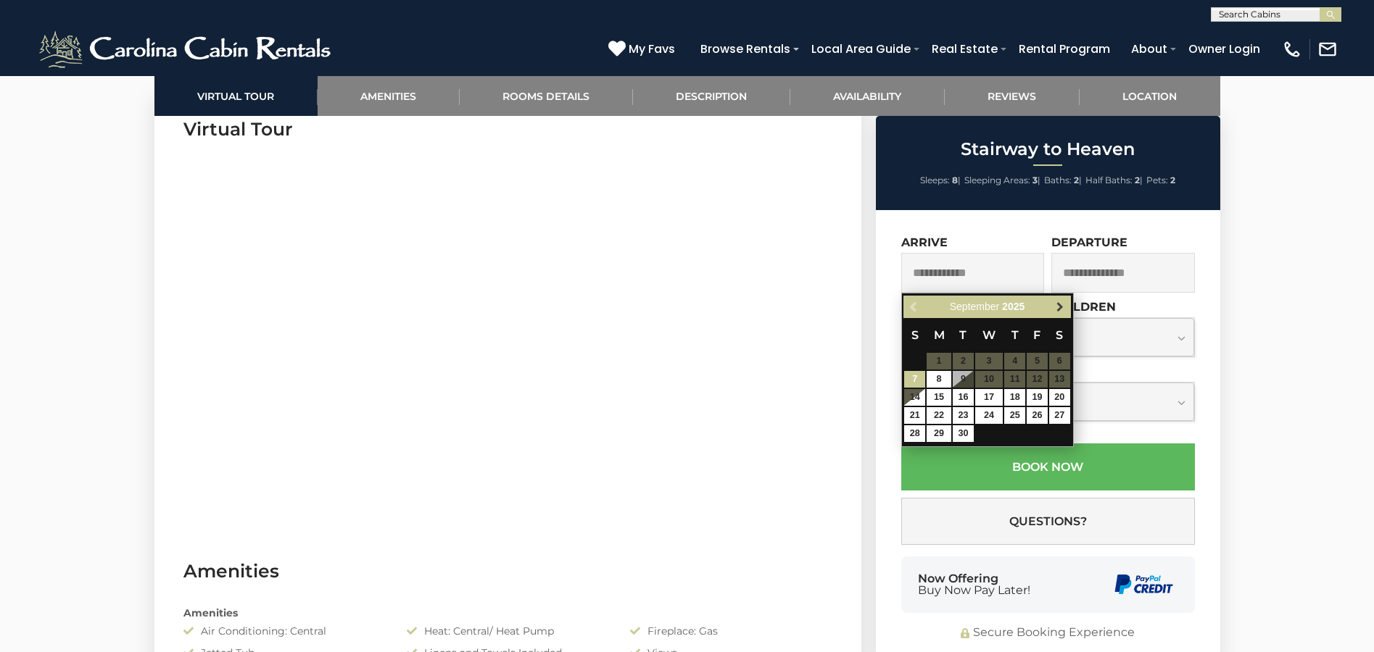
click at [1063, 309] on span "Next" at bounding box center [1060, 308] width 12 height 12
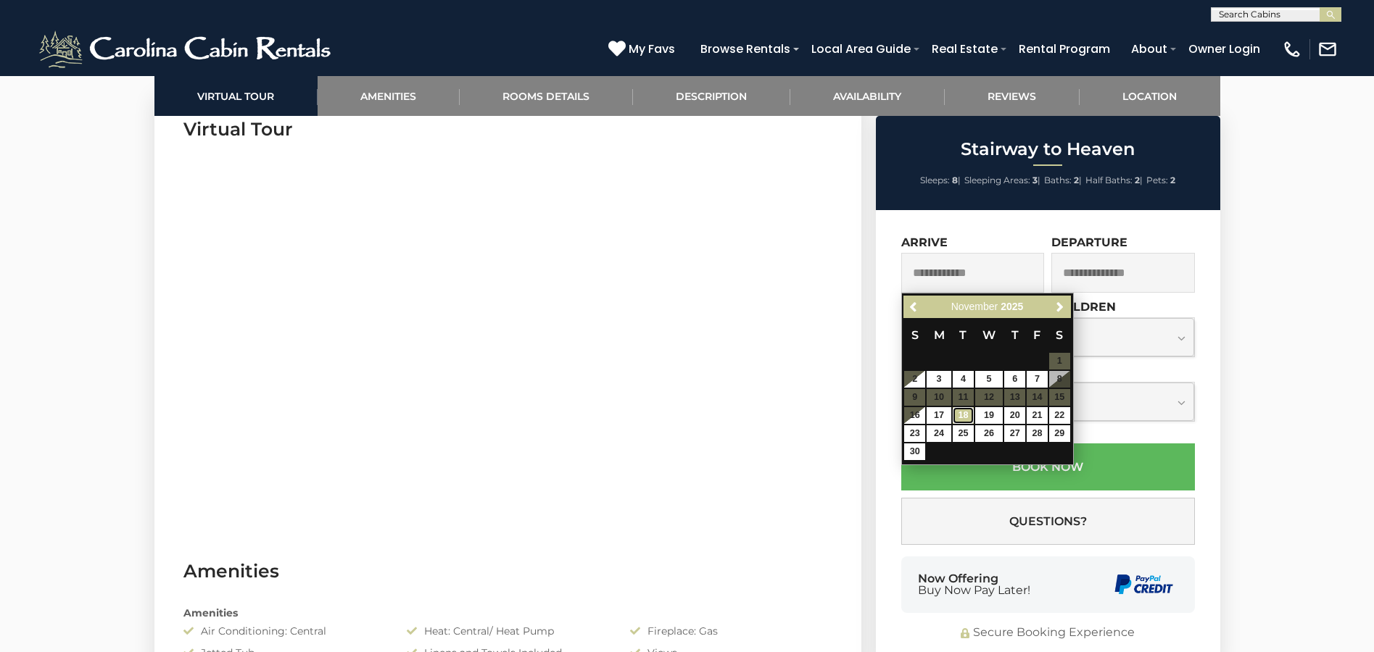
click at [962, 412] on link "18" at bounding box center [962, 415] width 21 height 17
type input "**********"
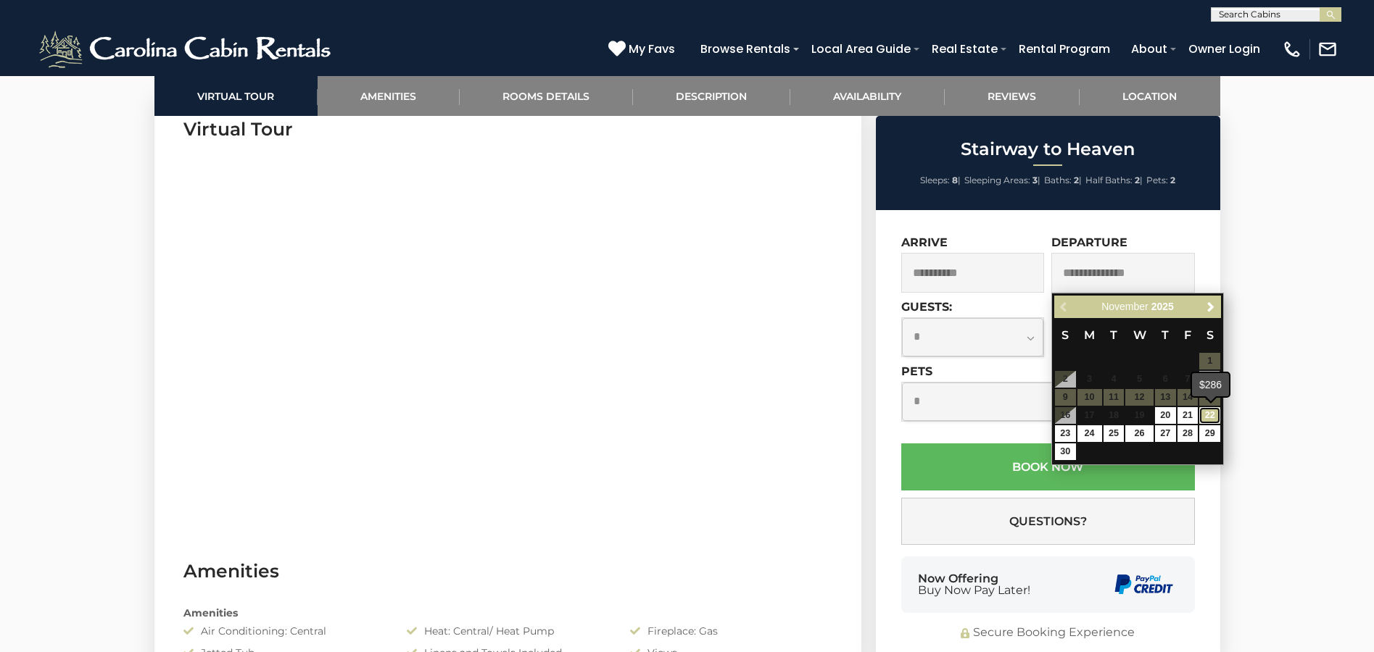
click at [1201, 411] on link "22" at bounding box center [1209, 415] width 21 height 17
type input "**********"
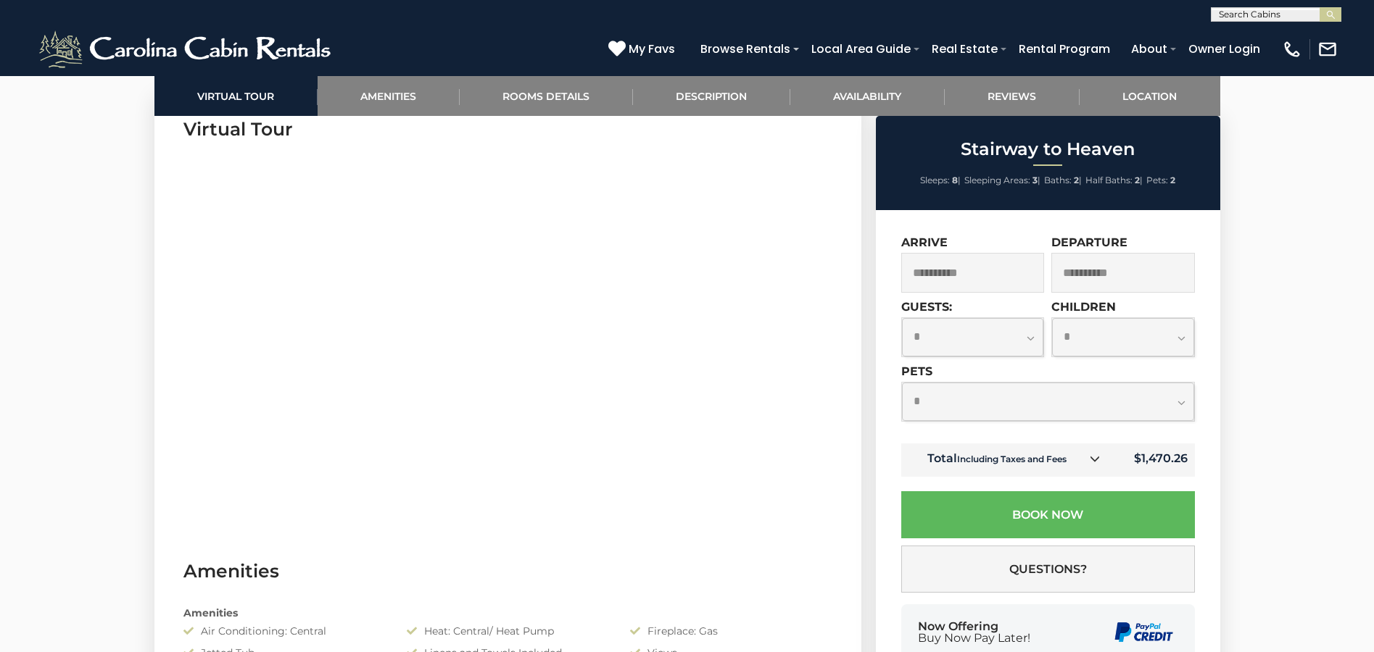
click at [1033, 338] on select "**********" at bounding box center [973, 337] width 142 height 38
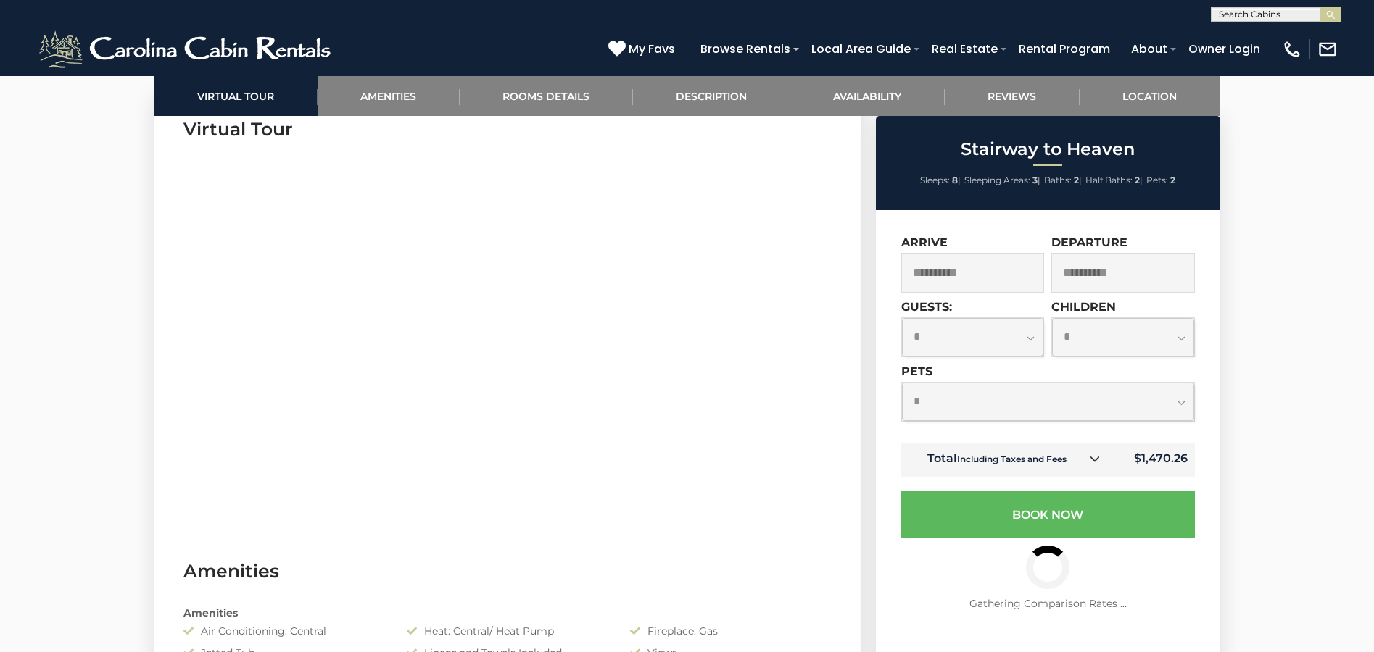
select select "*"
click at [902, 318] on select "**********" at bounding box center [973, 337] width 142 height 38
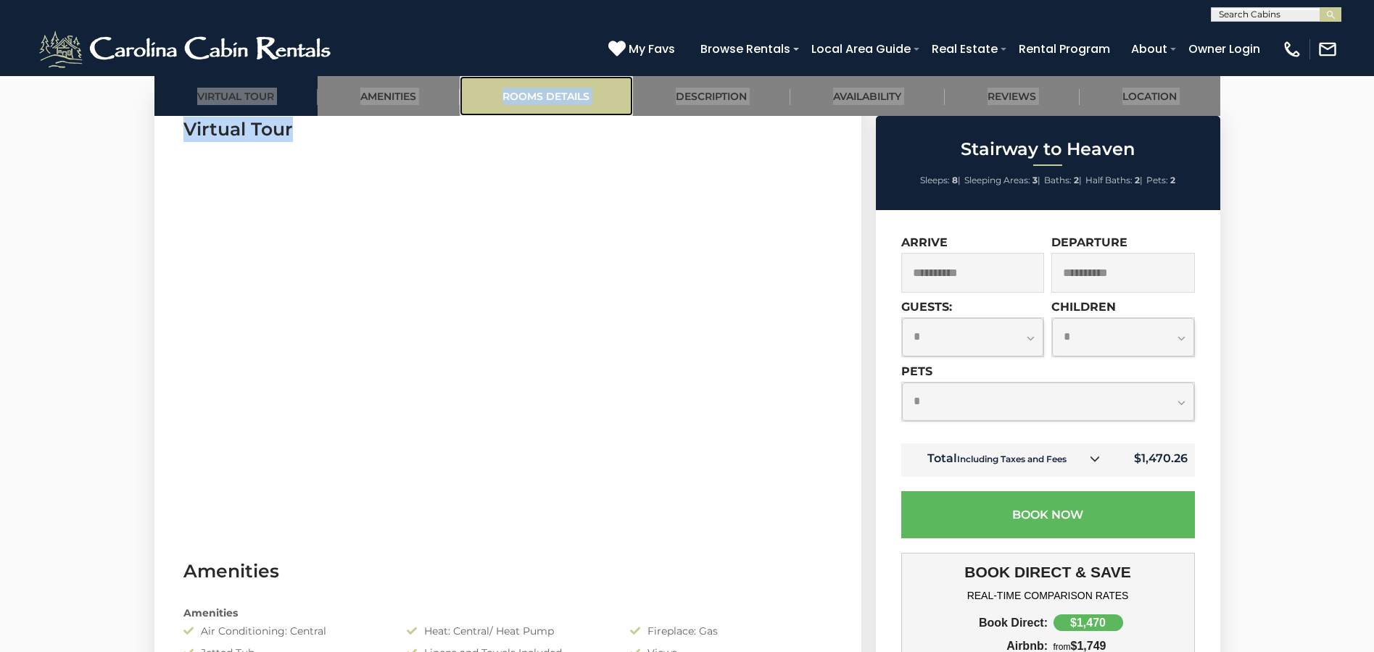
click at [577, 97] on link "Rooms Details" at bounding box center [546, 96] width 173 height 40
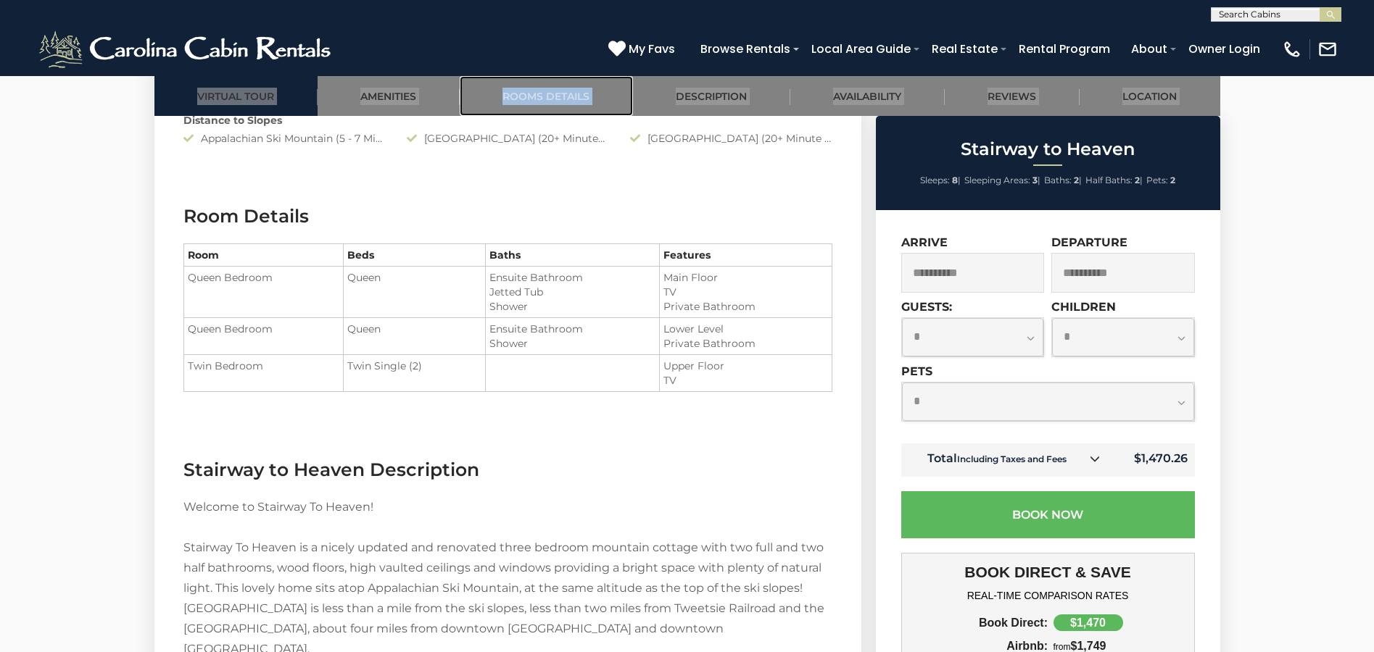
scroll to position [1703, 0]
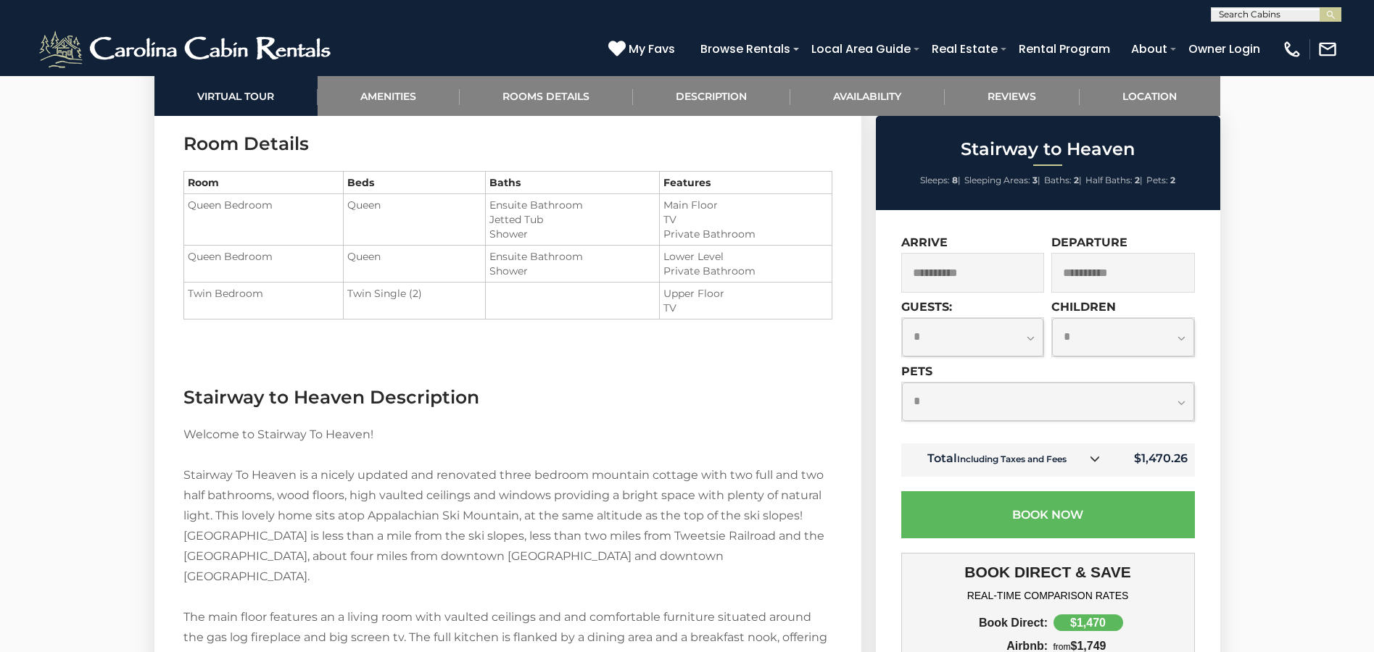
click at [664, 404] on h3 "Stairway to Heaven Description" at bounding box center [507, 397] width 649 height 25
click at [1028, 94] on link "Reviews" at bounding box center [1011, 96] width 135 height 40
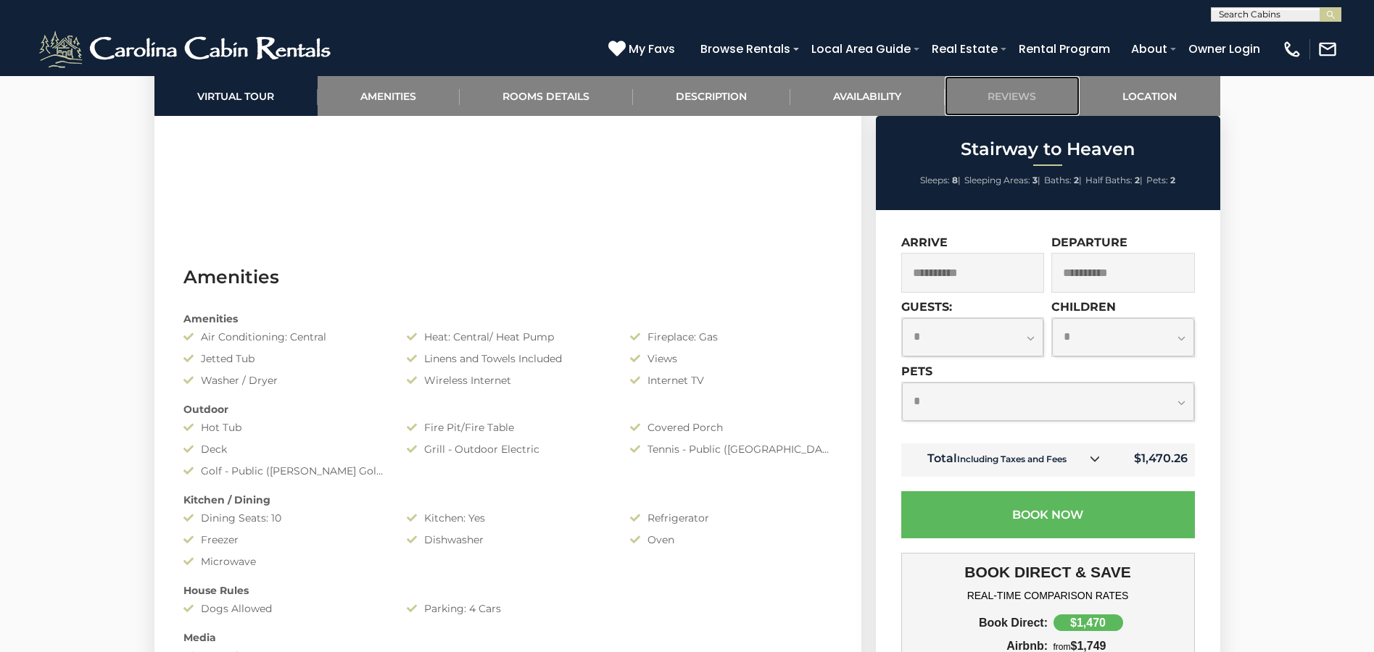
scroll to position [1023, 0]
